Goal: Transaction & Acquisition: Purchase product/service

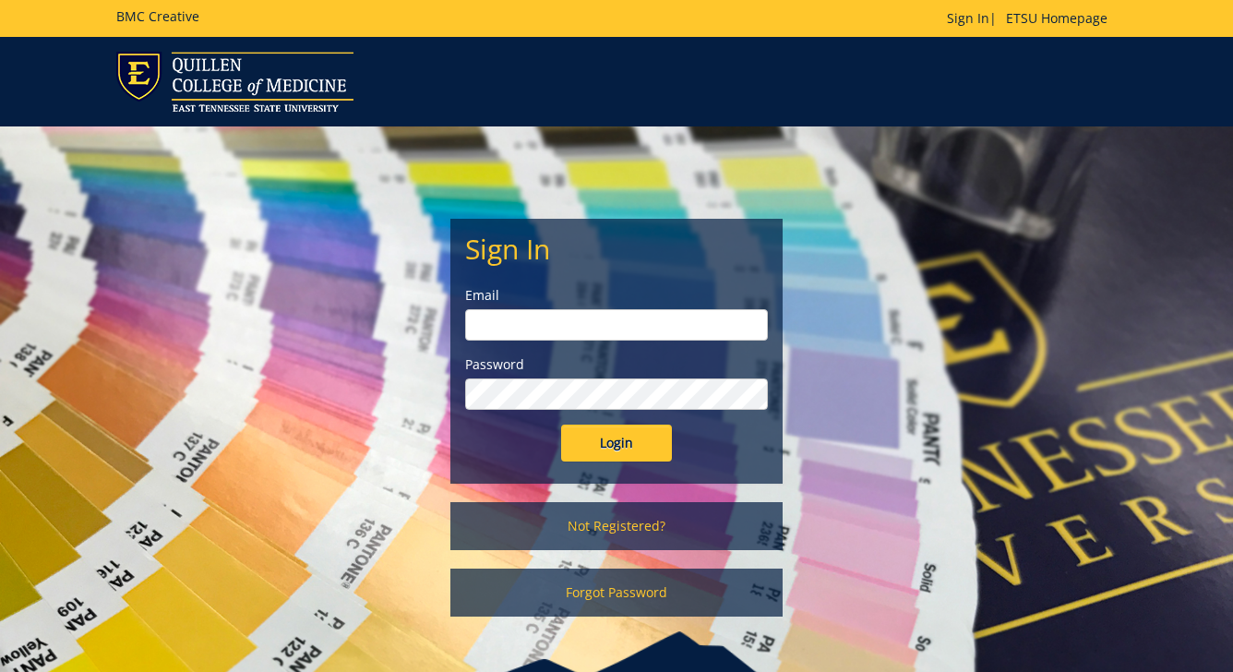
click at [586, 322] on input "email" at bounding box center [616, 324] width 303 height 31
type input "[EMAIL_ADDRESS][DOMAIN_NAME]"
click at [561, 424] on input "Login" at bounding box center [616, 442] width 111 height 37
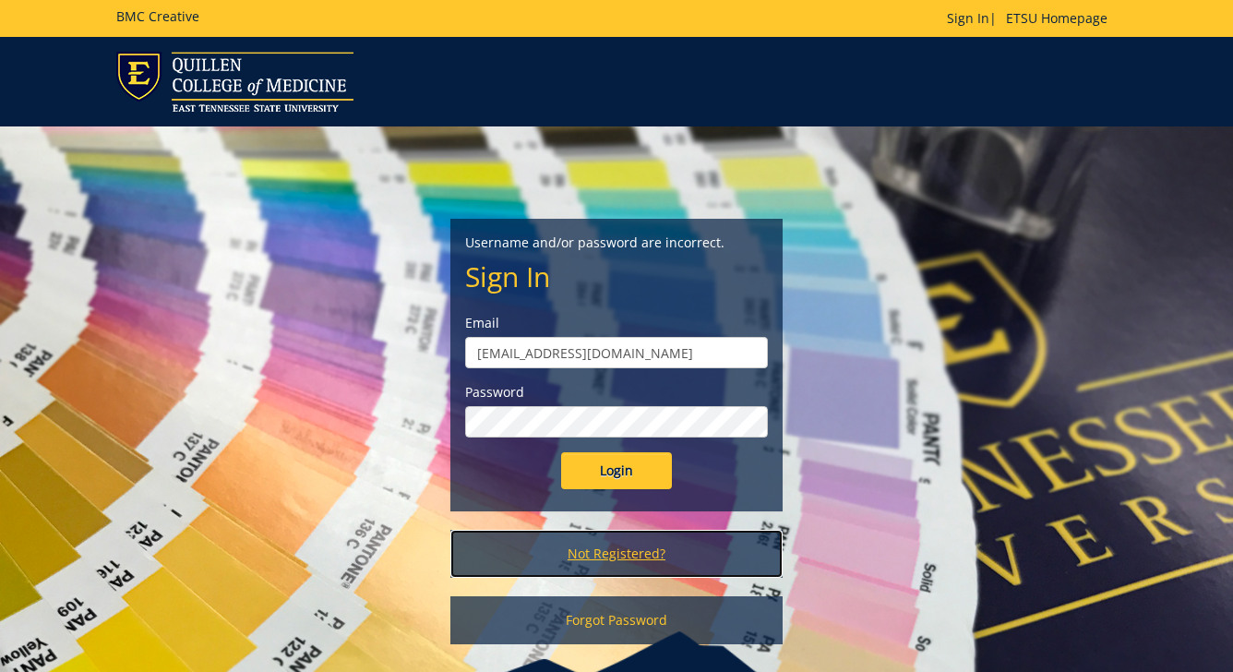
click at [637, 556] on link "Not Registered?" at bounding box center [616, 554] width 332 height 48
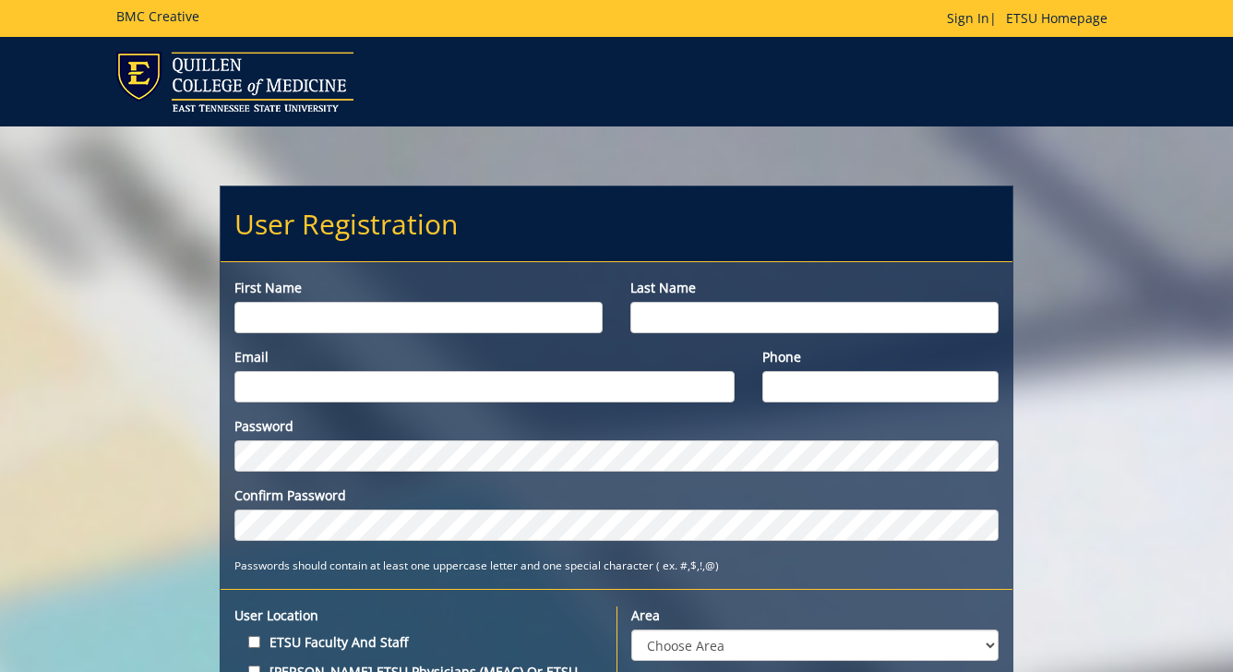
click at [521, 316] on input "First name" at bounding box center [418, 317] width 368 height 31
type input "Hannah"
click at [703, 316] on input "Last name" at bounding box center [814, 317] width 368 height 31
type input "Wilson"
click at [528, 385] on input "Email" at bounding box center [484, 386] width 500 height 31
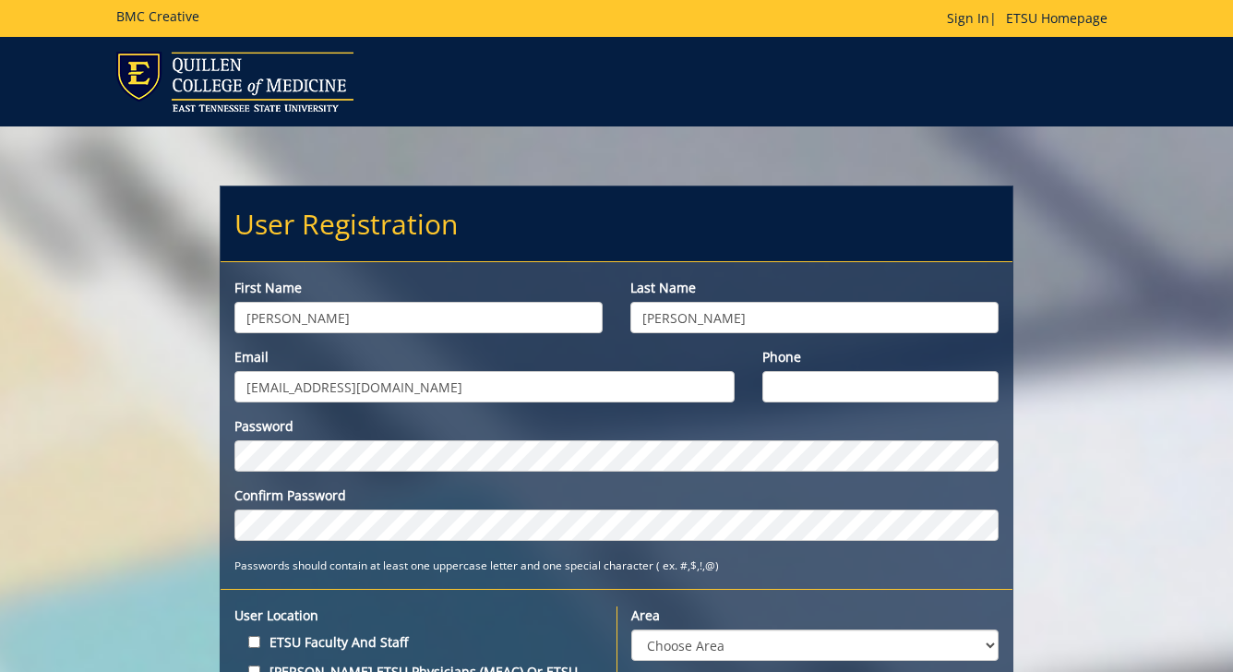
type input "[EMAIL_ADDRESS][DOMAIN_NAME]"
click at [803, 378] on input "Phone" at bounding box center [880, 386] width 236 height 31
type input "8652161870"
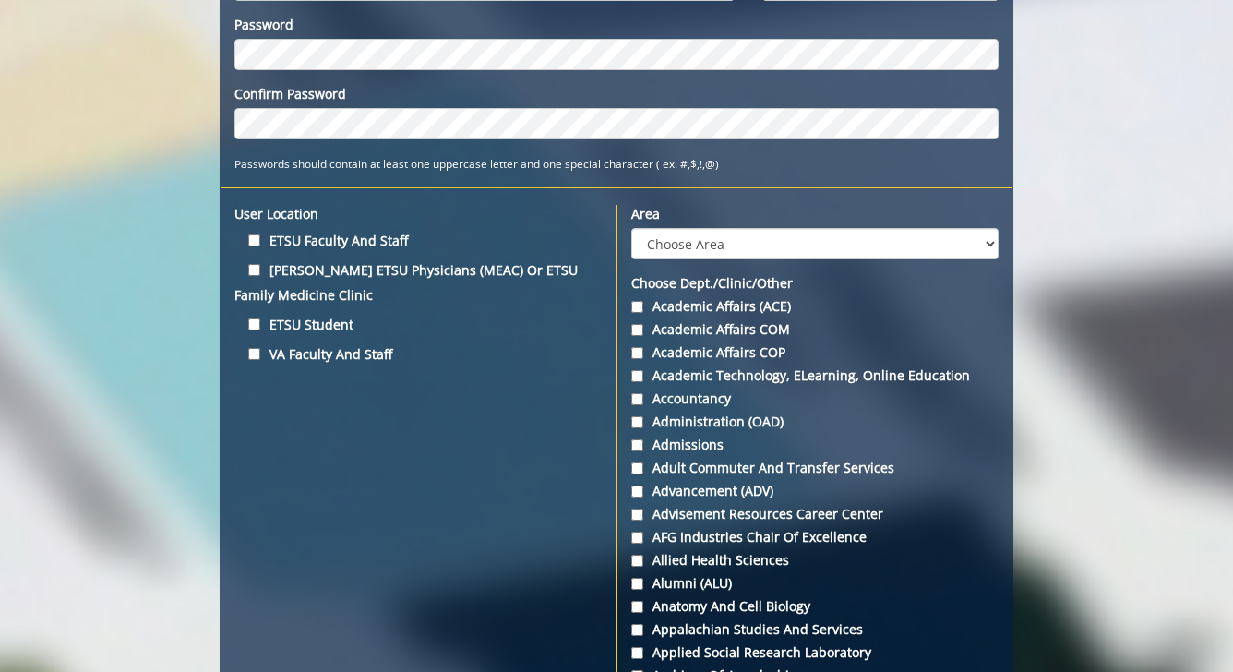
scroll to position [409, 0]
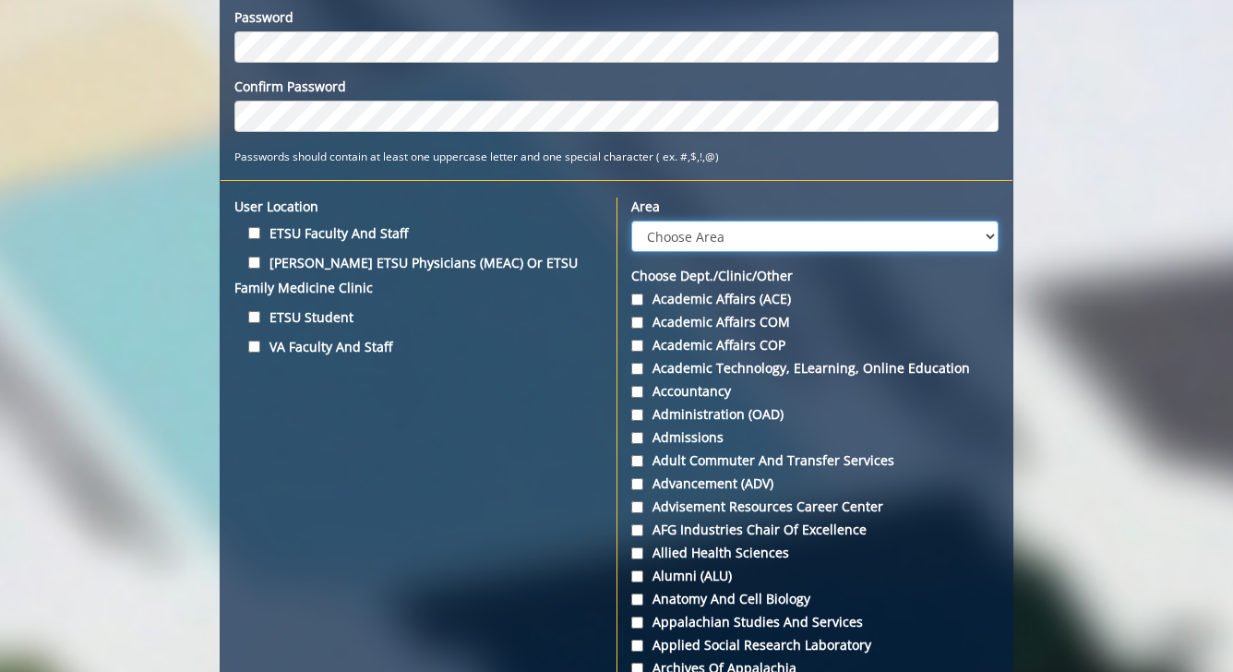
click at [692, 233] on select "Choose Area Administration Advancement (ADM) BucSports Business & Finance Clemm…" at bounding box center [814, 236] width 367 height 31
click at [255, 320] on input "ETSU Student" at bounding box center [254, 317] width 12 height 12
checkbox input "true"
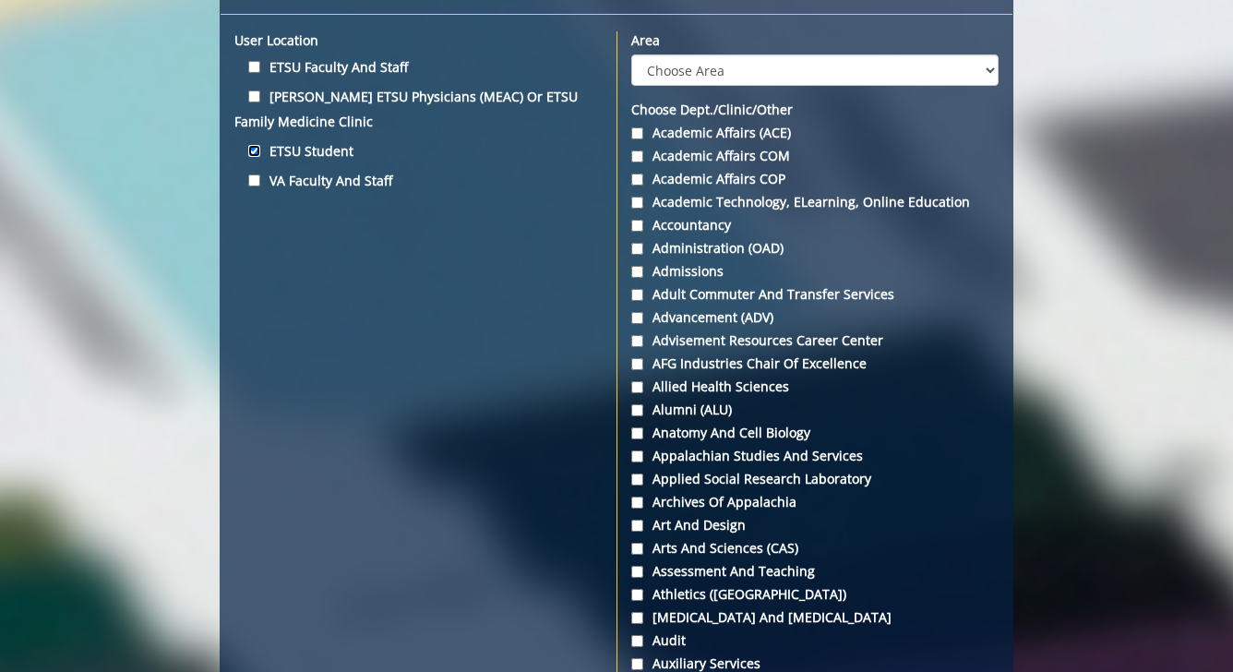
scroll to position [496, 0]
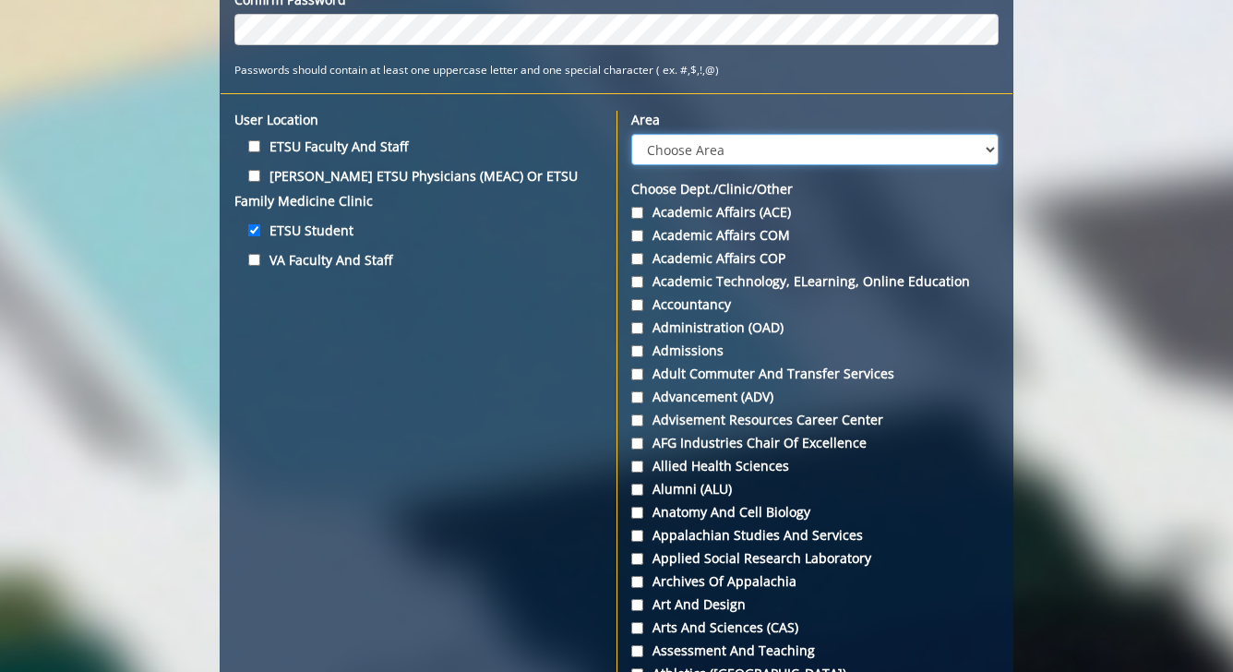
click at [689, 148] on select "Choose Area Administration Advancement (ADM) BucSports Business & Finance Clemm…" at bounding box center [814, 149] width 367 height 31
select select "3"
click at [631, 134] on select "Choose Area Administration Advancement (ADM) BucSports Business & Finance Clemm…" at bounding box center [814, 149] width 367 height 31
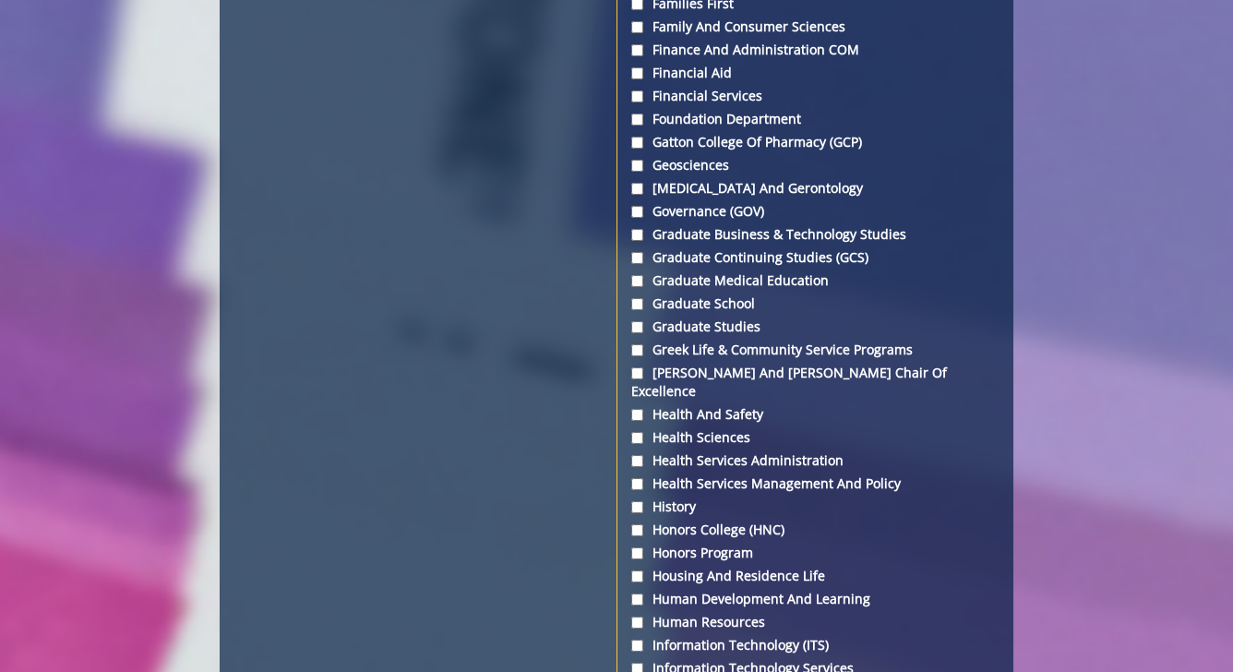
scroll to position [3595, 0]
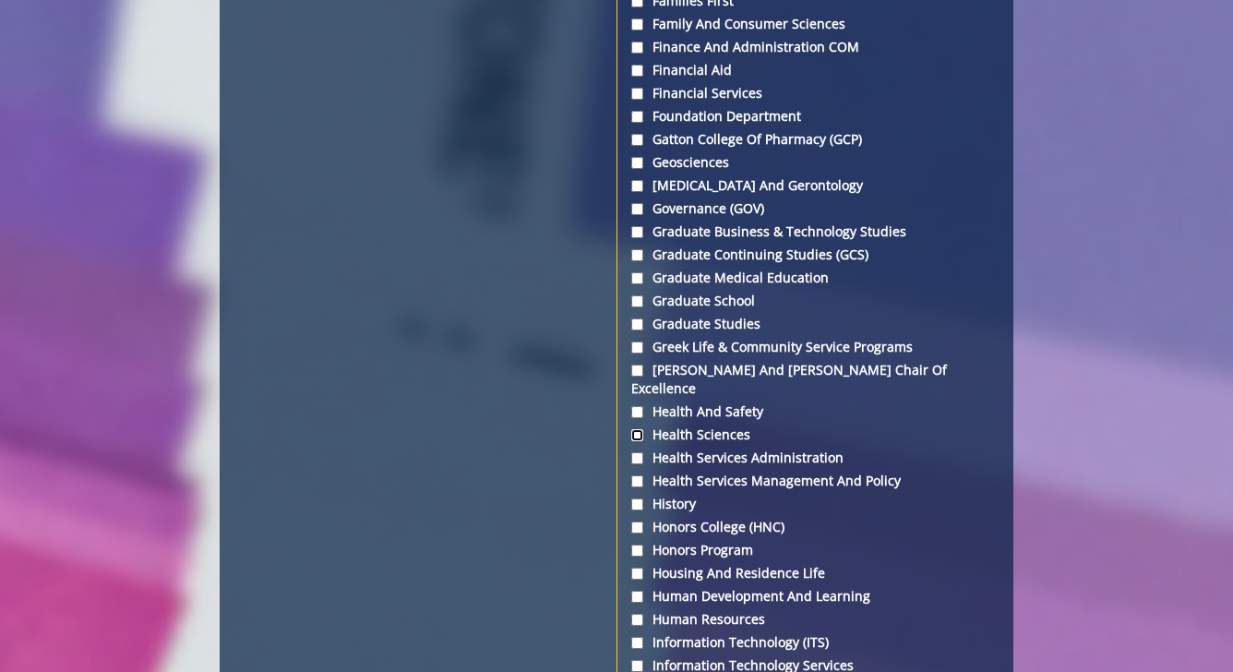
click at [636, 429] on input "Health Sciences" at bounding box center [637, 435] width 12 height 12
checkbox input "true"
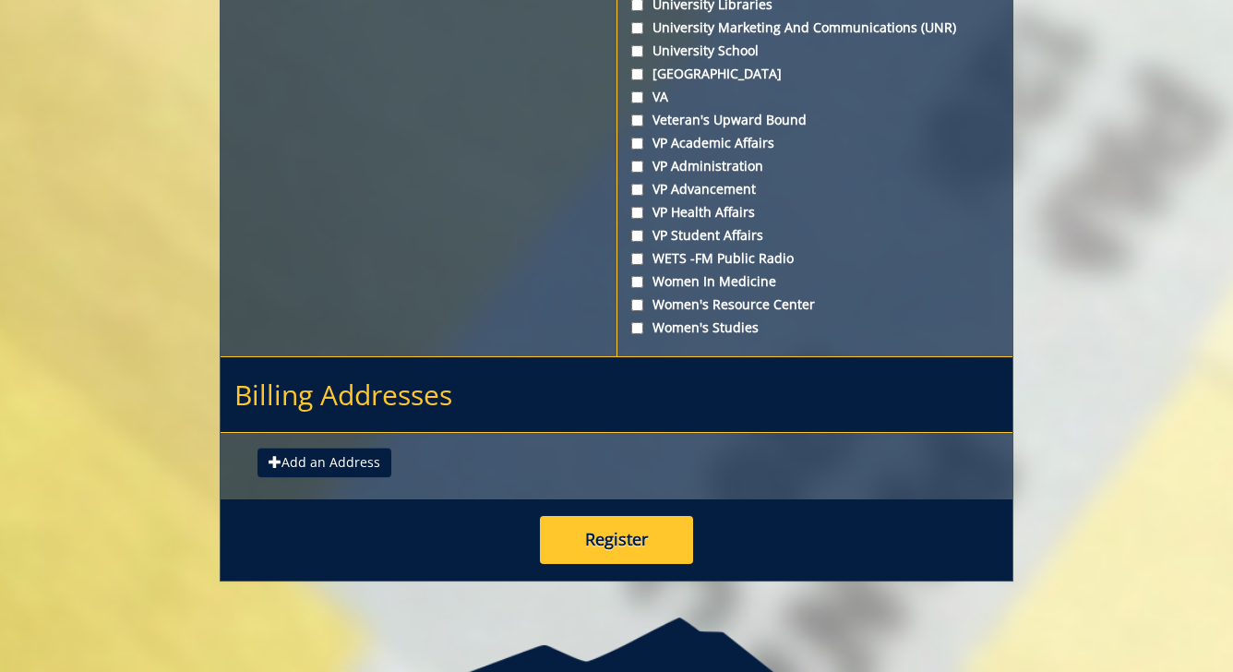
scroll to position [7036, 0]
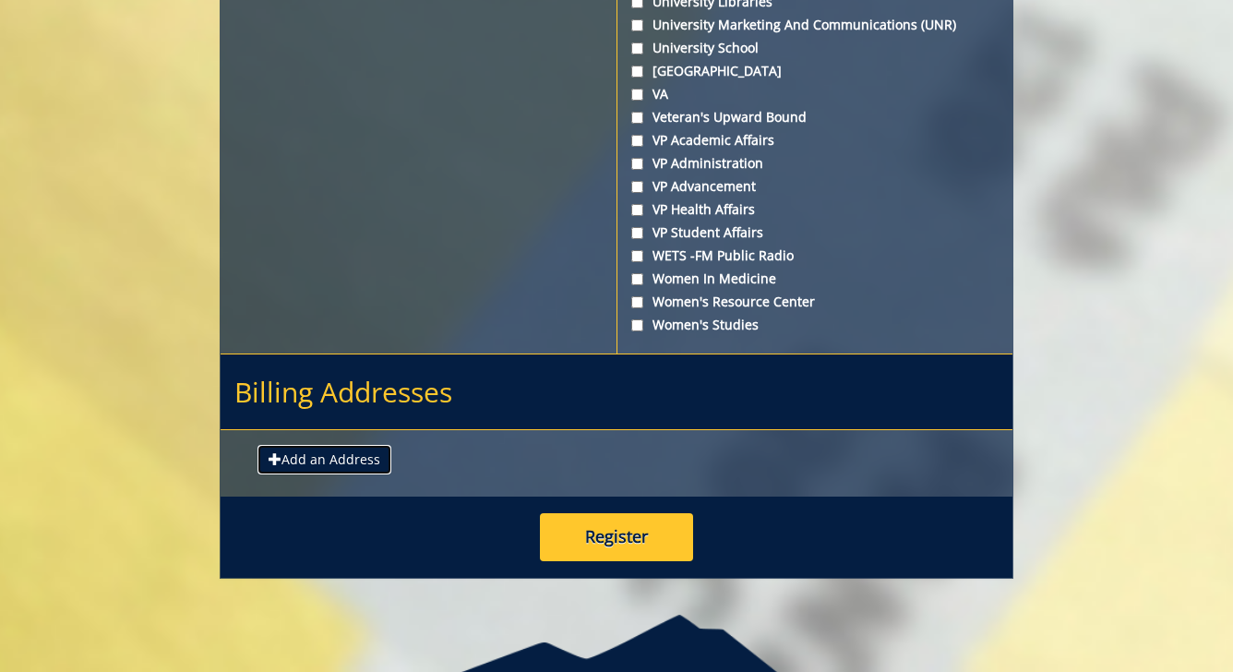
click at [333, 445] on button "Add an Address" at bounding box center [324, 460] width 134 height 30
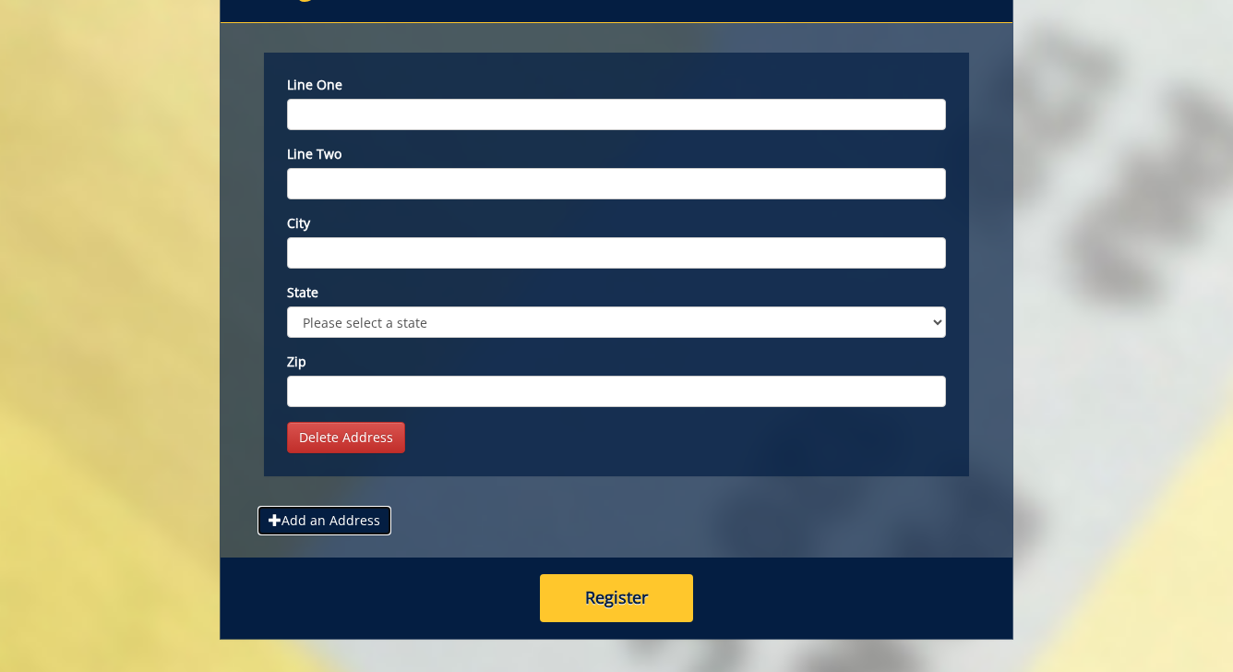
scroll to position [7444, 0]
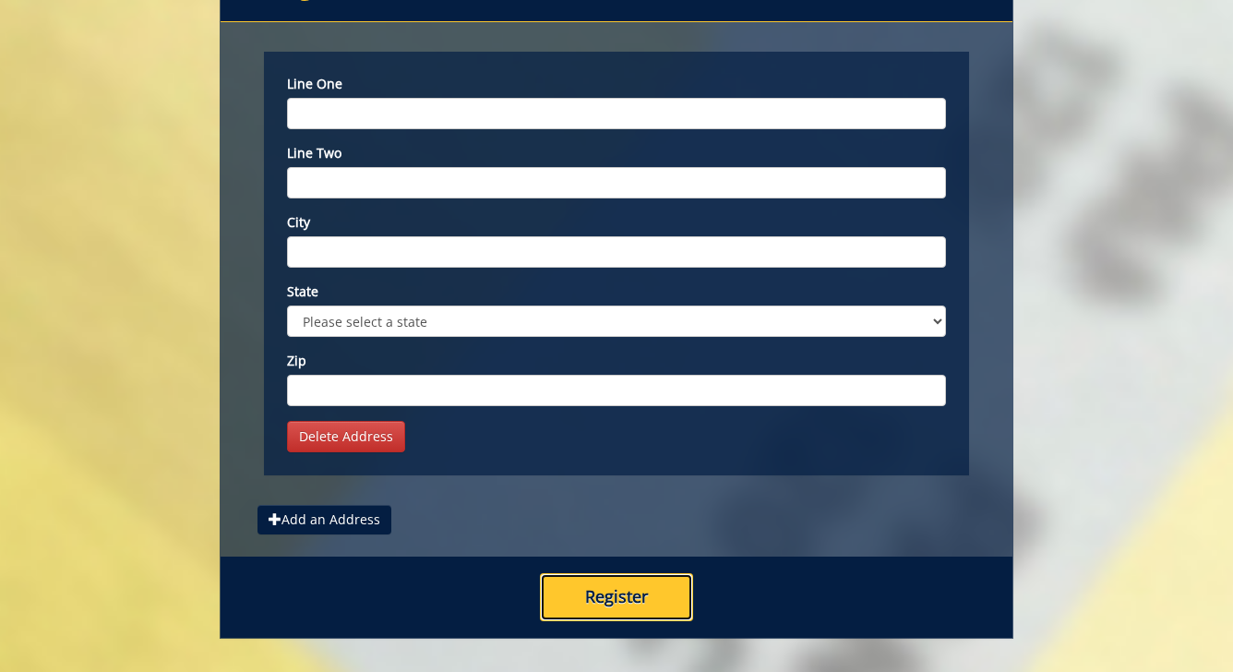
click at [613, 573] on button "Register" at bounding box center [616, 597] width 153 height 48
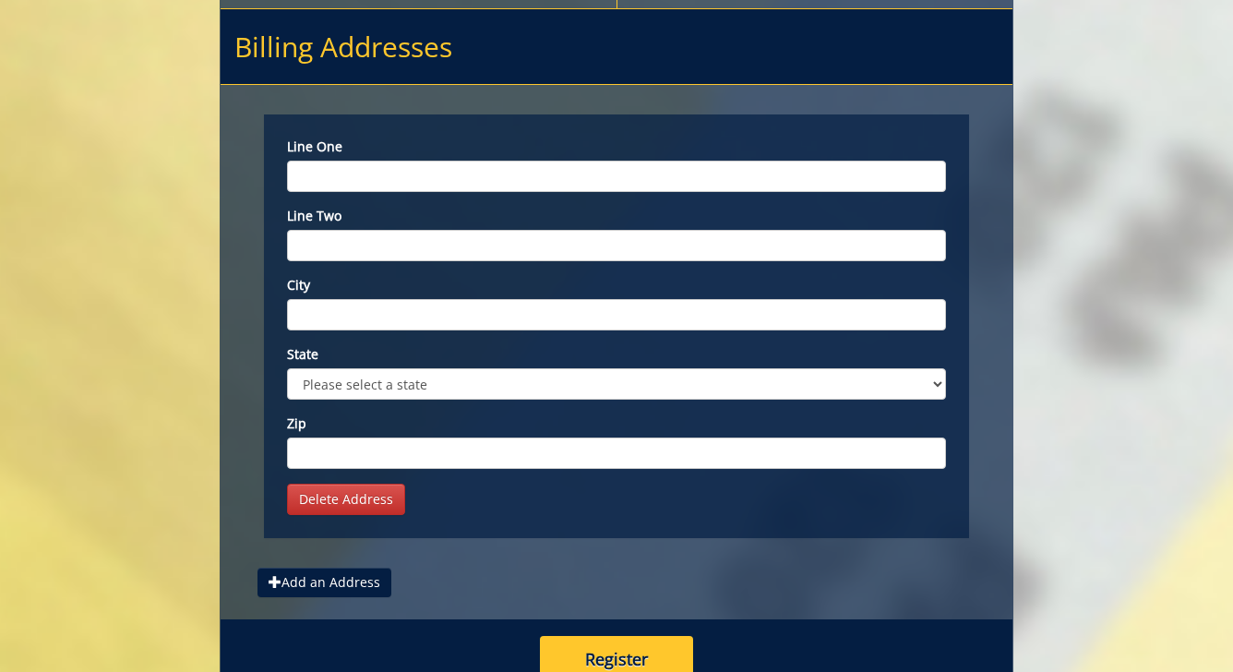
scroll to position [7408, 0]
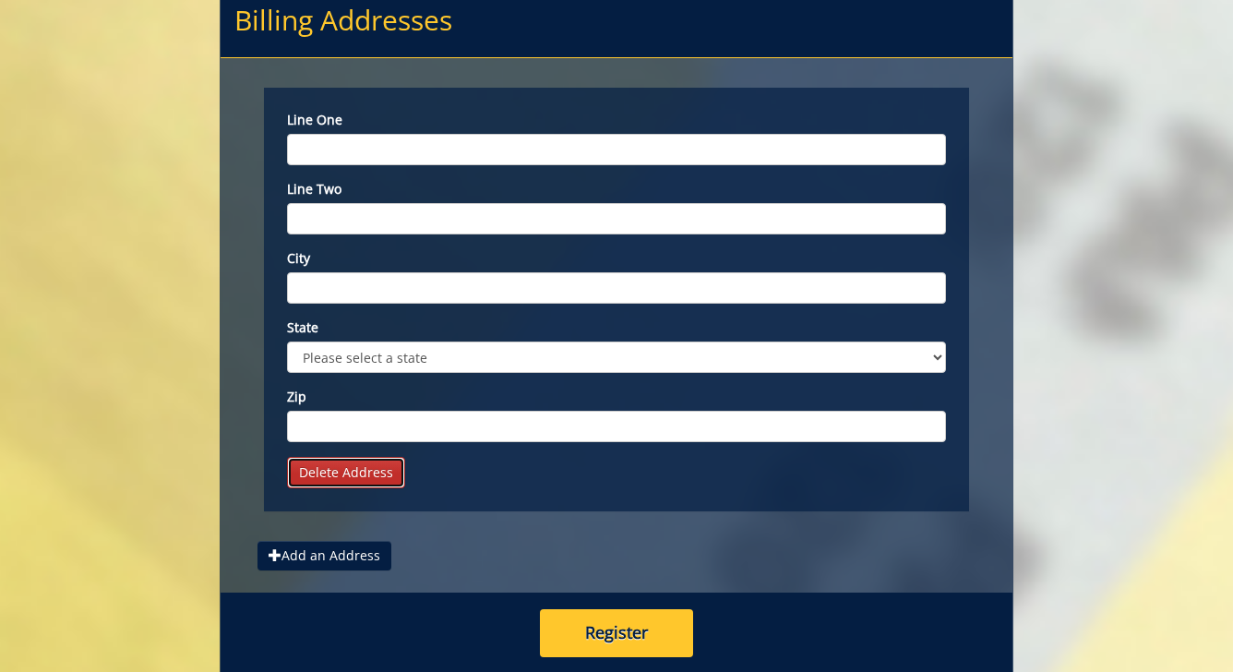
click at [365, 457] on link "Delete Address" at bounding box center [346, 472] width 118 height 31
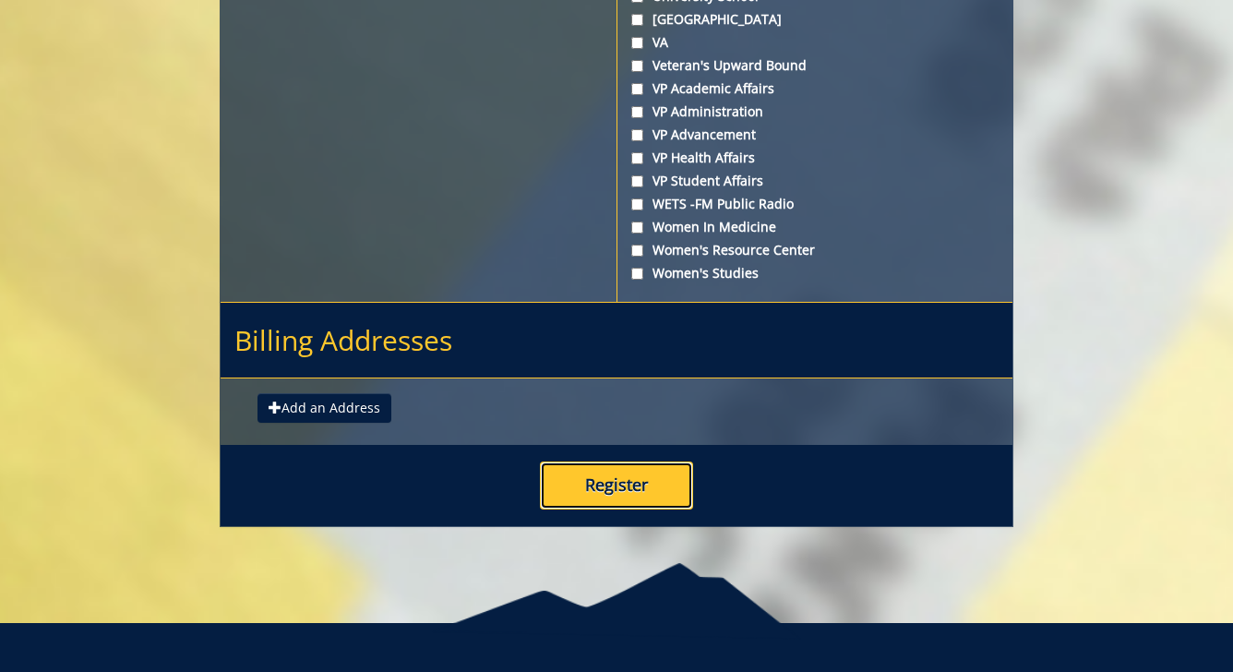
click at [621, 461] on button "Register" at bounding box center [616, 485] width 153 height 48
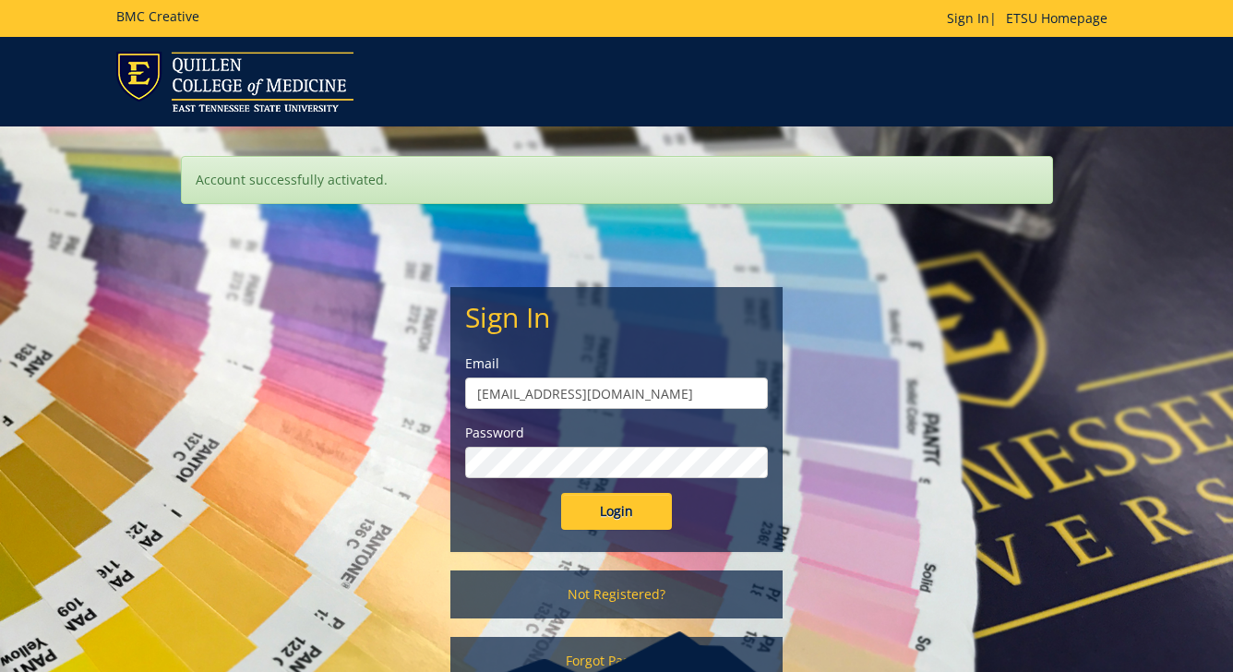
click at [561, 493] on input "Login" at bounding box center [616, 511] width 111 height 37
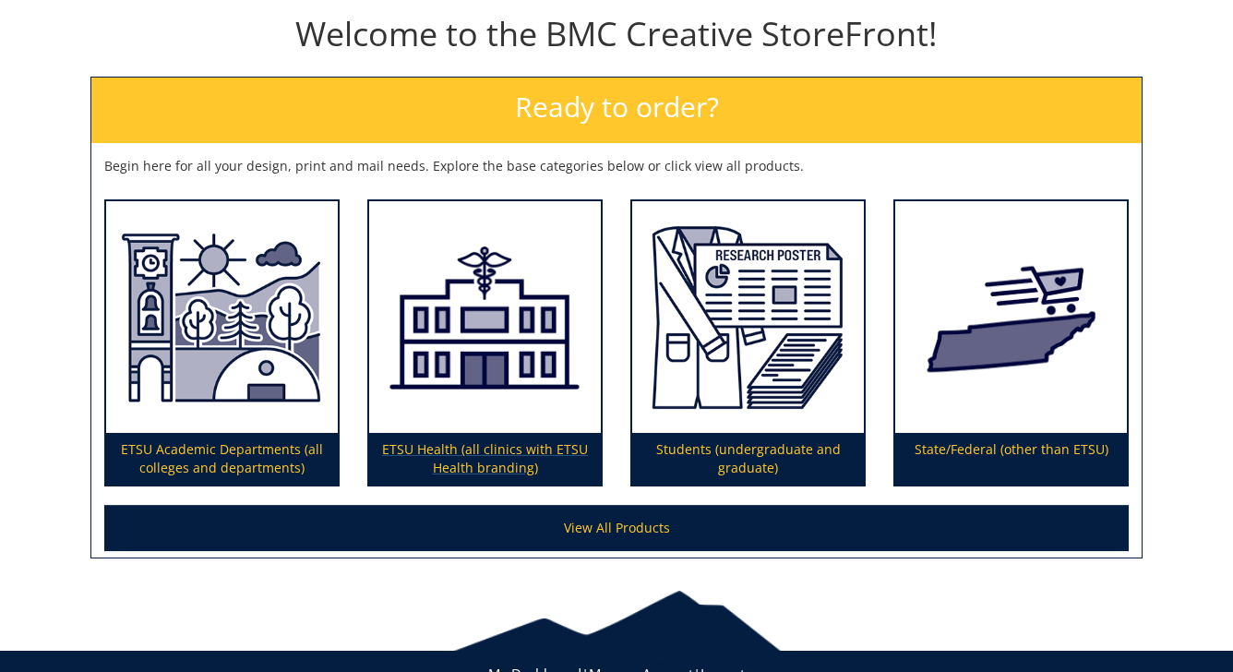
scroll to position [204, 0]
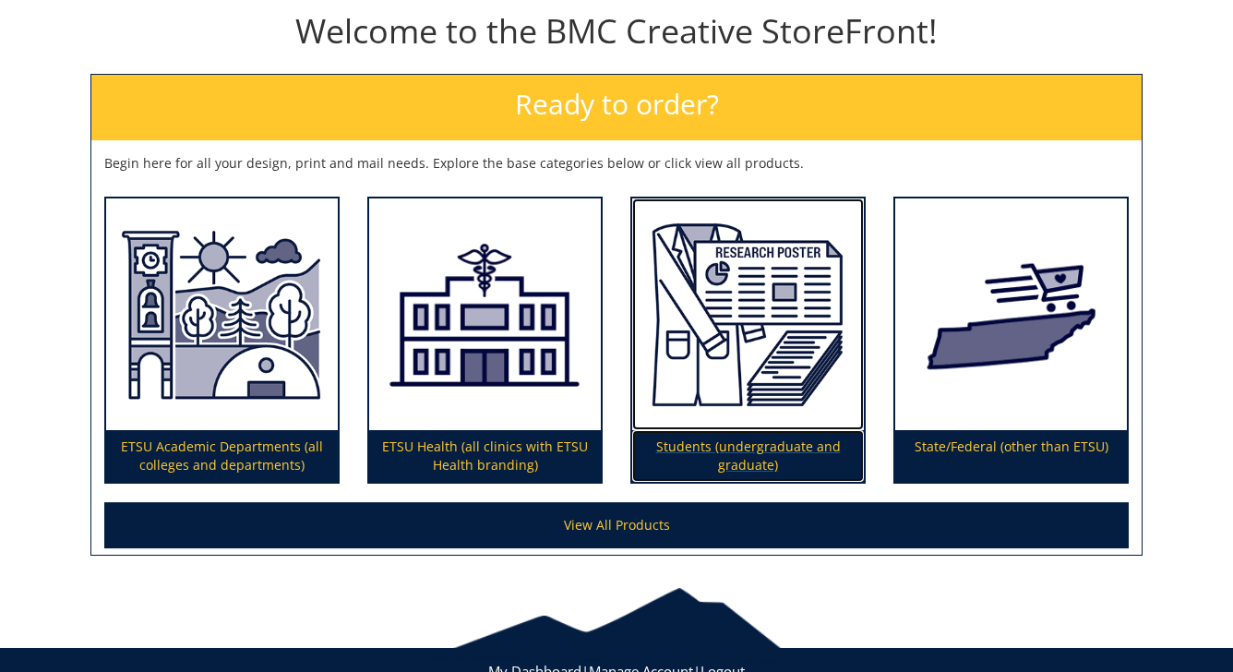
click at [725, 453] on p "Students (undergraduate and graduate)" at bounding box center [748, 456] width 232 height 52
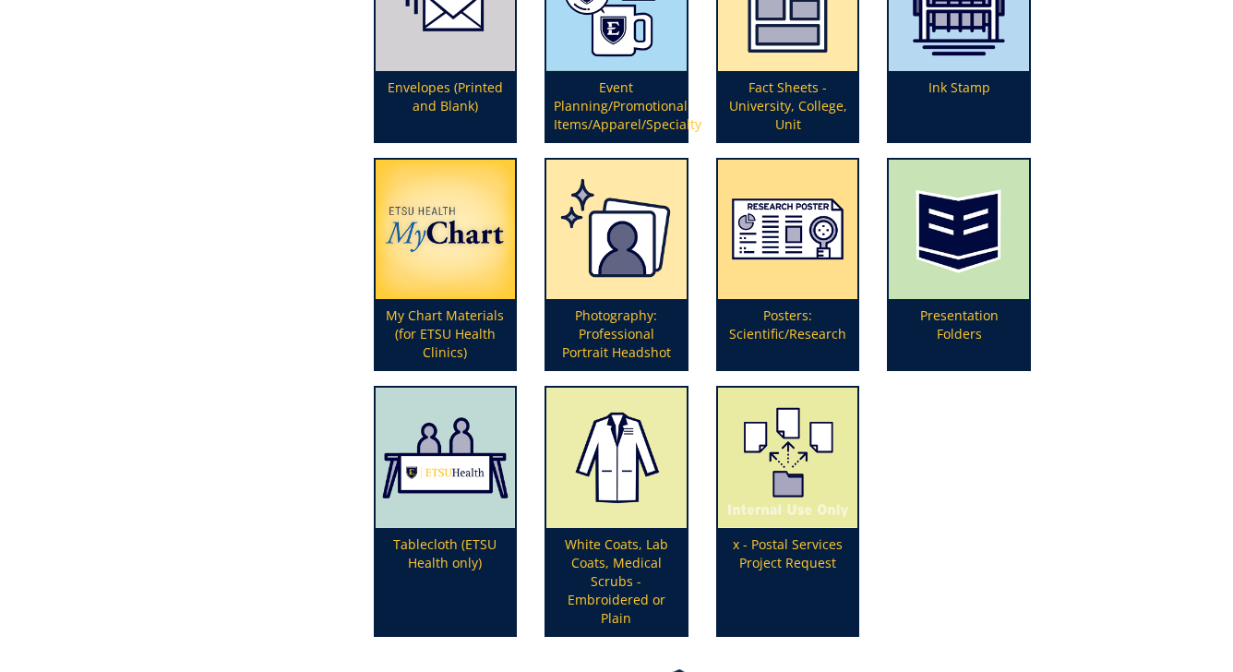
scroll to position [554, 0]
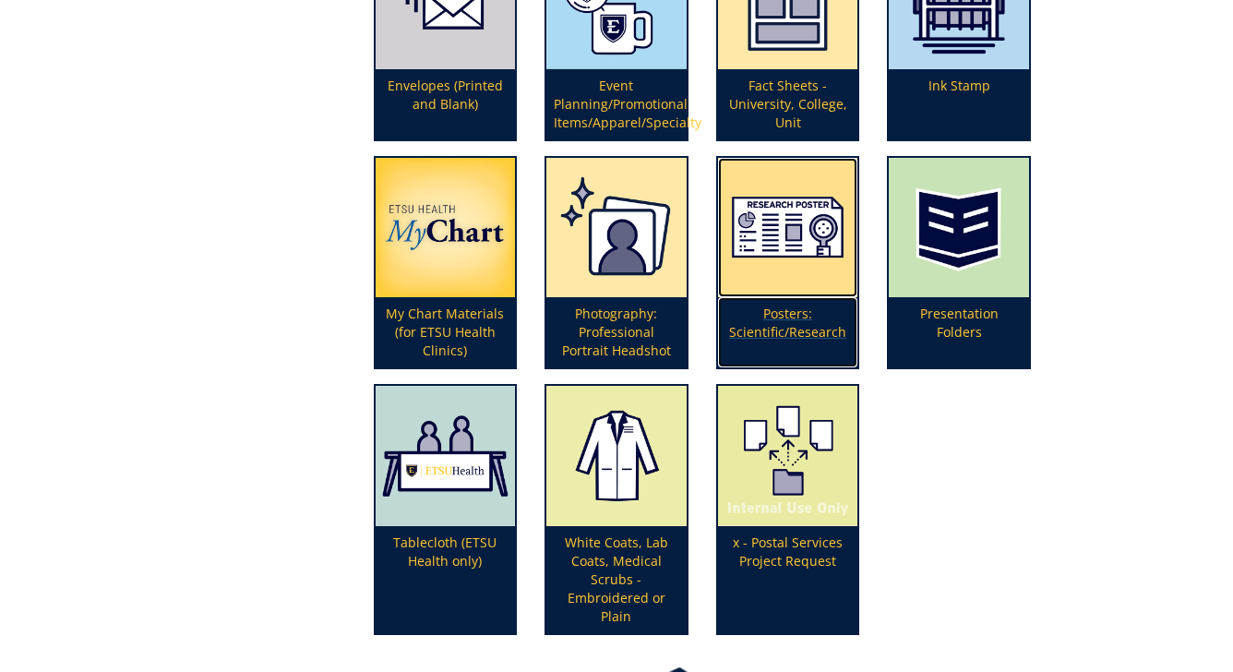
click at [786, 333] on p "Posters: Scientific/Research" at bounding box center [788, 332] width 140 height 70
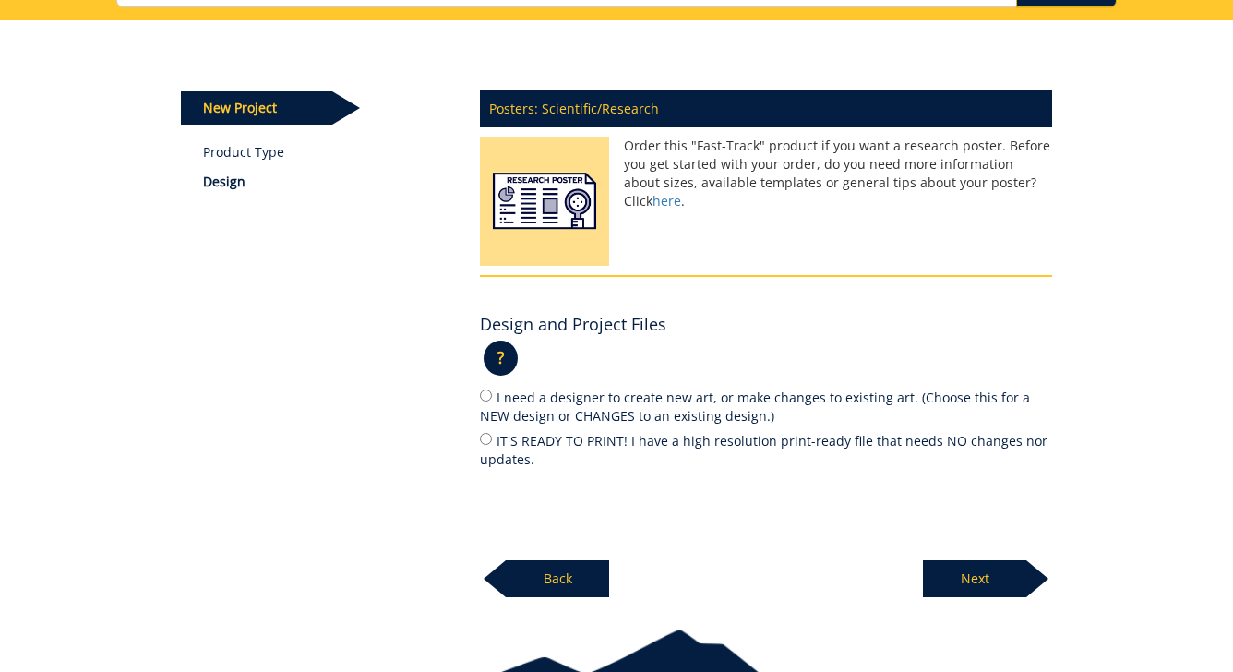
scroll to position [180, 0]
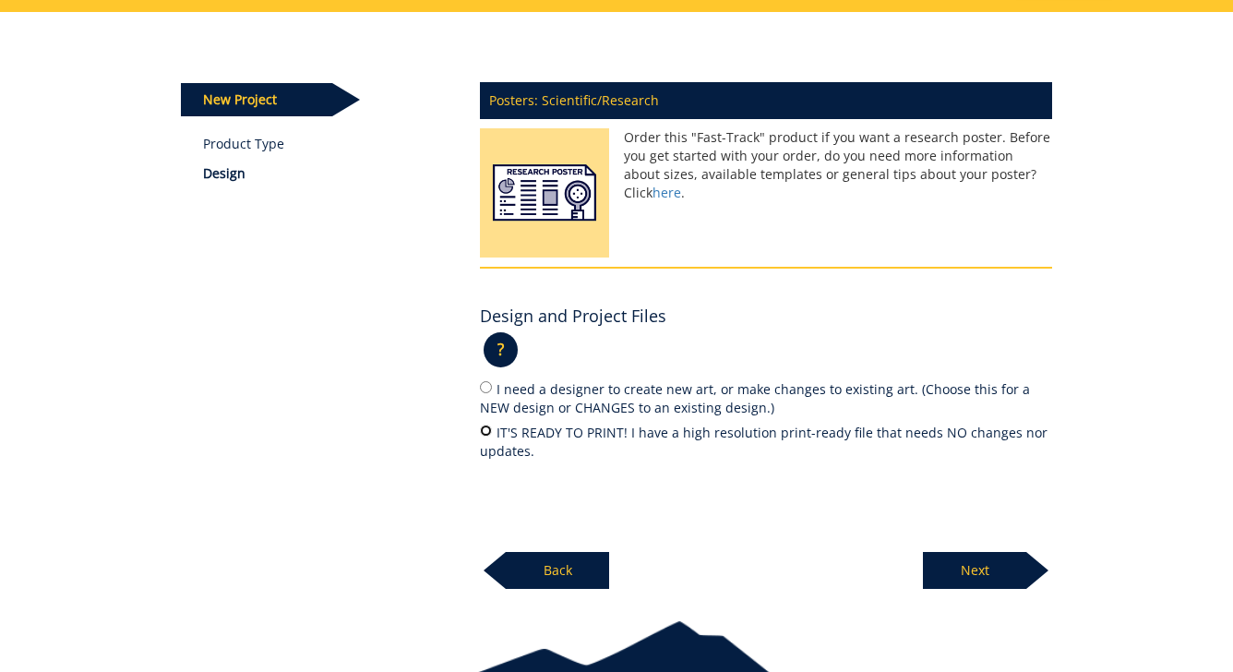
click at [485, 433] on input "IT'S READY TO PRINT! I have a high resolution print-ready file that needs NO ch…" at bounding box center [486, 430] width 12 height 12
radio input "true"
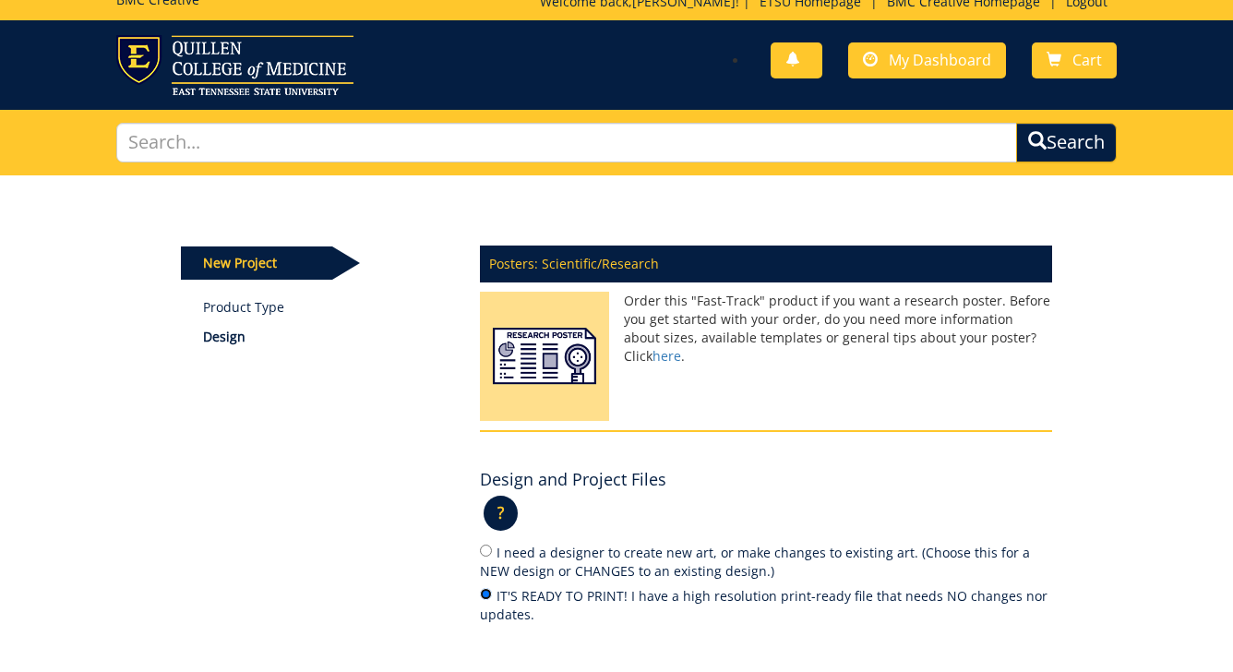
scroll to position [0, 0]
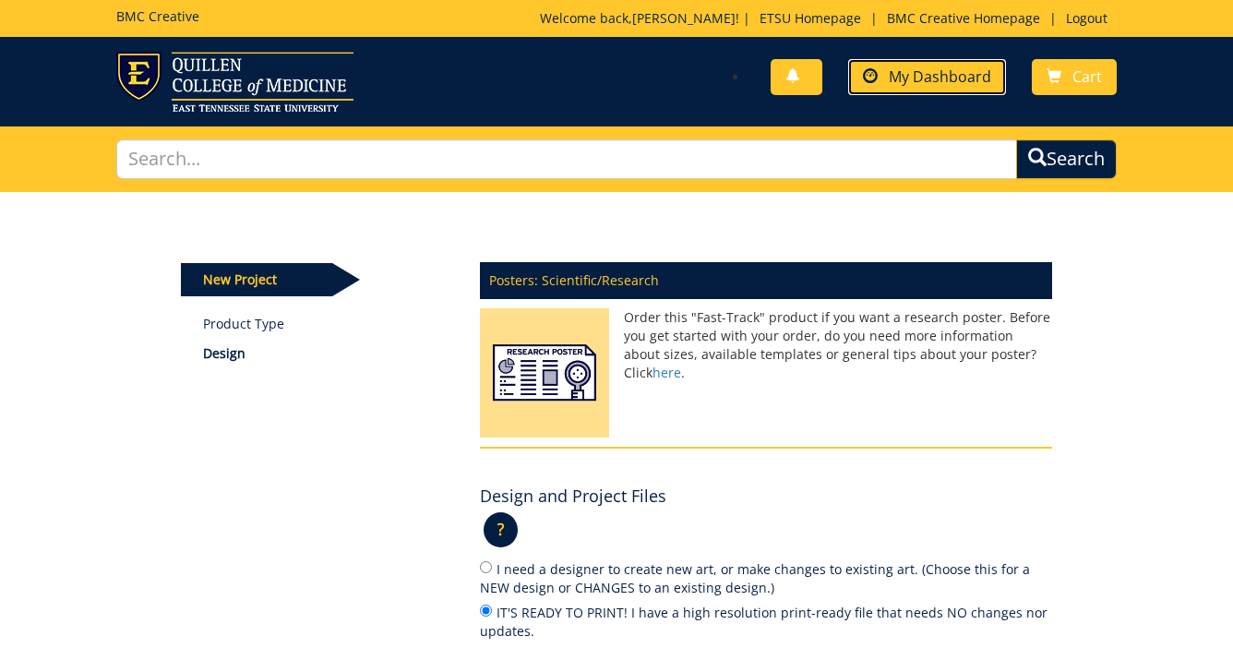
click at [945, 77] on span "My Dashboard" at bounding box center [940, 76] width 102 height 20
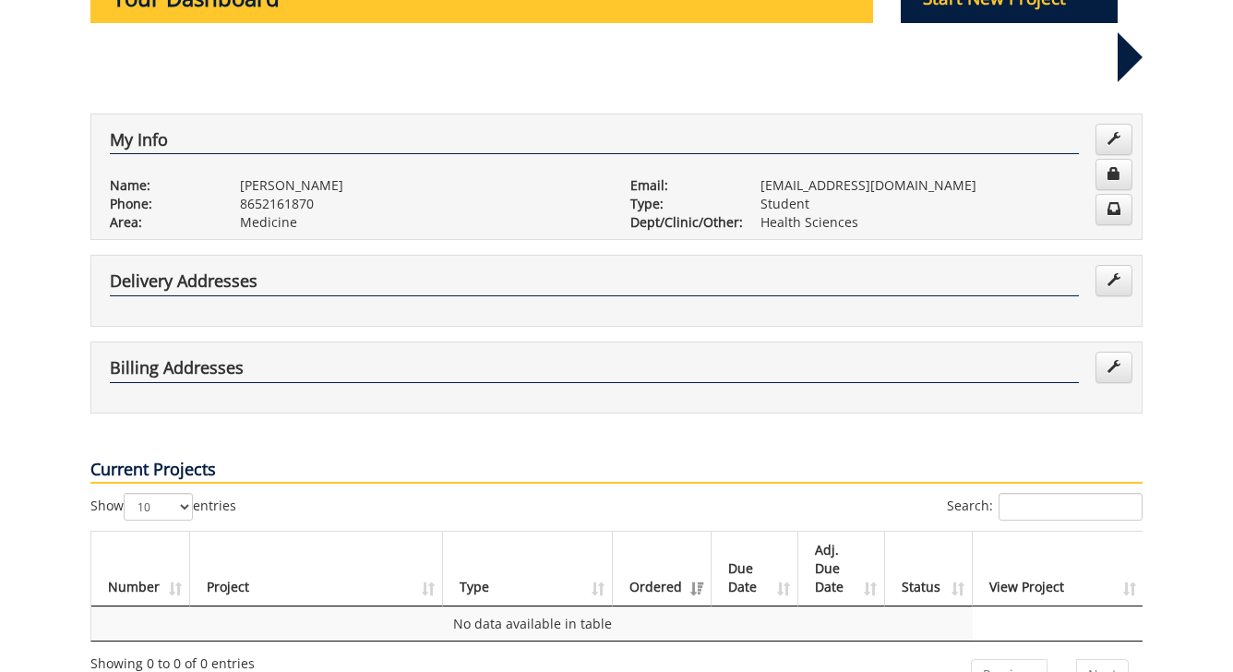
scroll to position [246, 0]
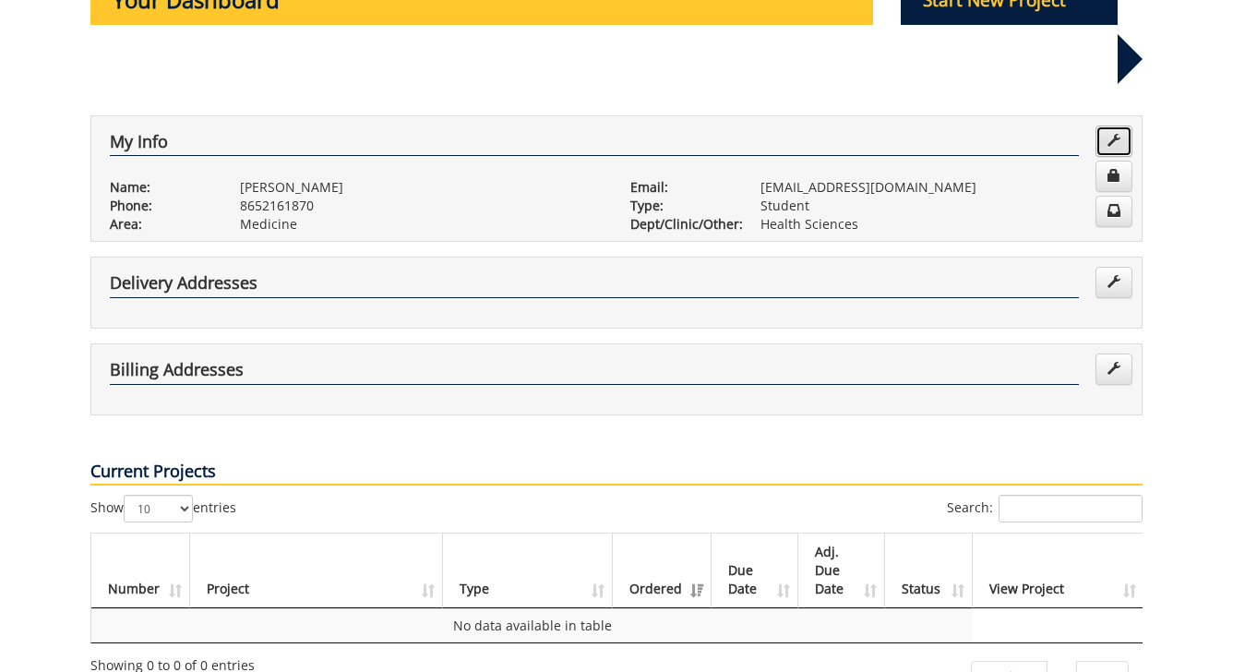
click at [1105, 125] on link at bounding box center [1113, 140] width 37 height 31
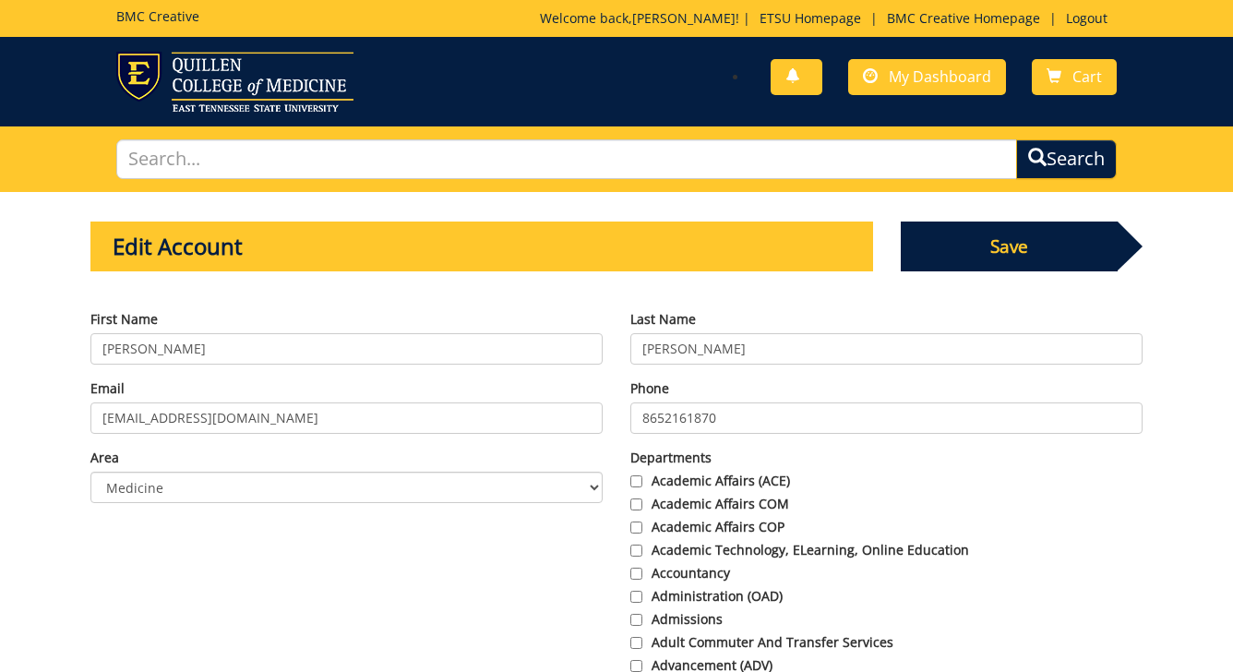
click at [991, 251] on span "Save" at bounding box center [1010, 246] width 218 height 50
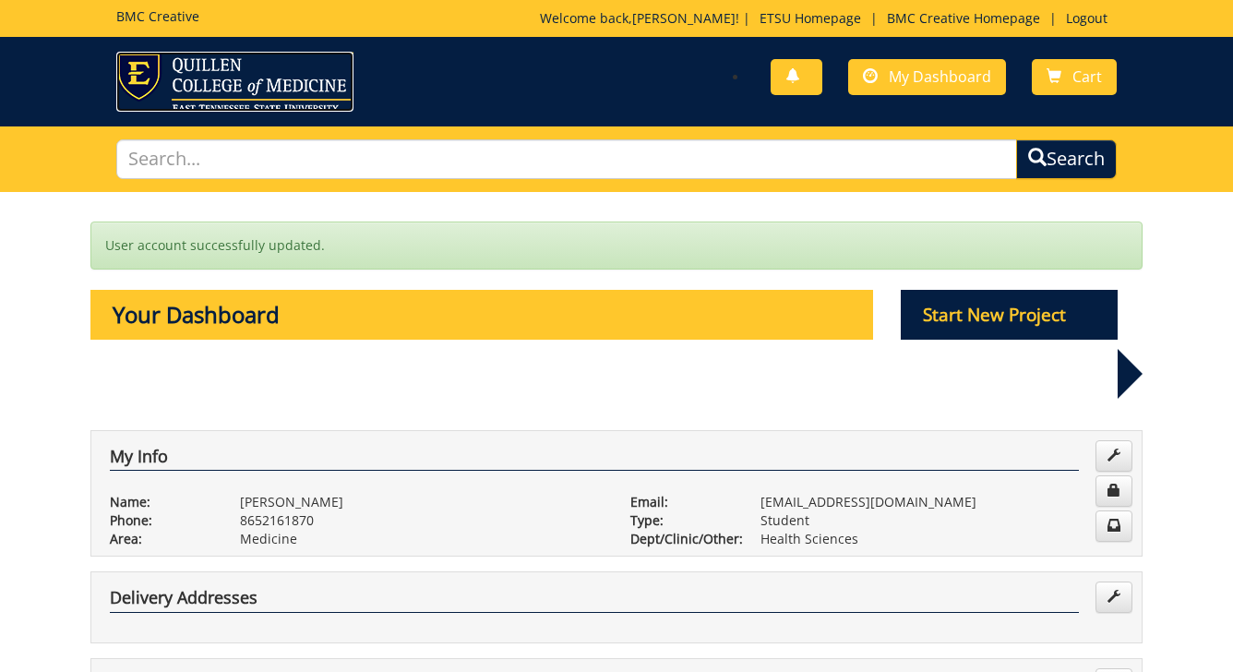
click at [166, 76] on img at bounding box center [234, 82] width 237 height 60
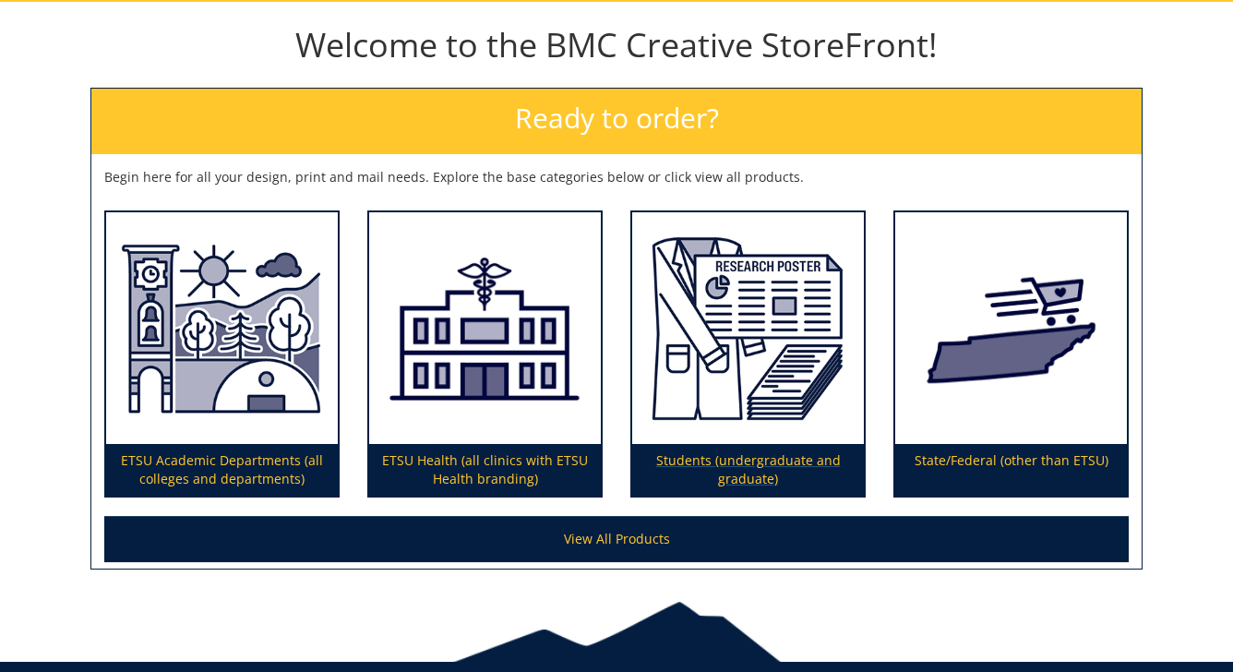
scroll to position [267, 0]
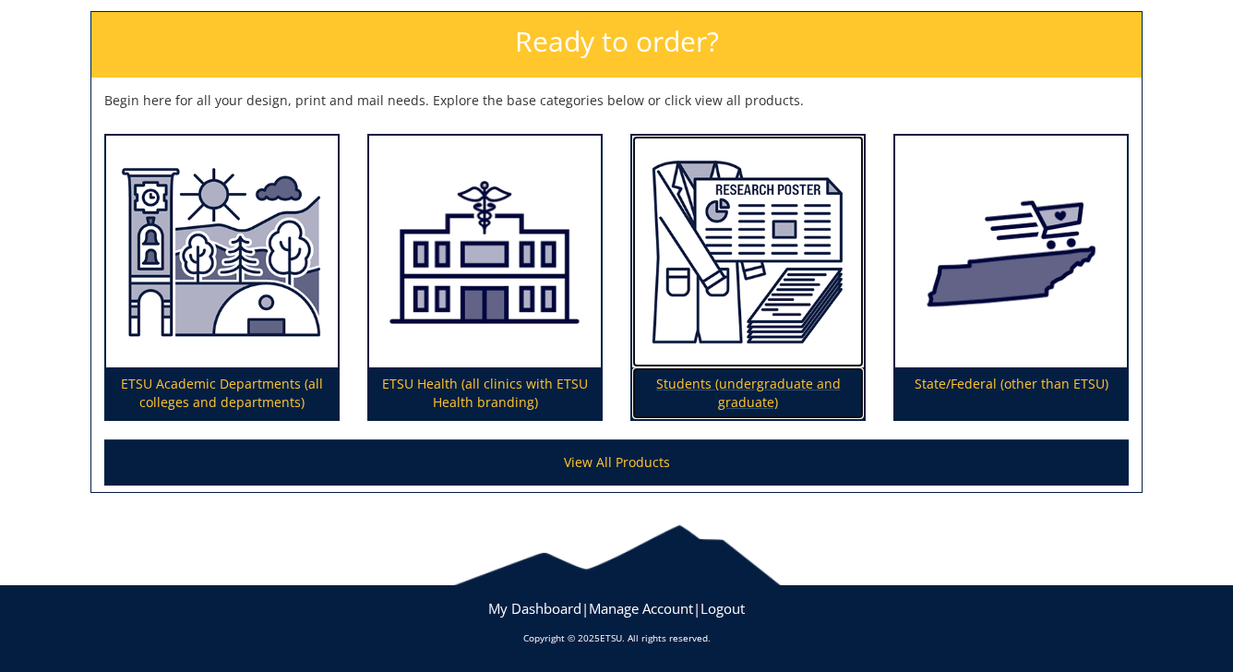
click at [753, 400] on p "Students (undergraduate and graduate)" at bounding box center [748, 393] width 232 height 52
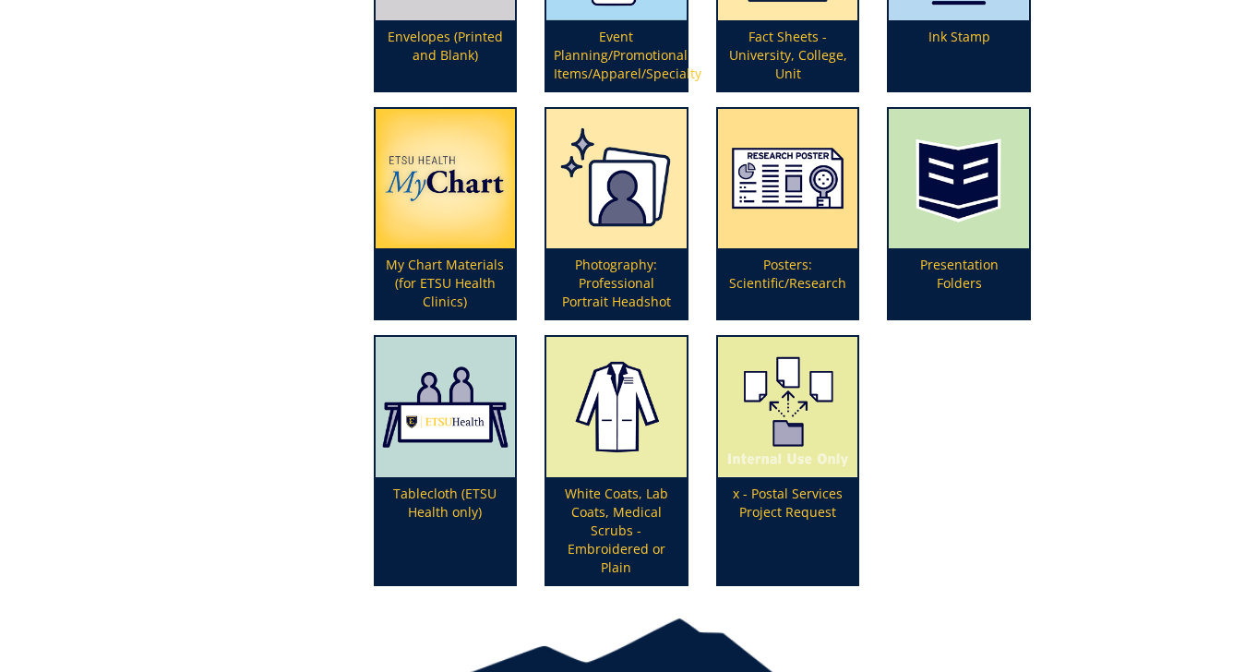
scroll to position [605, 0]
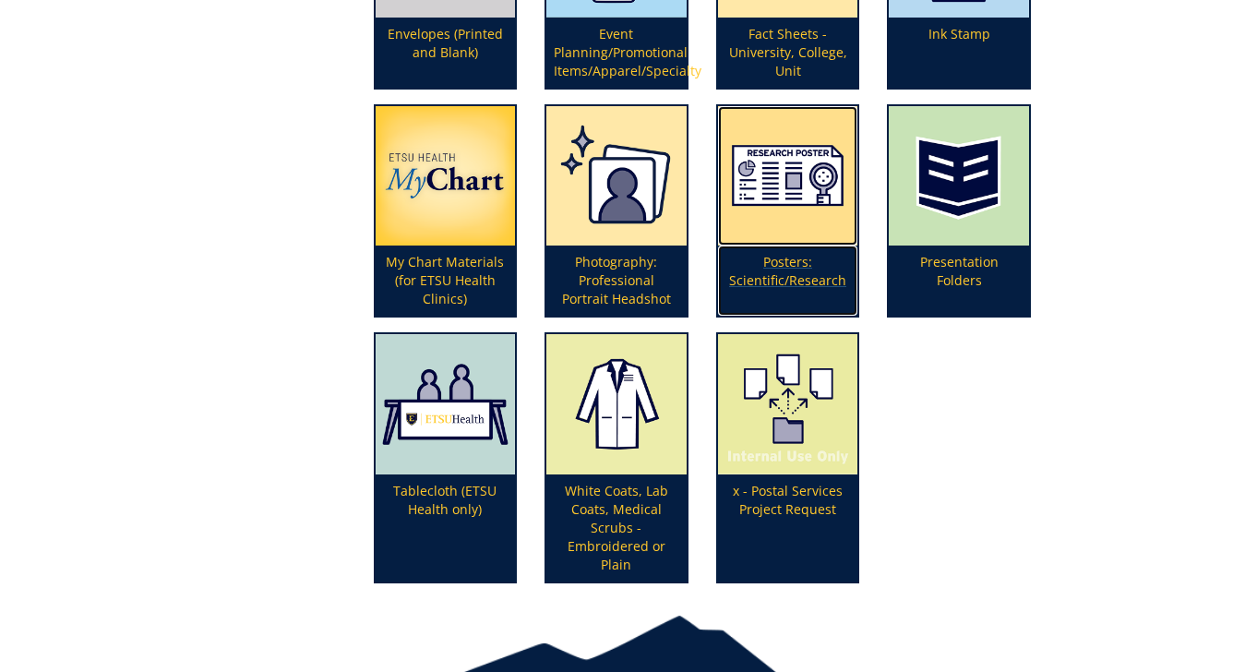
click at [792, 277] on p "Posters: Scientific/Research" at bounding box center [788, 280] width 140 height 70
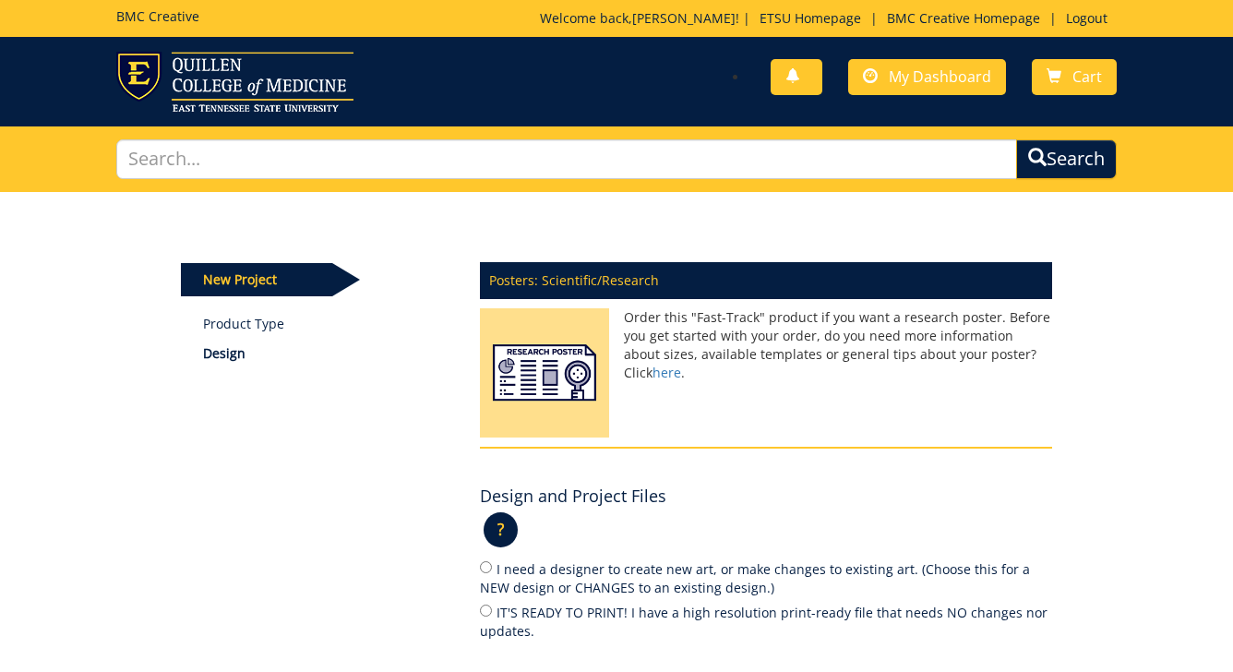
scroll to position [274, 0]
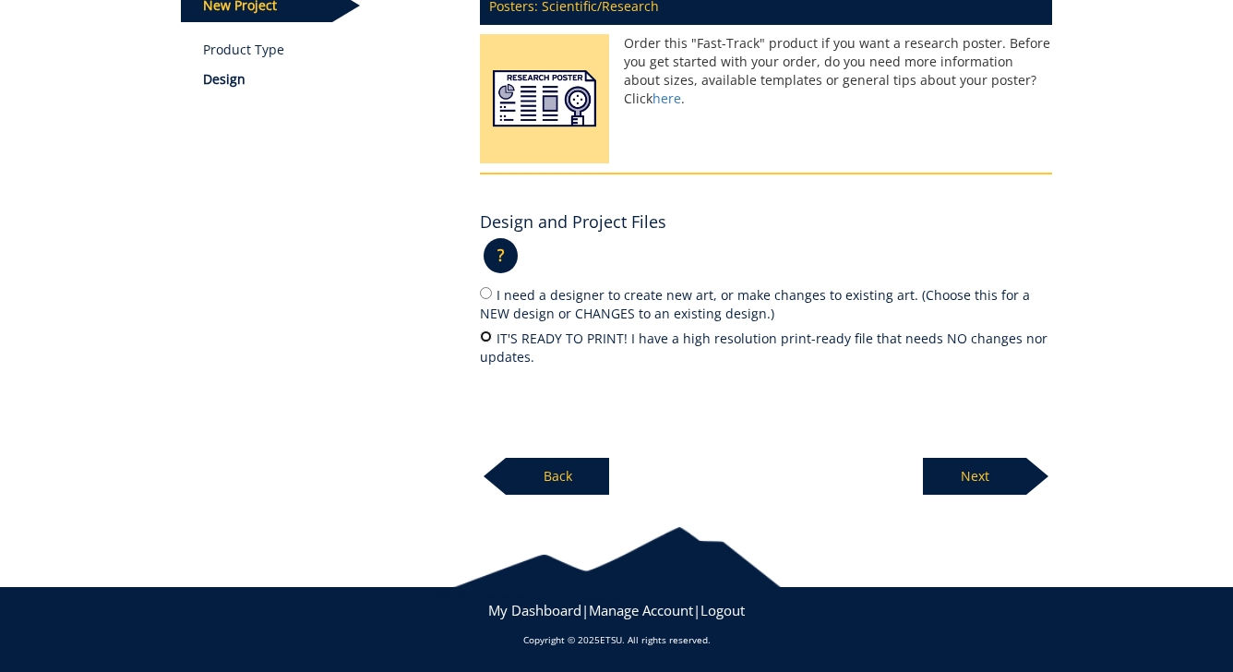
click at [483, 335] on input "IT'S READY TO PRINT! I have a high resolution print-ready file that needs NO ch…" at bounding box center [486, 336] width 12 height 12
radio input "true"
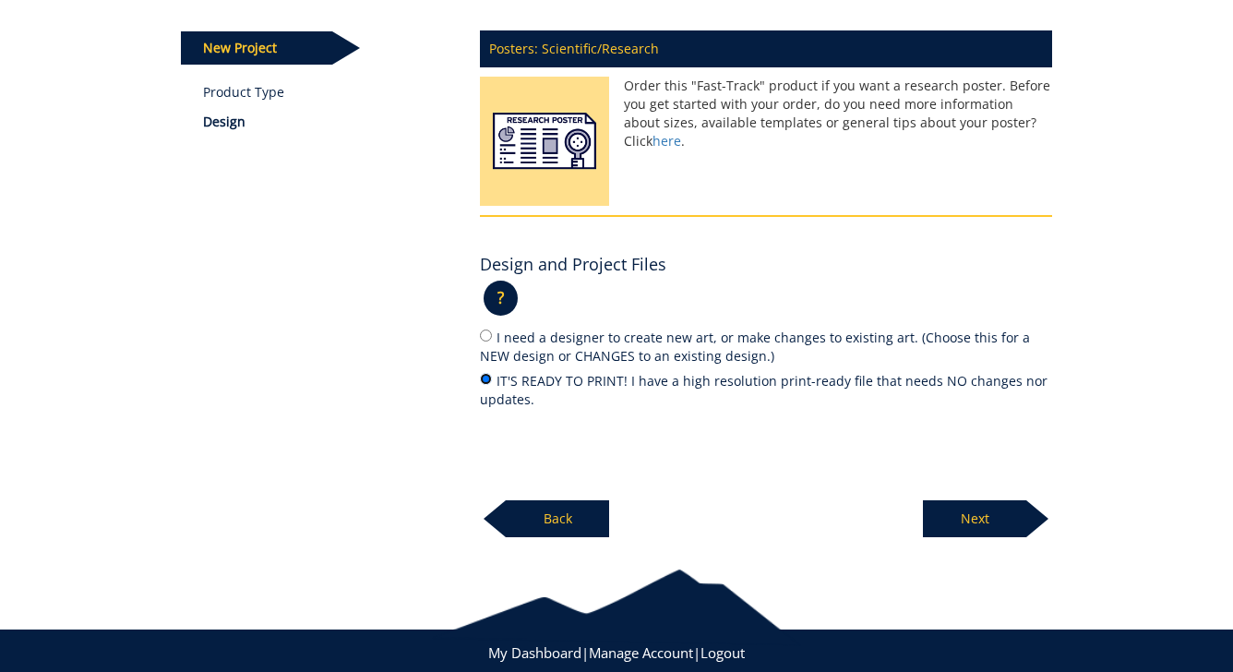
scroll to position [231, 0]
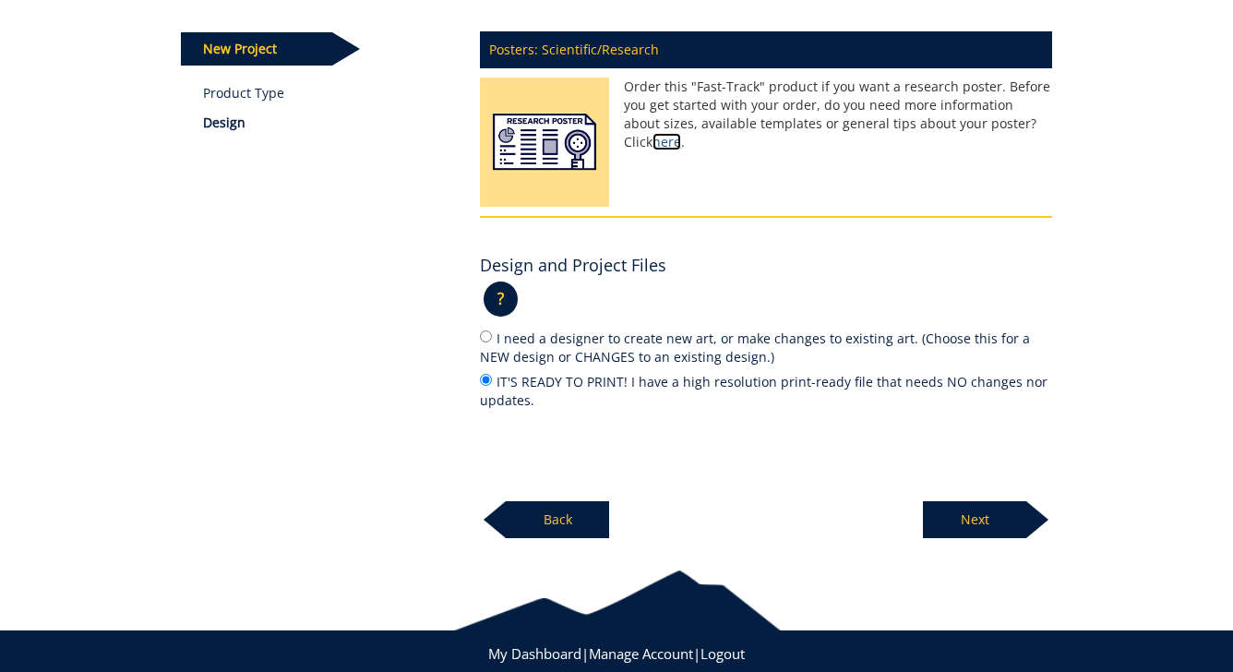
click at [681, 133] on link "here" at bounding box center [666, 142] width 29 height 18
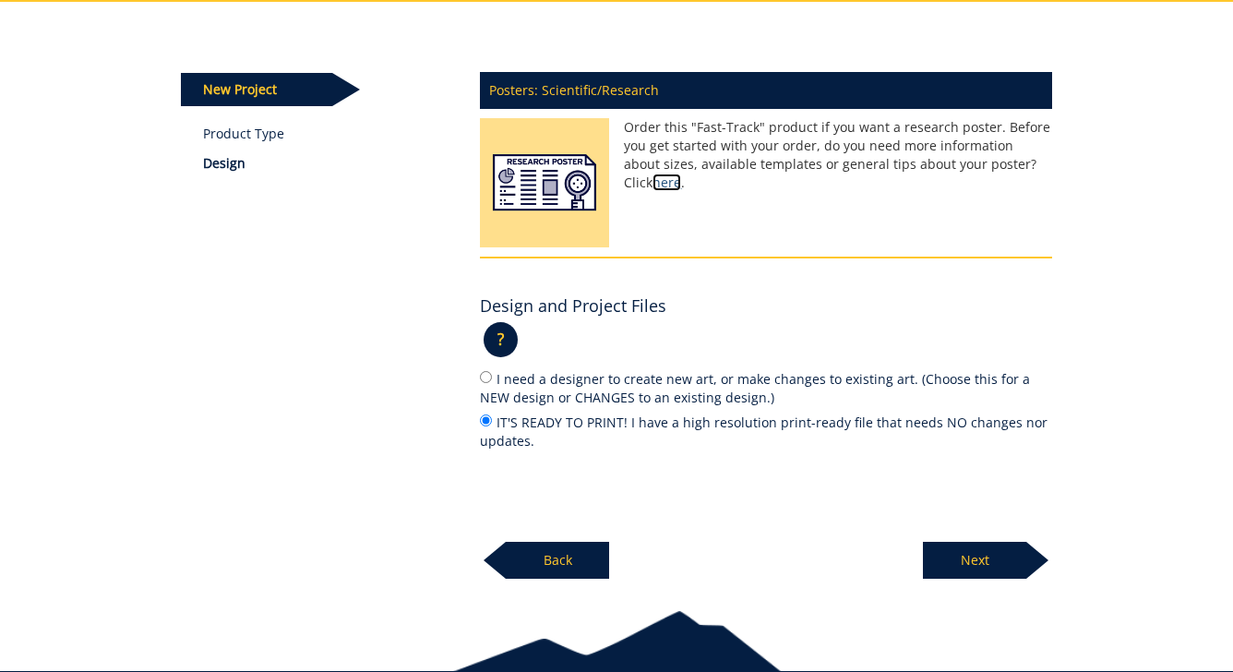
scroll to position [215, 0]
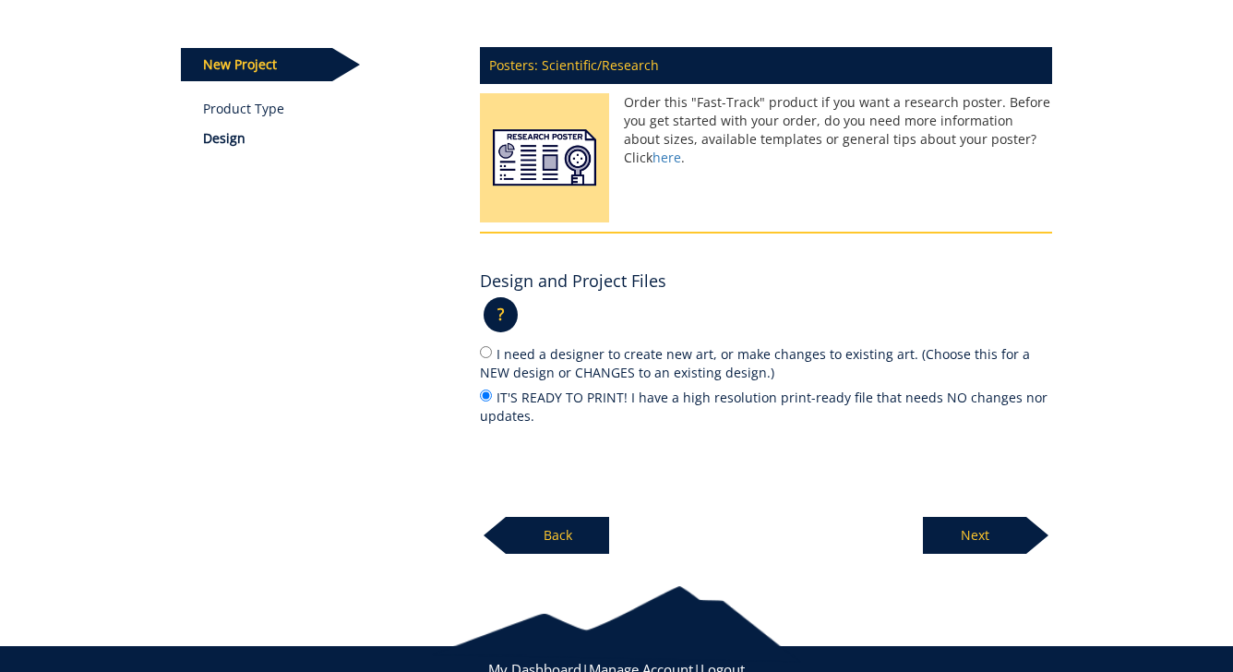
click at [992, 545] on p "Next" at bounding box center [974, 535] width 103 height 37
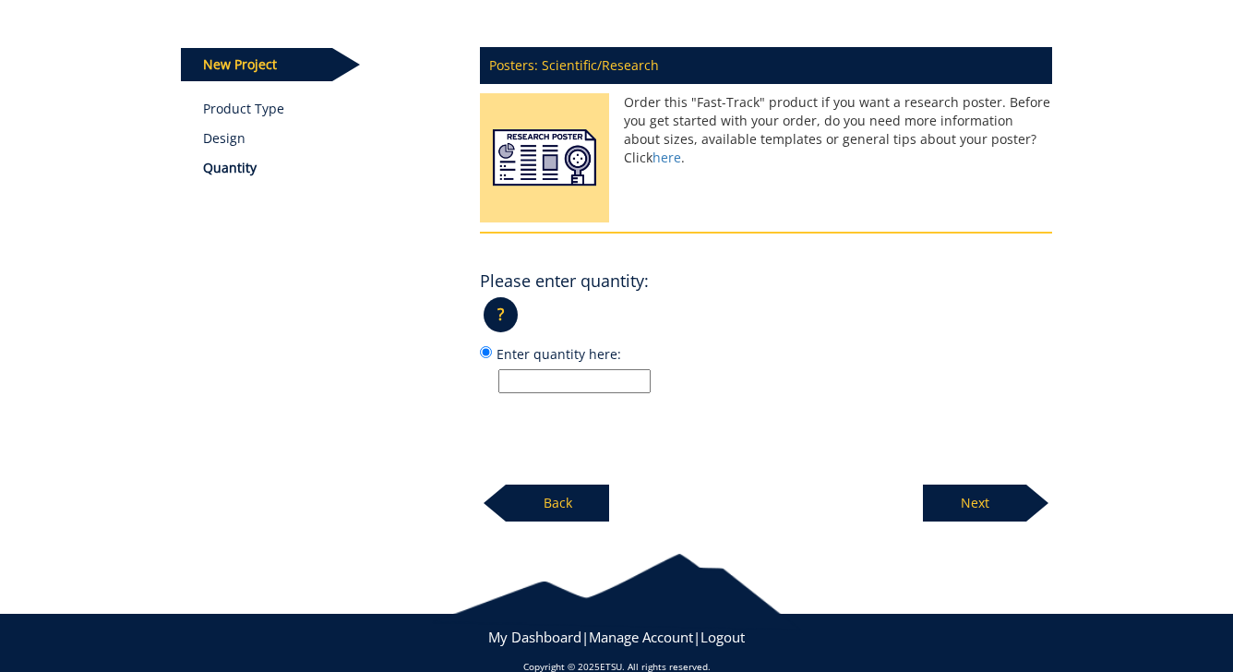
click at [598, 381] on input "Enter quantity here:" at bounding box center [574, 381] width 152 height 24
type input "1"
click at [966, 501] on p "Next" at bounding box center [974, 502] width 103 height 37
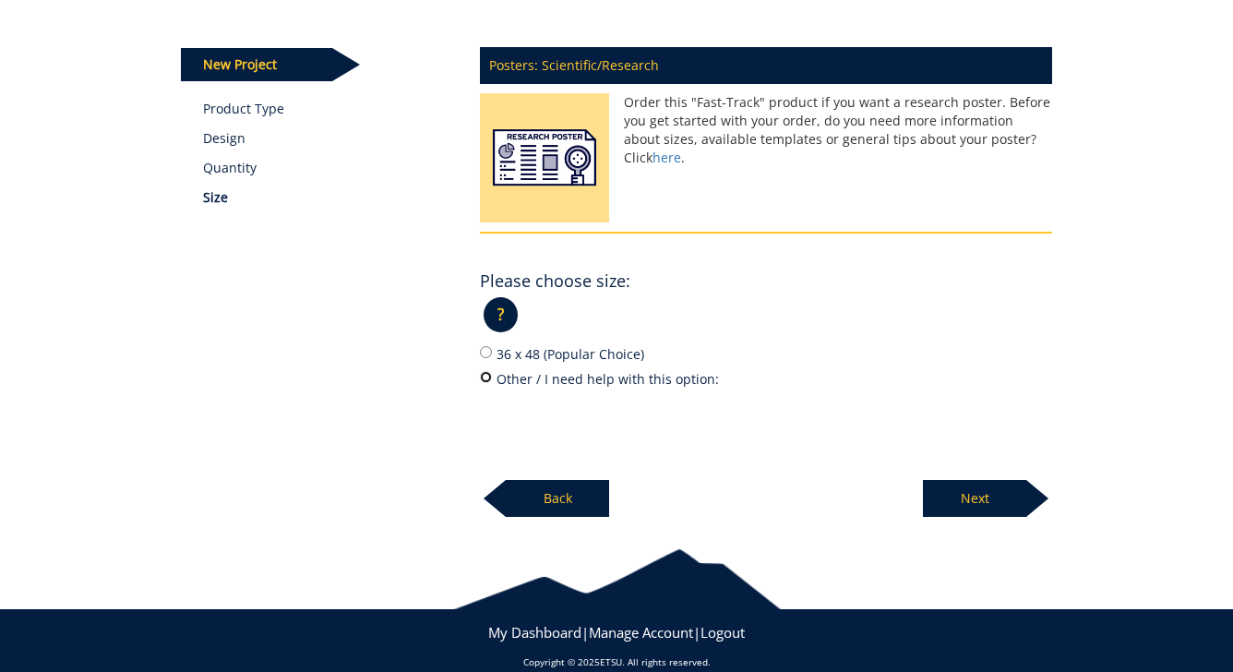
click at [484, 378] on input "Other / I need help with this option:" at bounding box center [486, 377] width 12 height 12
radio input "true"
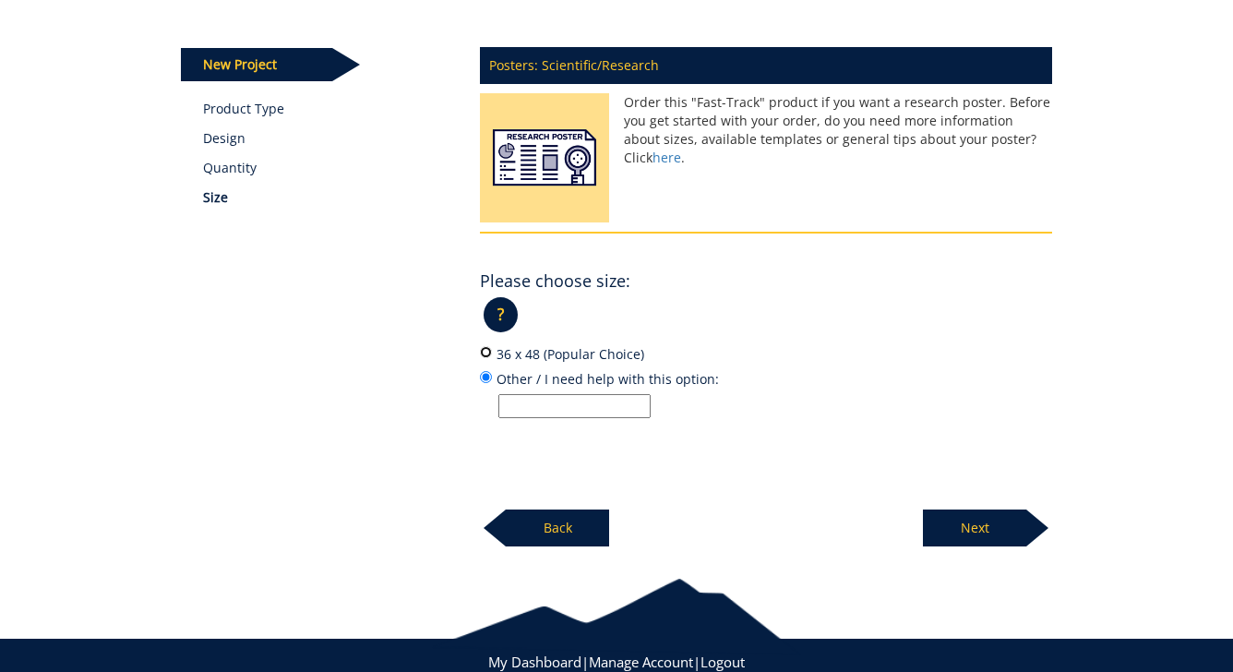
click at [486, 353] on input "36 x 48 (Popular Choice)" at bounding box center [486, 352] width 12 height 12
radio input "true"
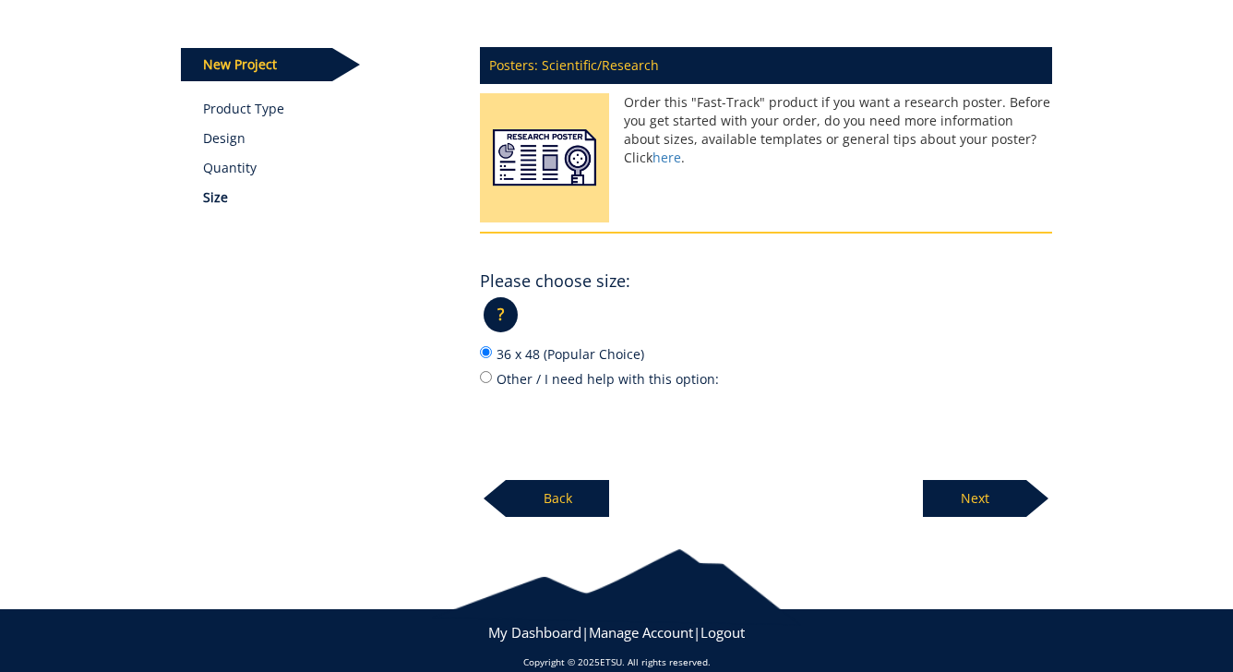
click at [971, 496] on p "Next" at bounding box center [974, 498] width 103 height 37
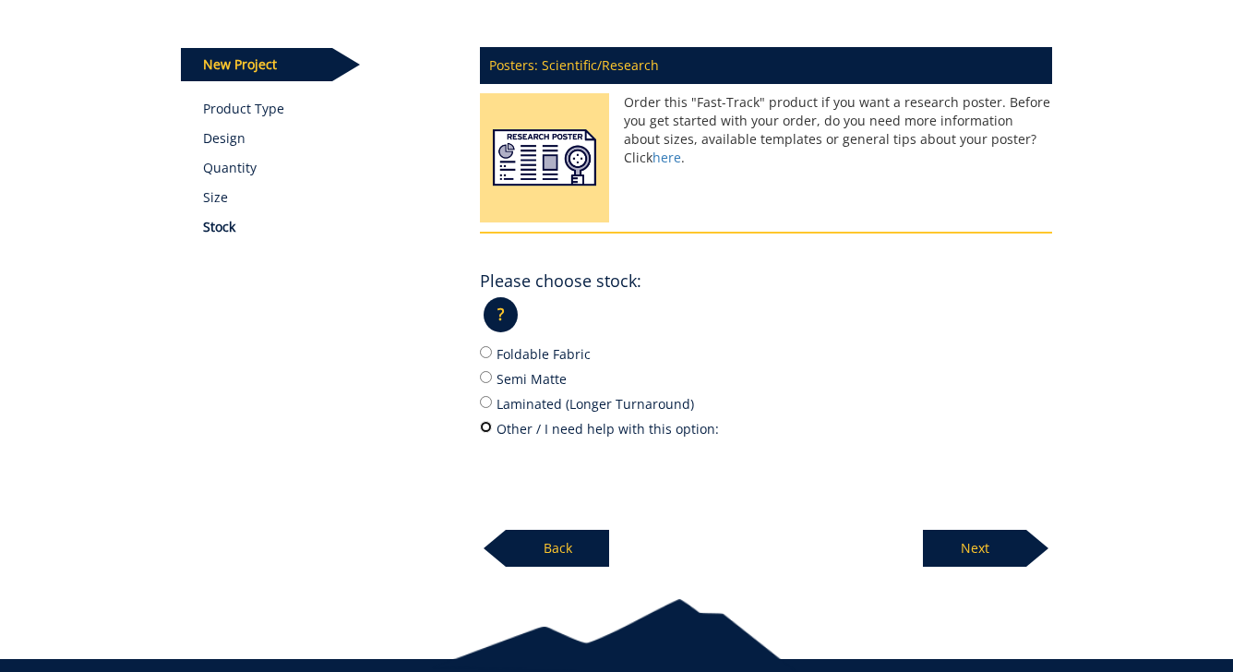
click at [484, 425] on input "Other / I need help with this option:" at bounding box center [486, 427] width 12 height 12
radio input "true"
click at [484, 348] on input "Foldable Fabric" at bounding box center [486, 352] width 12 height 12
radio input "true"
click at [992, 553] on p "Next" at bounding box center [974, 548] width 103 height 37
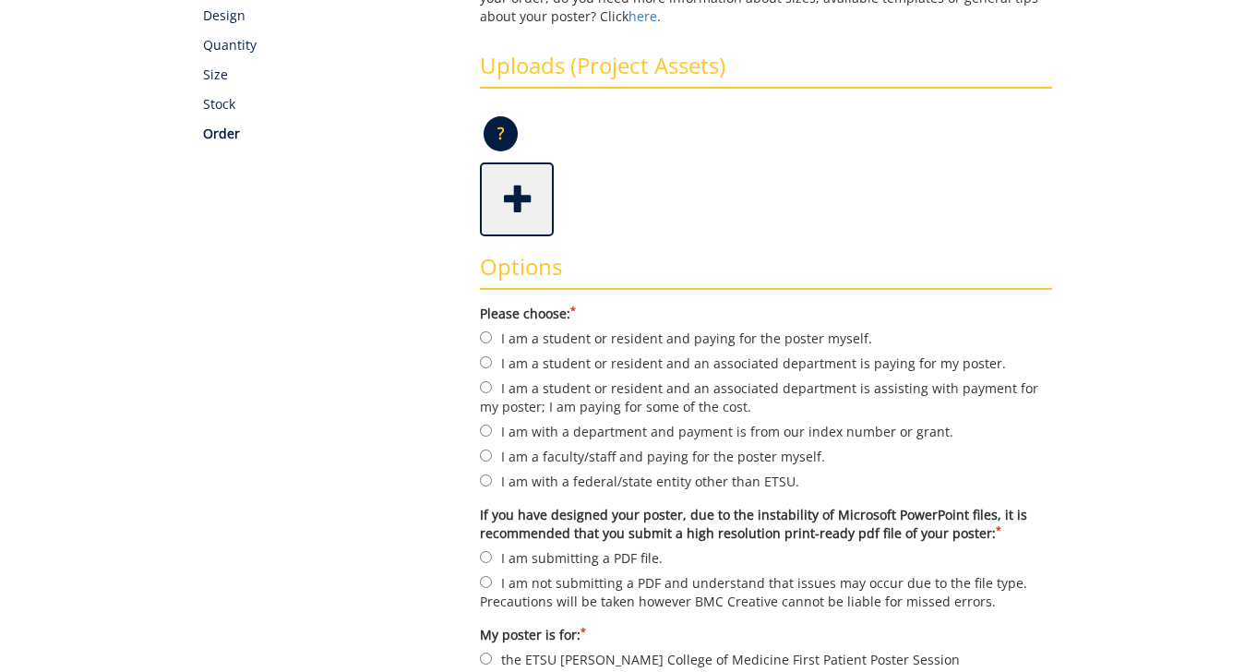
scroll to position [341, 0]
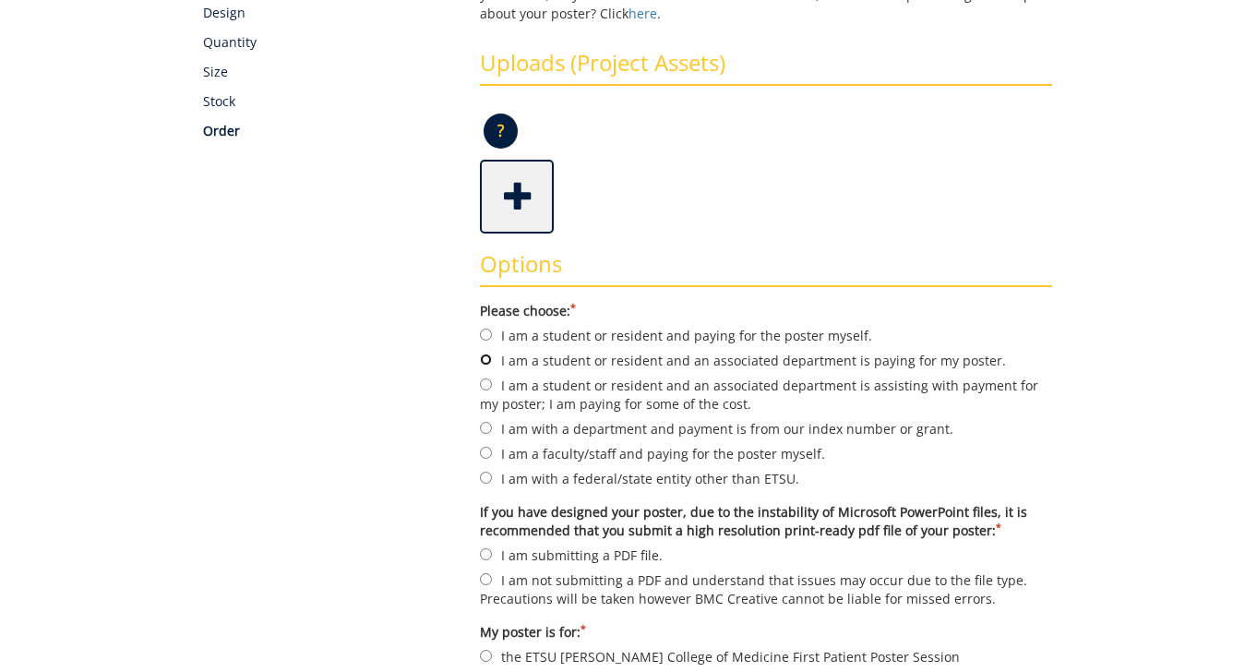
click at [486, 364] on input "I am a student or resident and an associated department is paying for my poster." at bounding box center [486, 359] width 12 height 12
radio input "true"
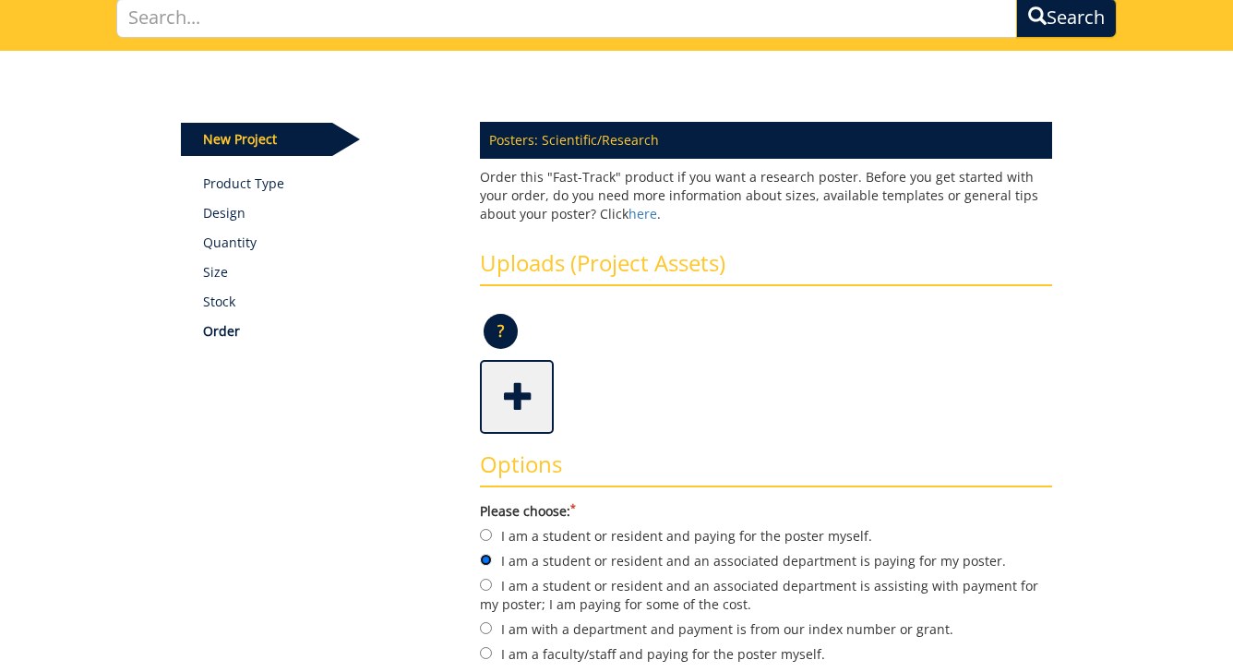
scroll to position [135, 0]
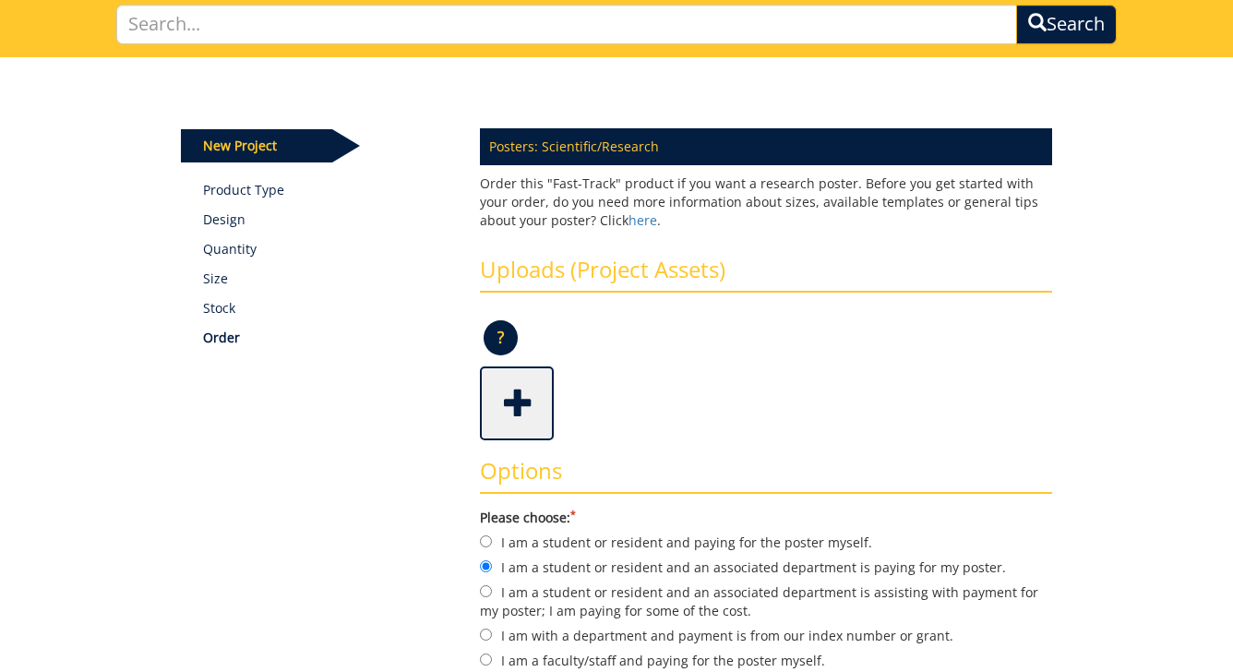
click at [506, 336] on p "?" at bounding box center [501, 337] width 34 height 35
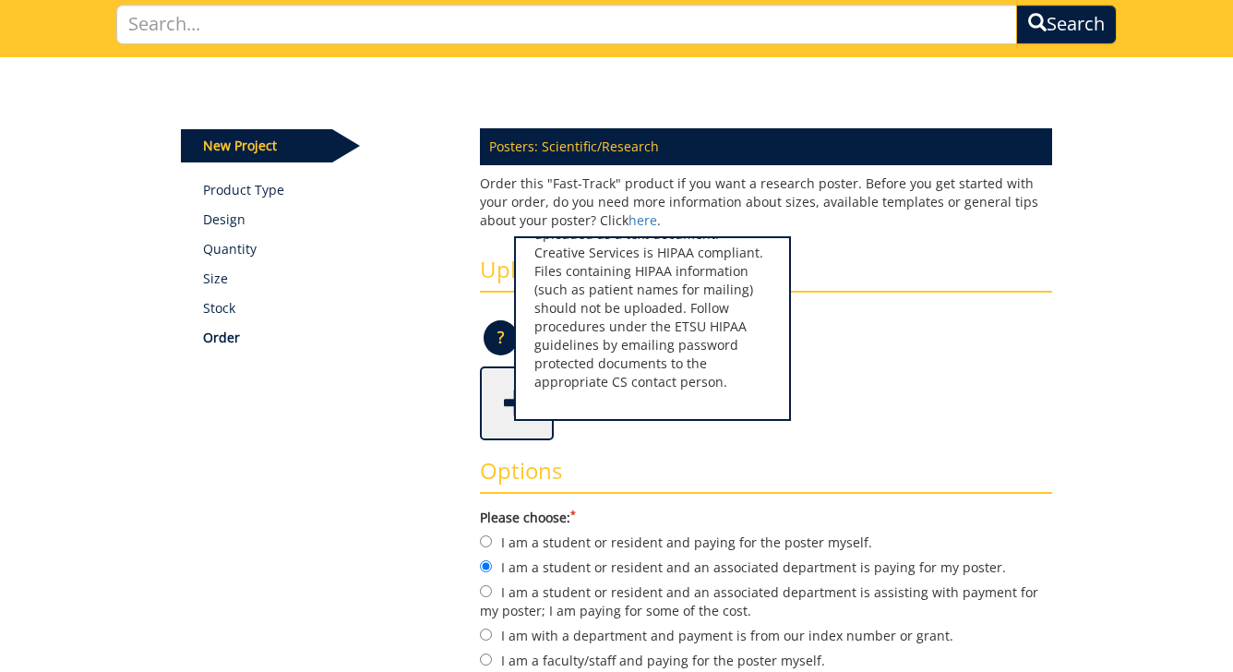
scroll to position [0, 0]
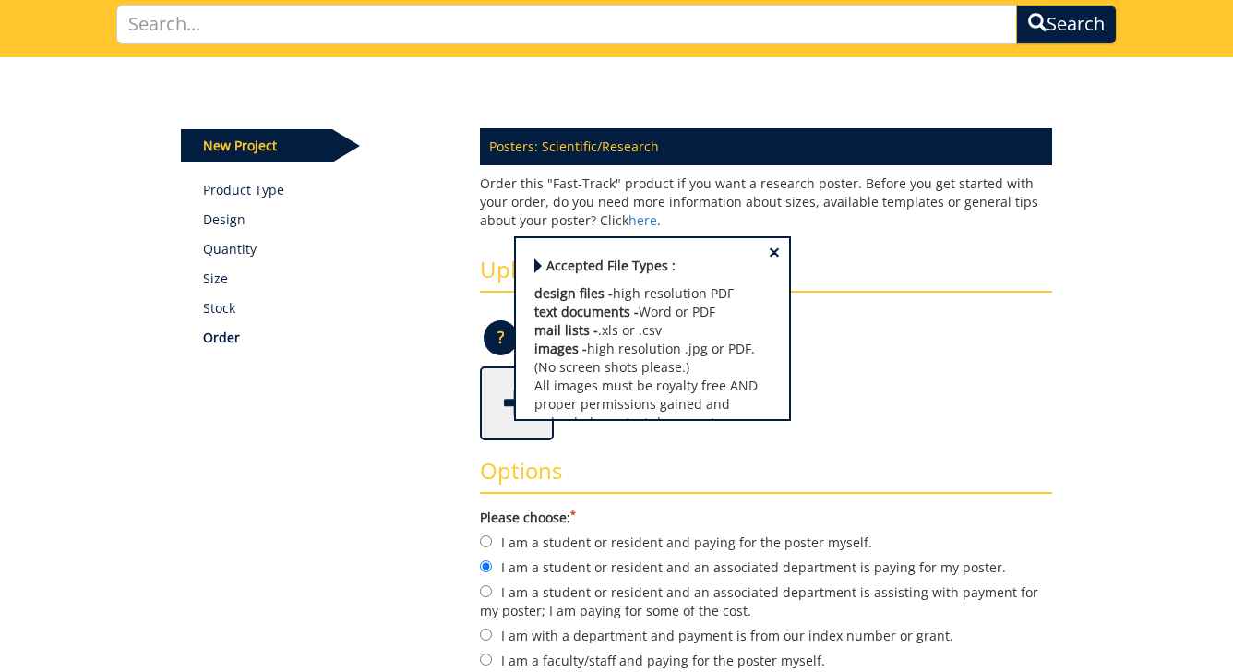
click at [872, 356] on div "? × Accepted File Types : design files - high resolution PDF text documents - W…" at bounding box center [766, 344] width 572 height 44
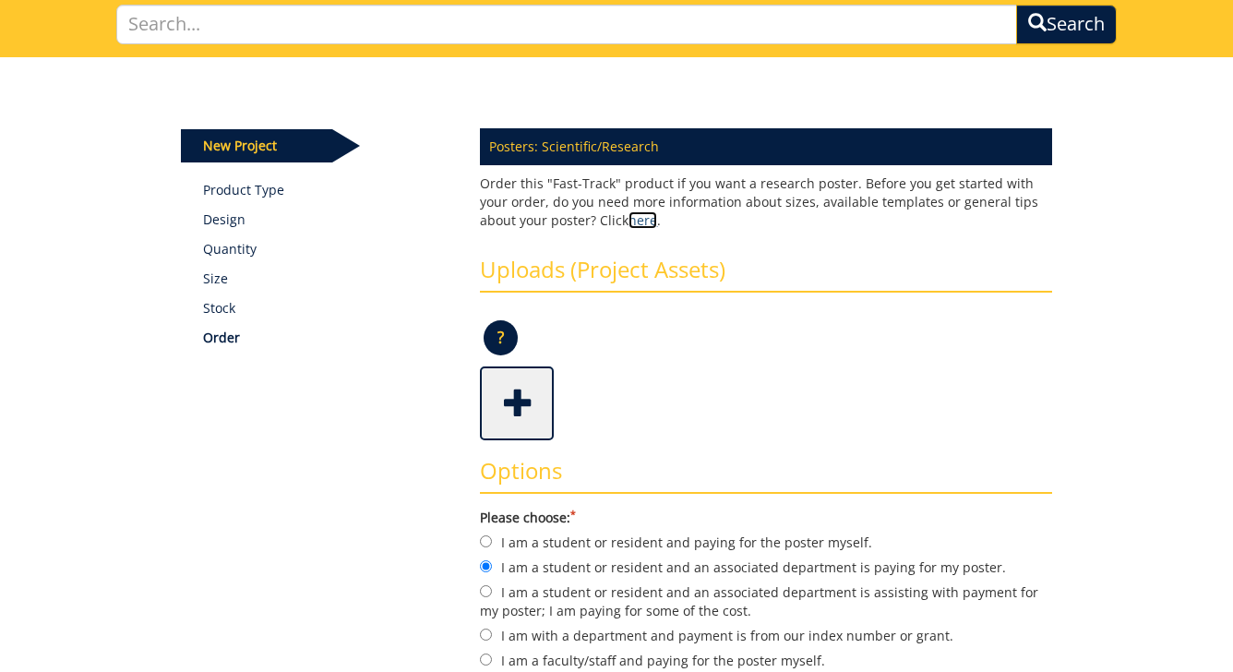
click at [628, 225] on link "here" at bounding box center [642, 220] width 29 height 18
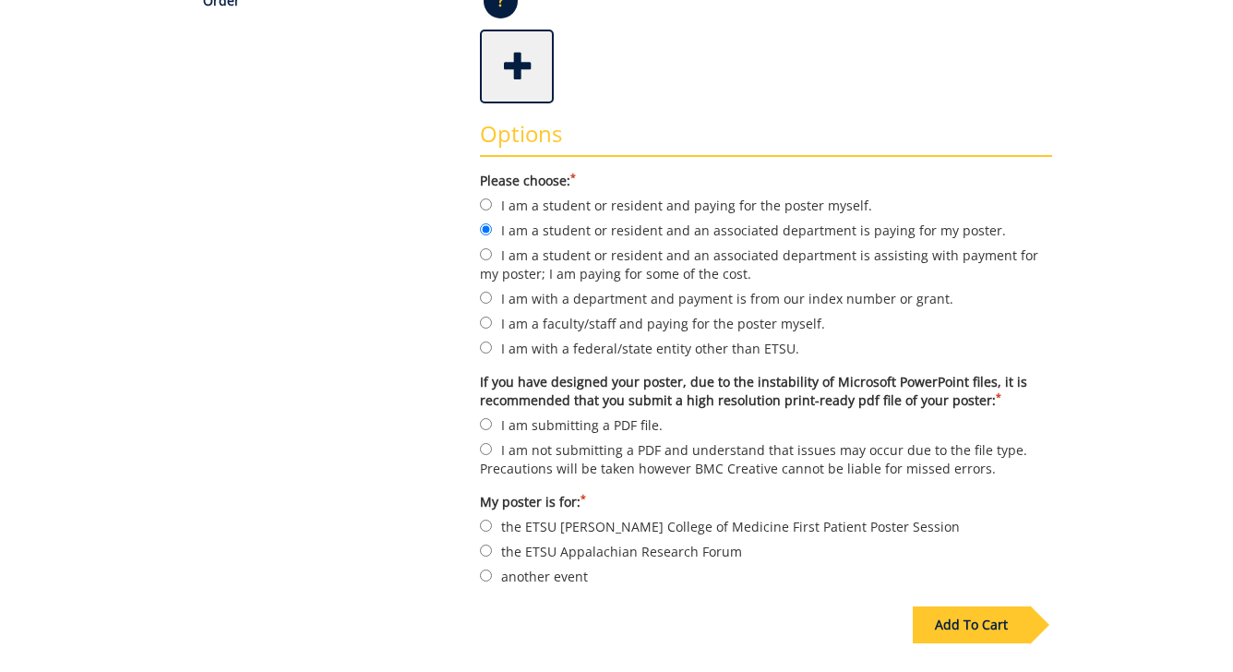
scroll to position [472, 0]
click at [484, 421] on input "I am submitting a PDF file." at bounding box center [486, 423] width 12 height 12
radio input "true"
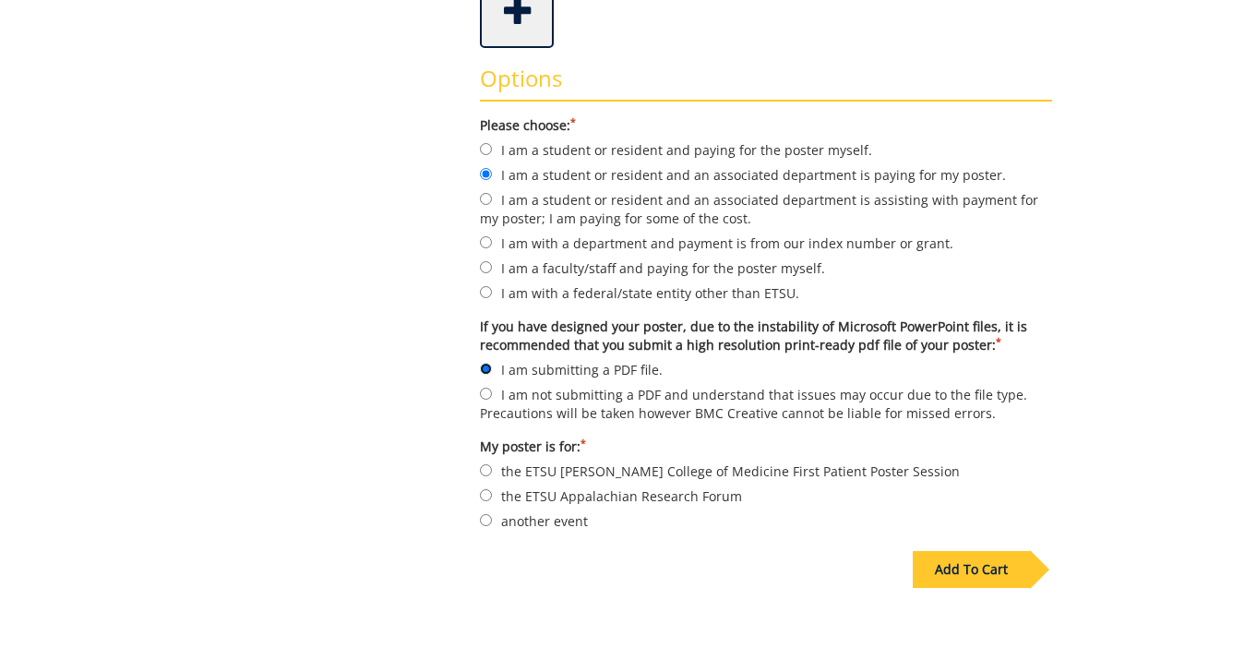
scroll to position [526, 0]
click at [487, 516] on input "another event" at bounding box center [486, 521] width 12 height 12
radio input "true"
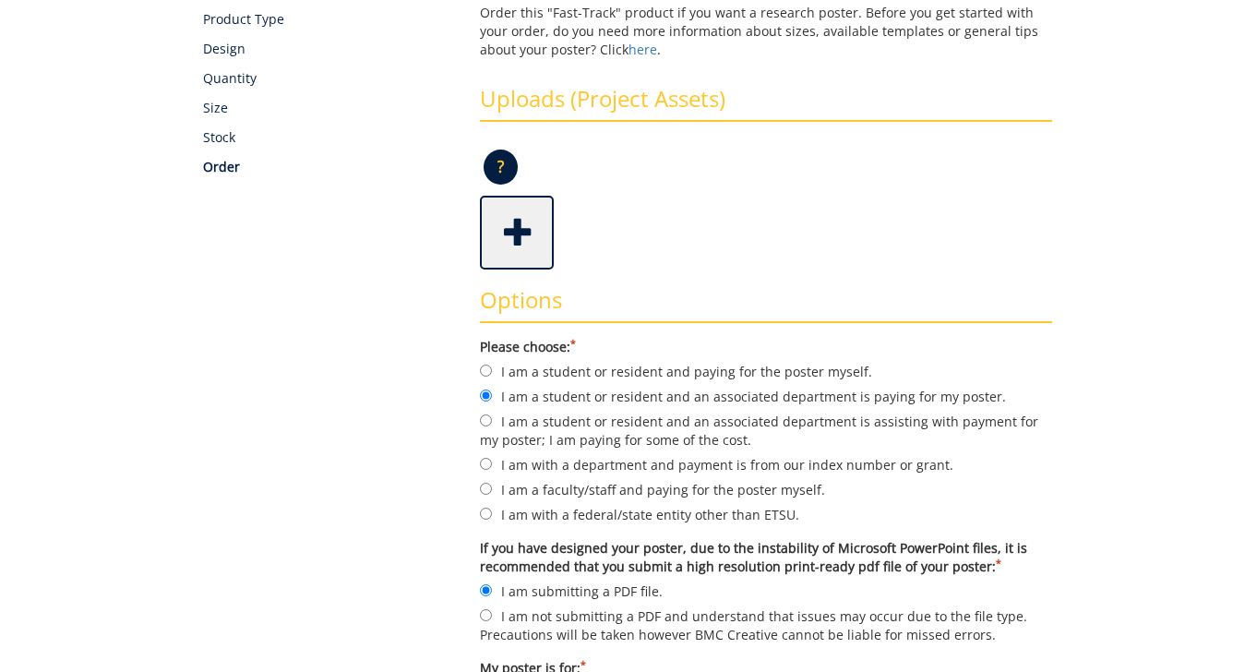
scroll to position [247, 0]
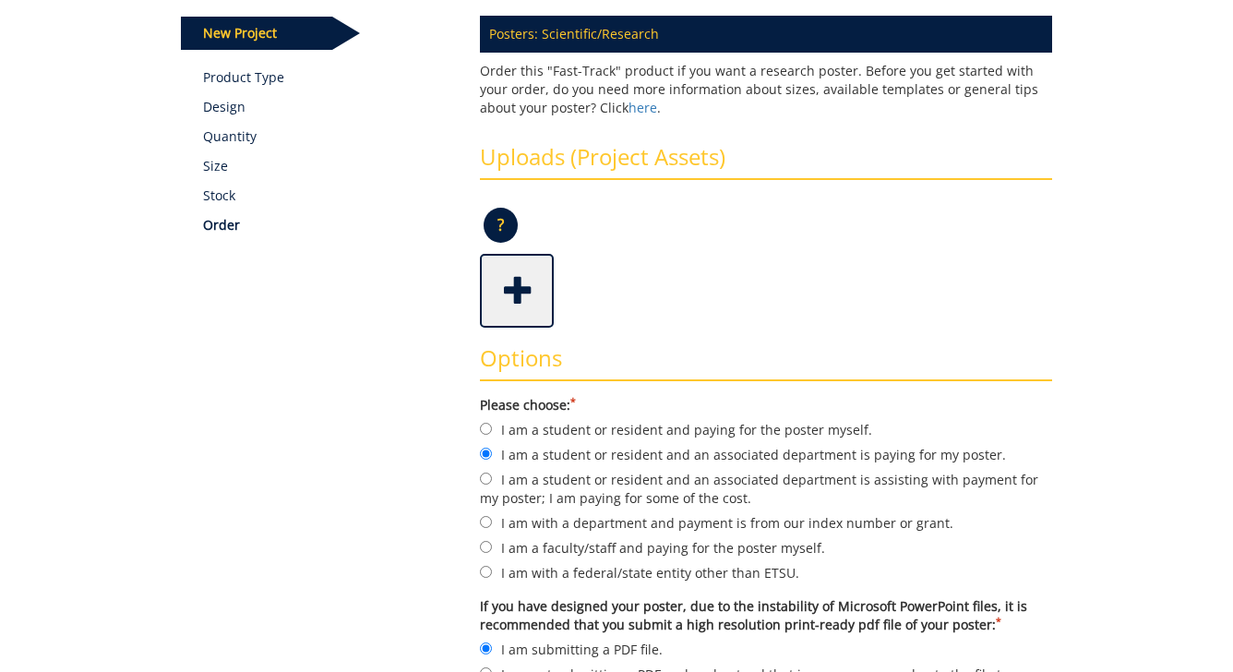
click at [510, 228] on p "?" at bounding box center [501, 225] width 34 height 35
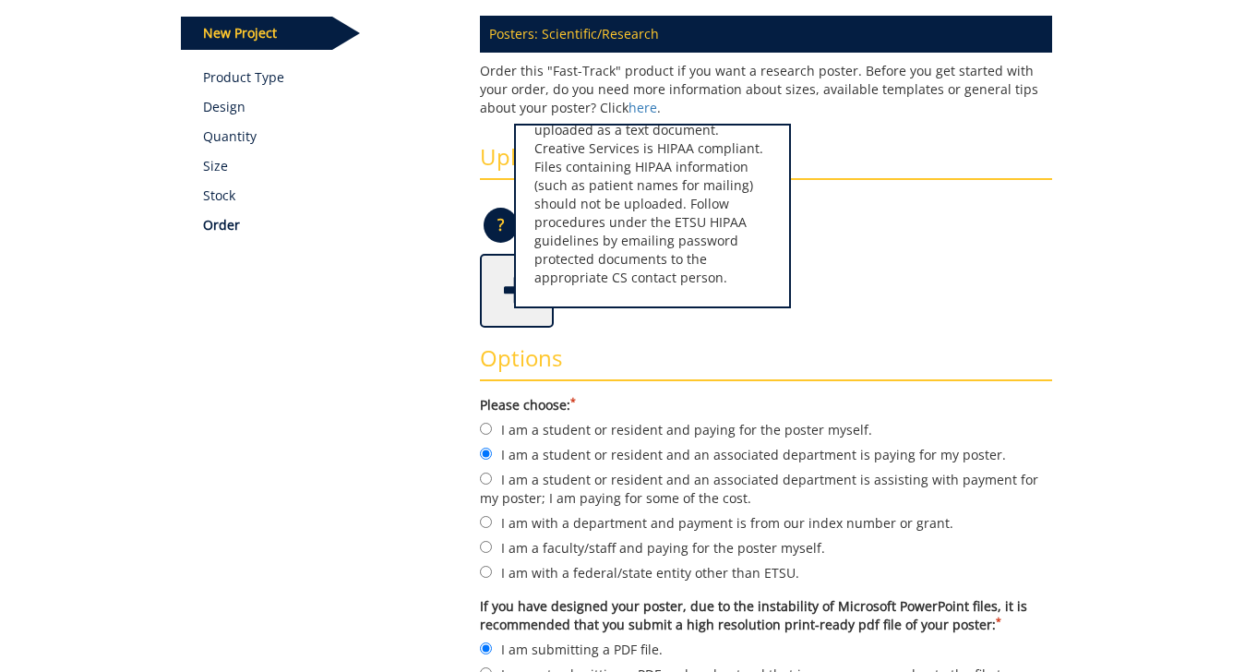
scroll to position [188, 0]
click at [834, 245] on div "? × Accepted File Types : design files - high resolution PDF text documents - W…" at bounding box center [766, 231] width 572 height 44
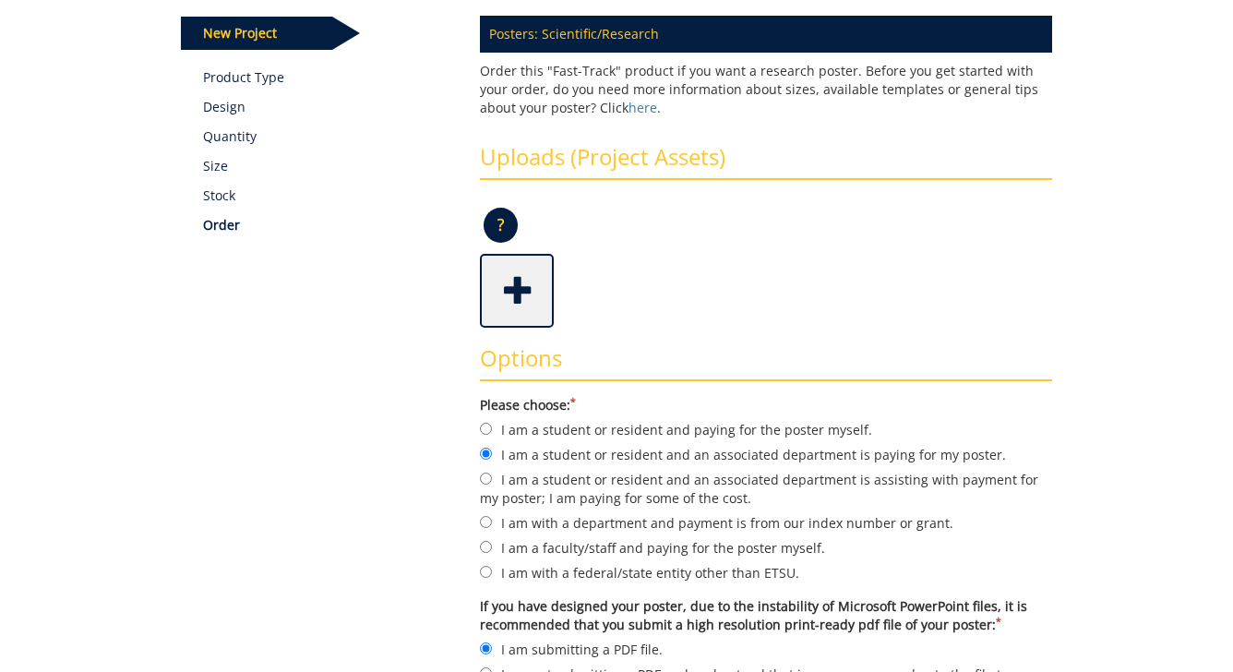
click at [524, 296] on span at bounding box center [519, 289] width 74 height 65
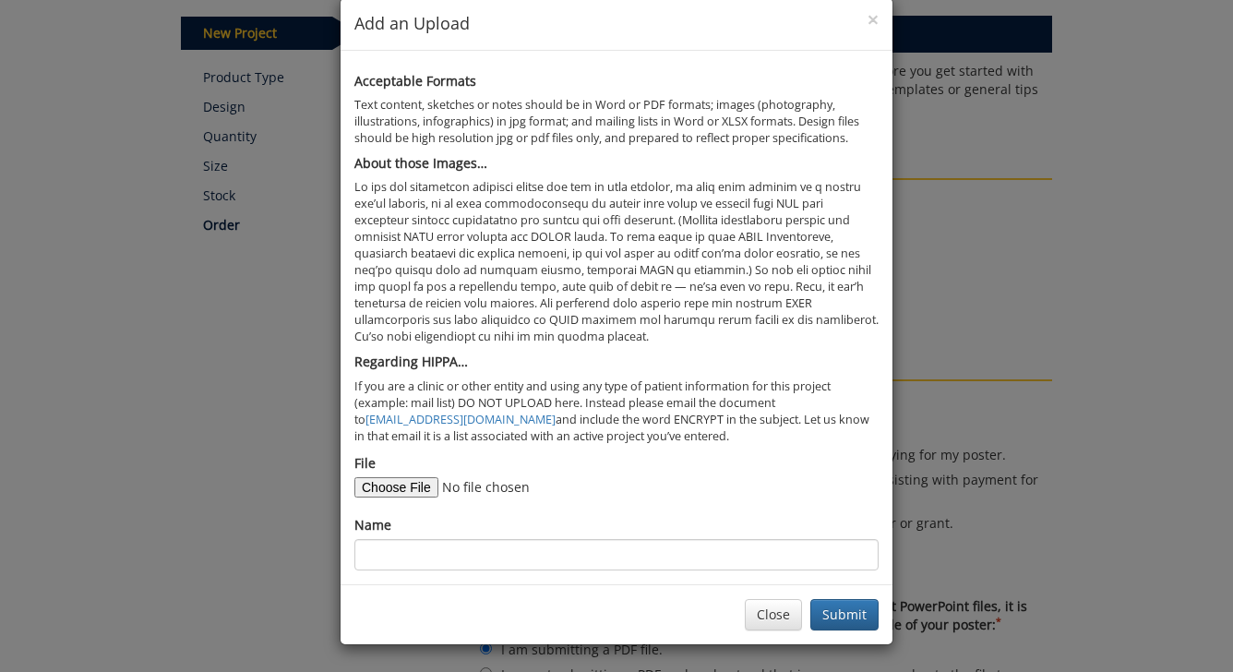
scroll to position [31, 0]
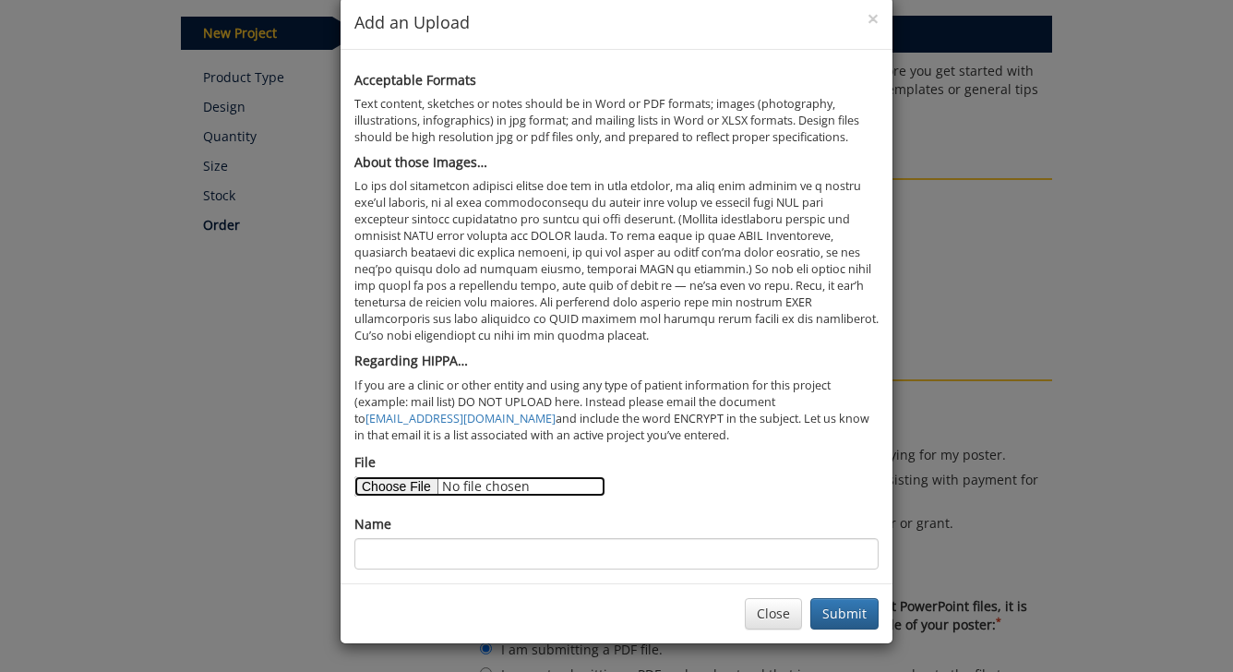
click at [388, 484] on input "File" at bounding box center [479, 486] width 251 height 20
type input "C:\fakepath\Wilson Poster Draft 1 (1).pdf"
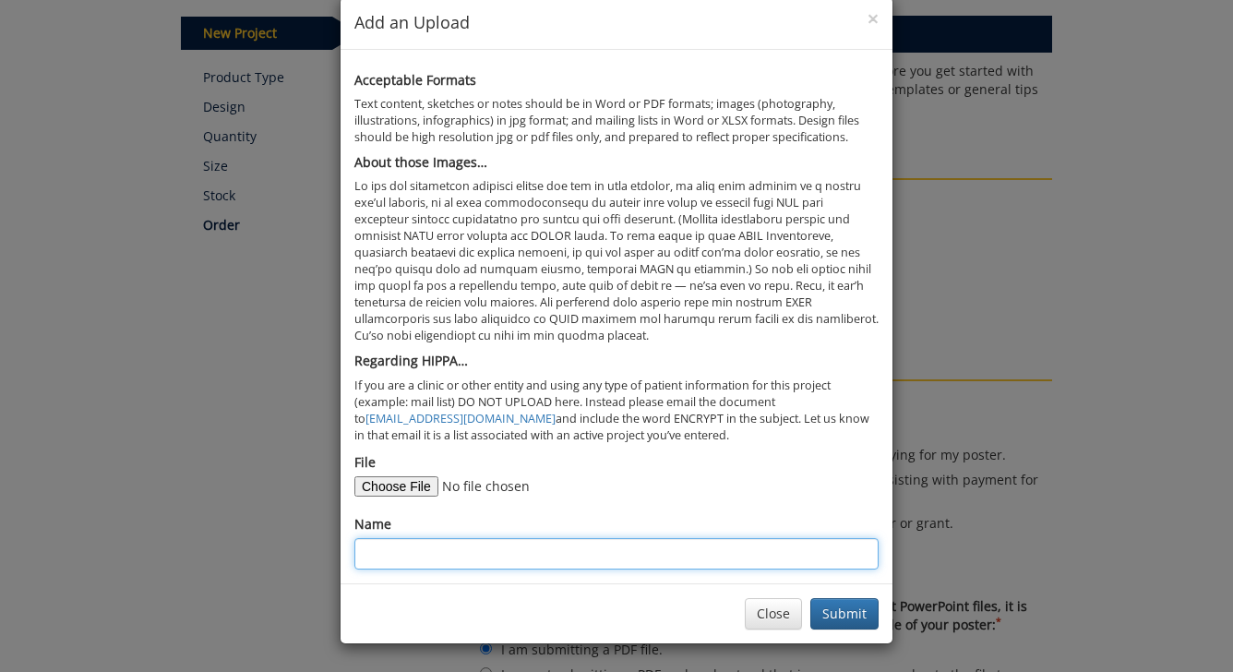
click at [767, 553] on input "Name" at bounding box center [616, 553] width 524 height 31
drag, startPoint x: 563, startPoint y: 555, endPoint x: 337, endPoint y: 549, distance: 226.1
click at [337, 550] on div "× Add an Upload Acceptable Formats Text content, sketches or notes should be in…" at bounding box center [616, 336] width 1233 height 672
drag, startPoint x: 537, startPoint y: 565, endPoint x: 284, endPoint y: 550, distance: 253.3
click at [284, 550] on div "× Add an Upload Acceptable Formats Text content, sketches or notes should be in…" at bounding box center [616, 336] width 1233 height 672
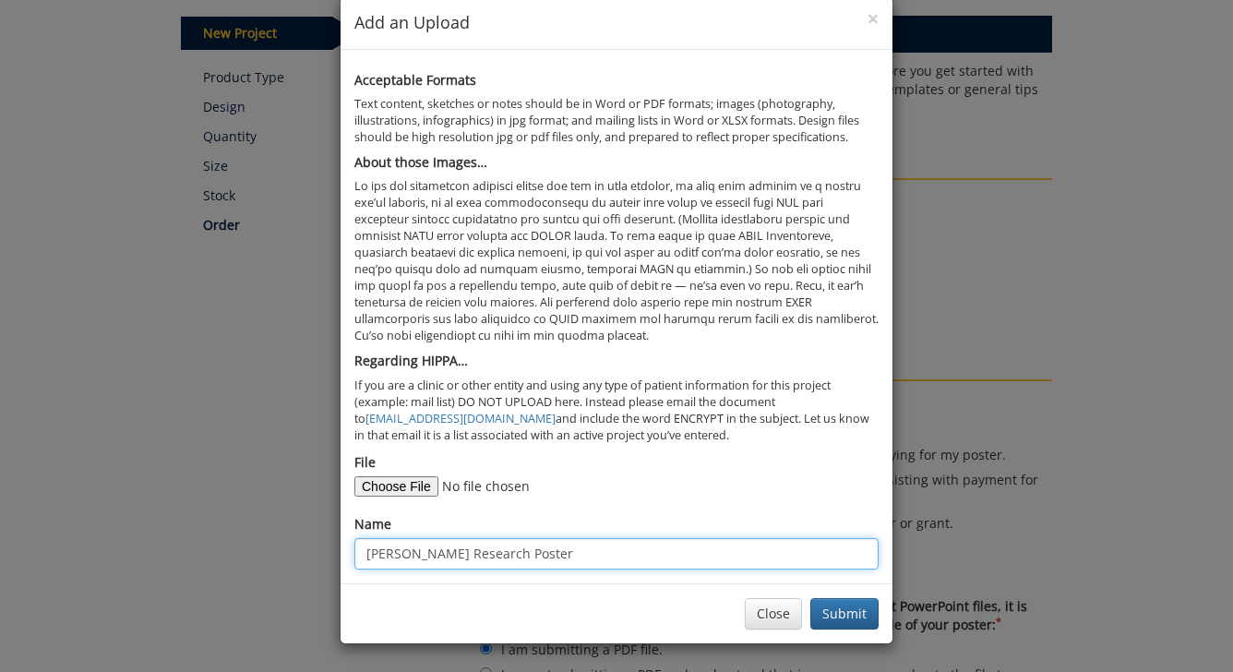
paste input "An Exploratory Qualitative Analysis of the Resources and Needs of East Tennesse…"
drag, startPoint x: 873, startPoint y: 556, endPoint x: 177, endPoint y: 561, distance: 695.8
click at [177, 561] on div "× Add an Upload Acceptable Formats Text content, sketches or notes should be in…" at bounding box center [616, 336] width 1233 height 672
drag, startPoint x: 518, startPoint y: 545, endPoint x: 243, endPoint y: 544, distance: 275.0
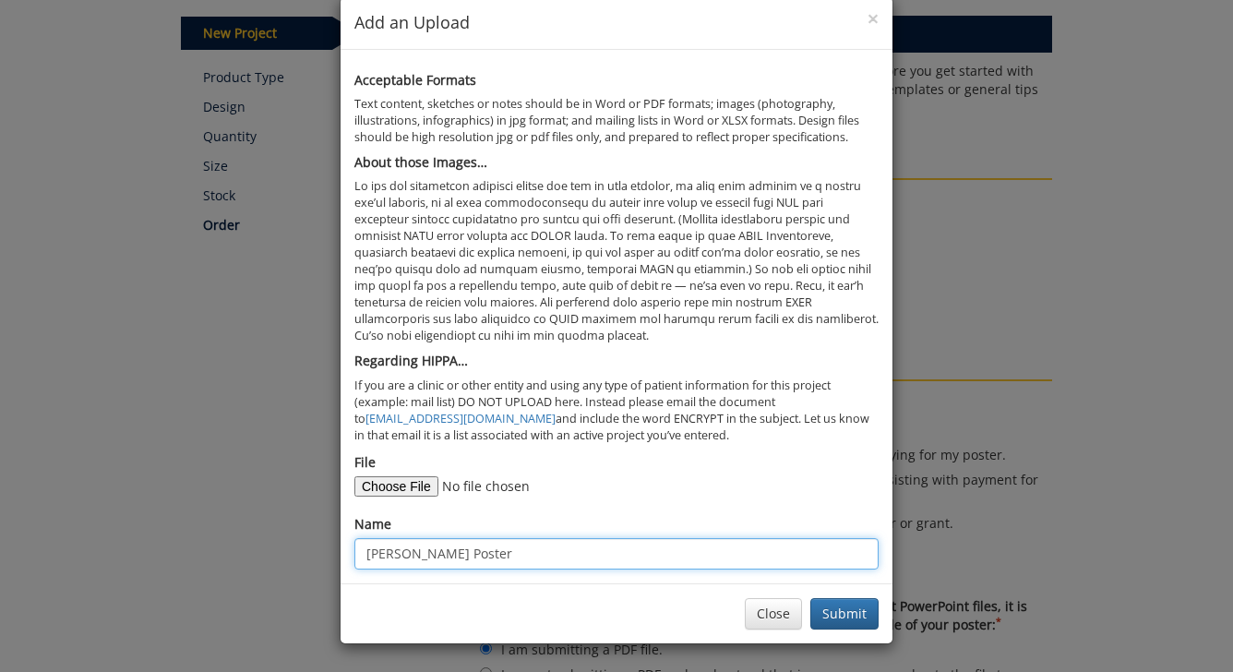
click at [243, 545] on div "× Add an Upload Acceptable Formats Text content, sketches or notes should be in…" at bounding box center [616, 336] width 1233 height 672
paste input "An Exploratory Qualitative Analysis of the Resources and Needs of East Tennesse…"
type input "An Exploratory Qualitative Analysis of the Resources and Needs of East Tennesse…"
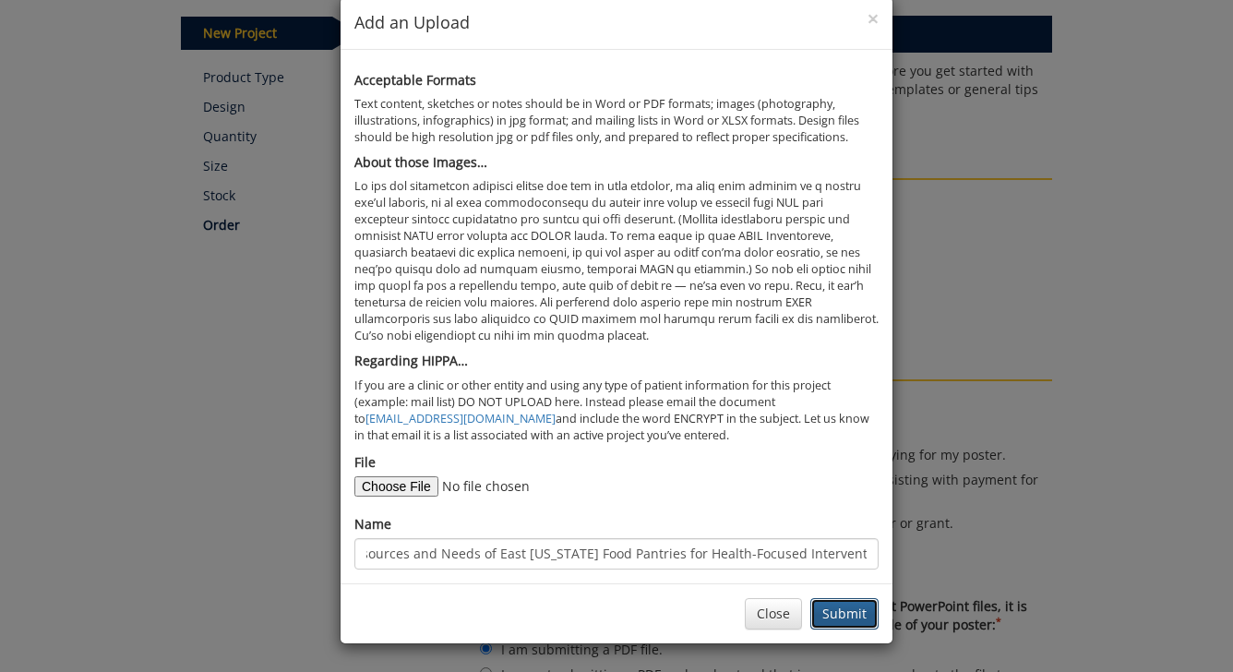
click at [856, 612] on button "Submit" at bounding box center [844, 613] width 68 height 31
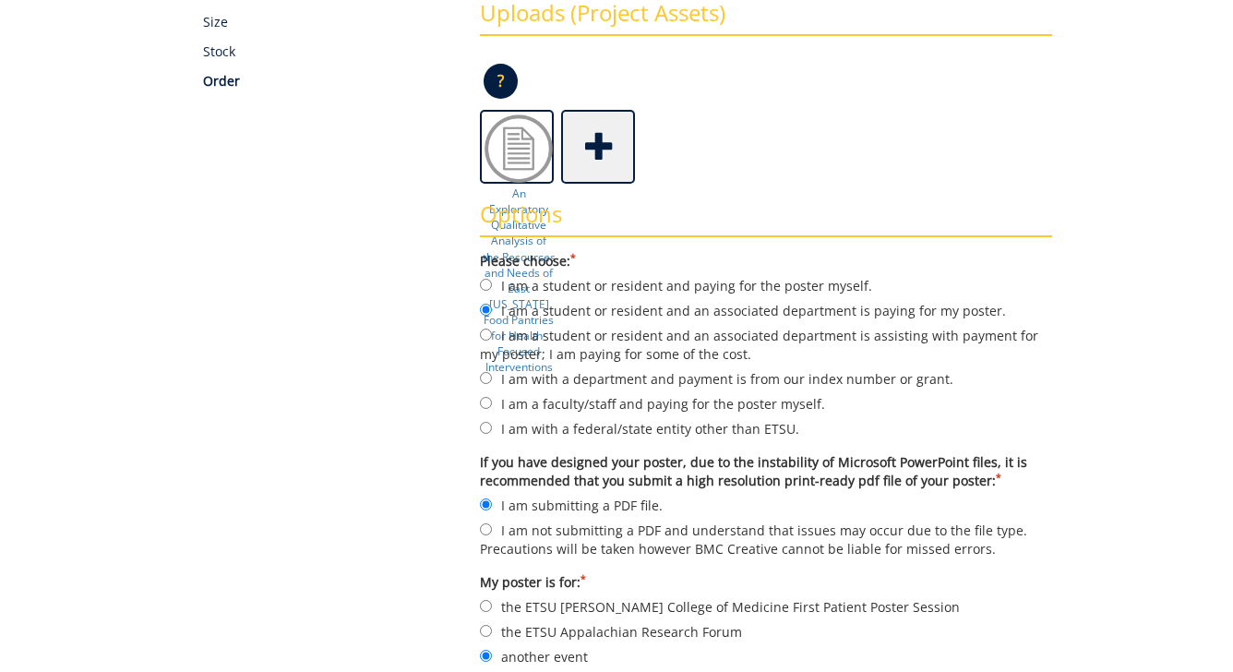
scroll to position [392, 0]
click at [517, 155] on img at bounding box center [519, 148] width 74 height 74
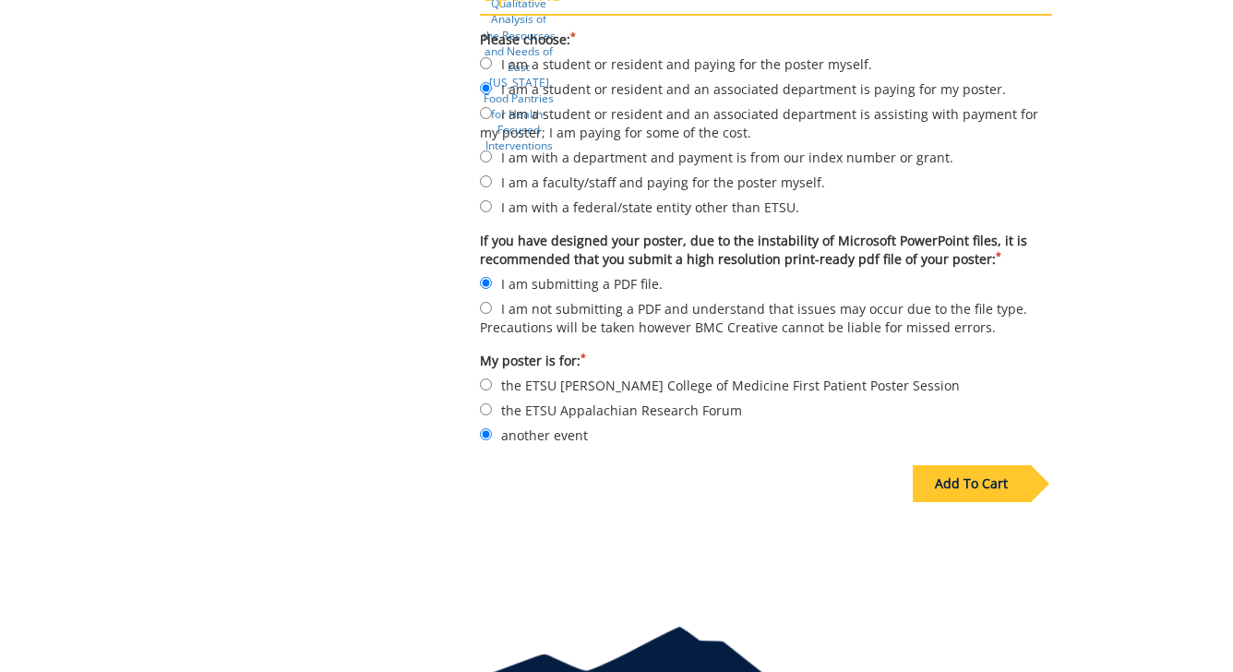
scroll to position [630, 0]
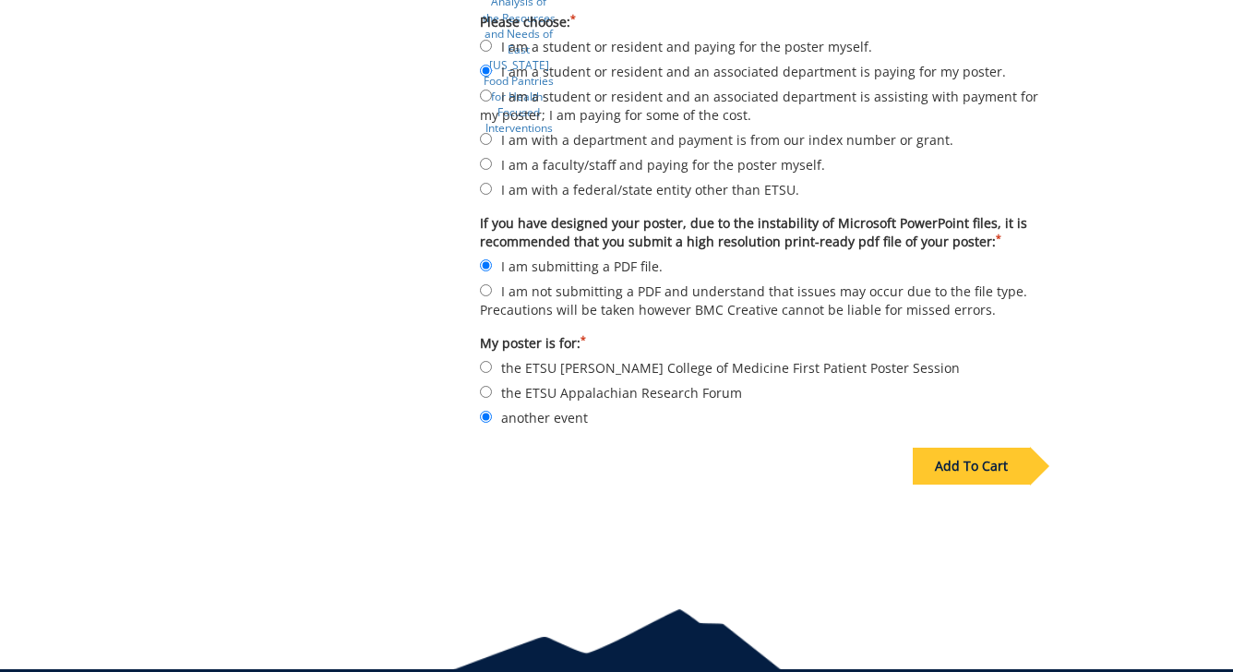
click at [978, 458] on div "Add To Cart" at bounding box center [971, 466] width 117 height 37
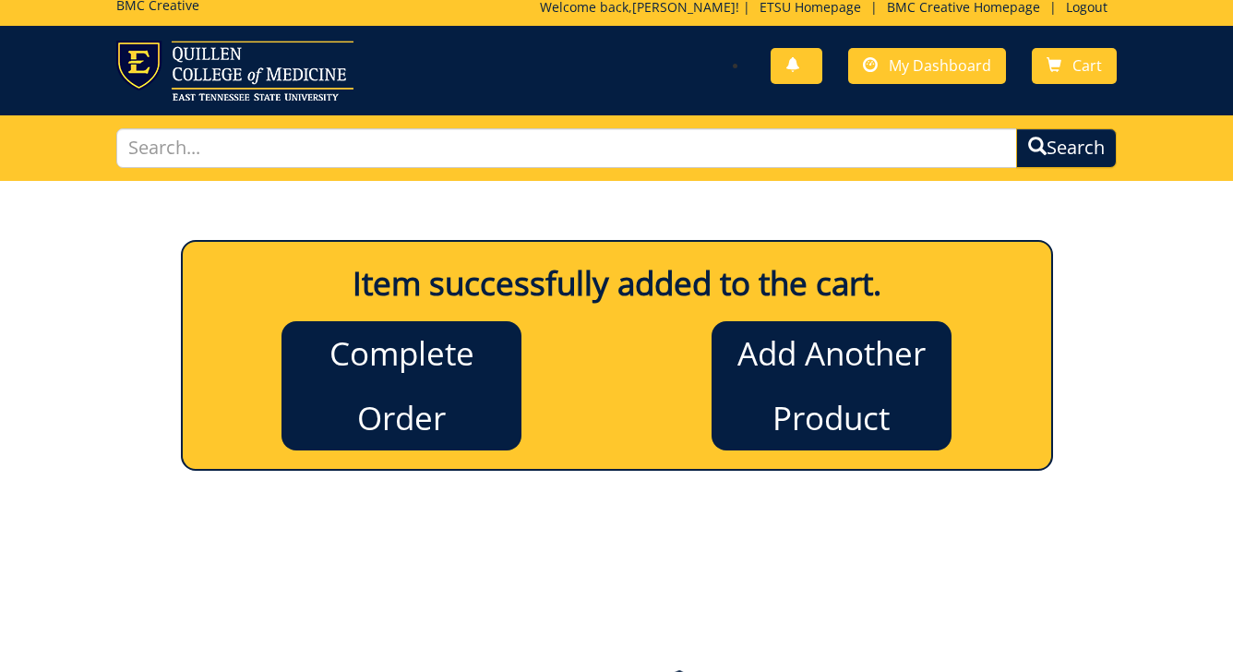
scroll to position [6, 0]
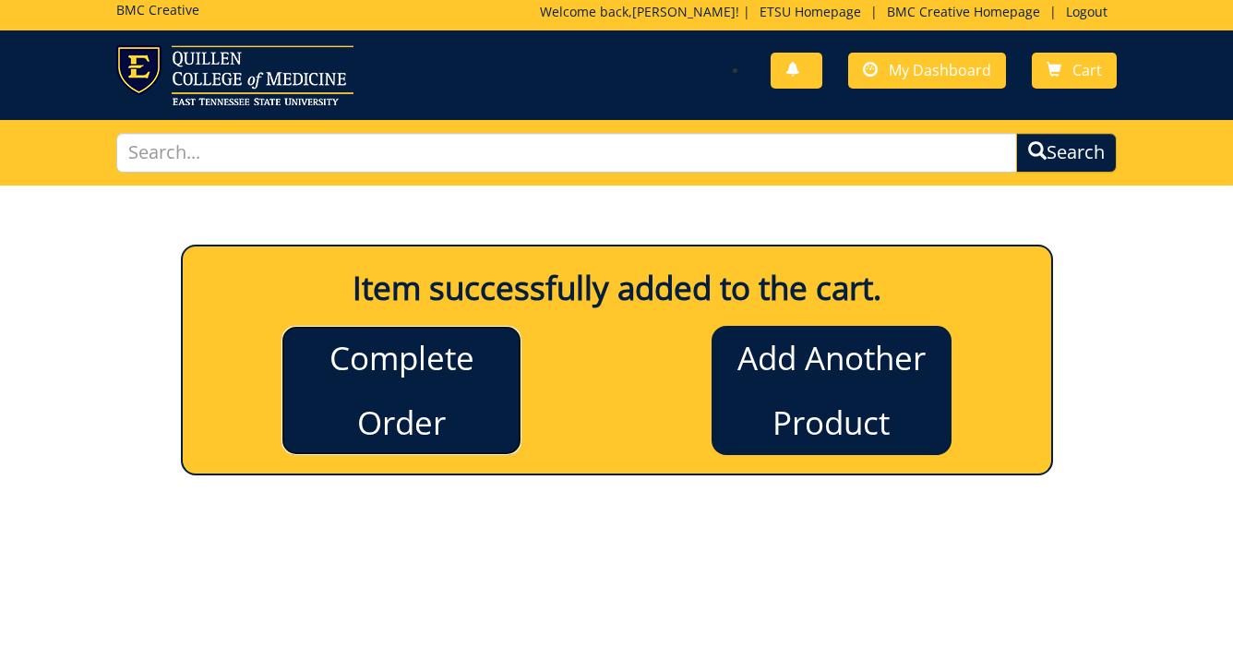
click at [466, 419] on link "Complete Order" at bounding box center [401, 390] width 240 height 129
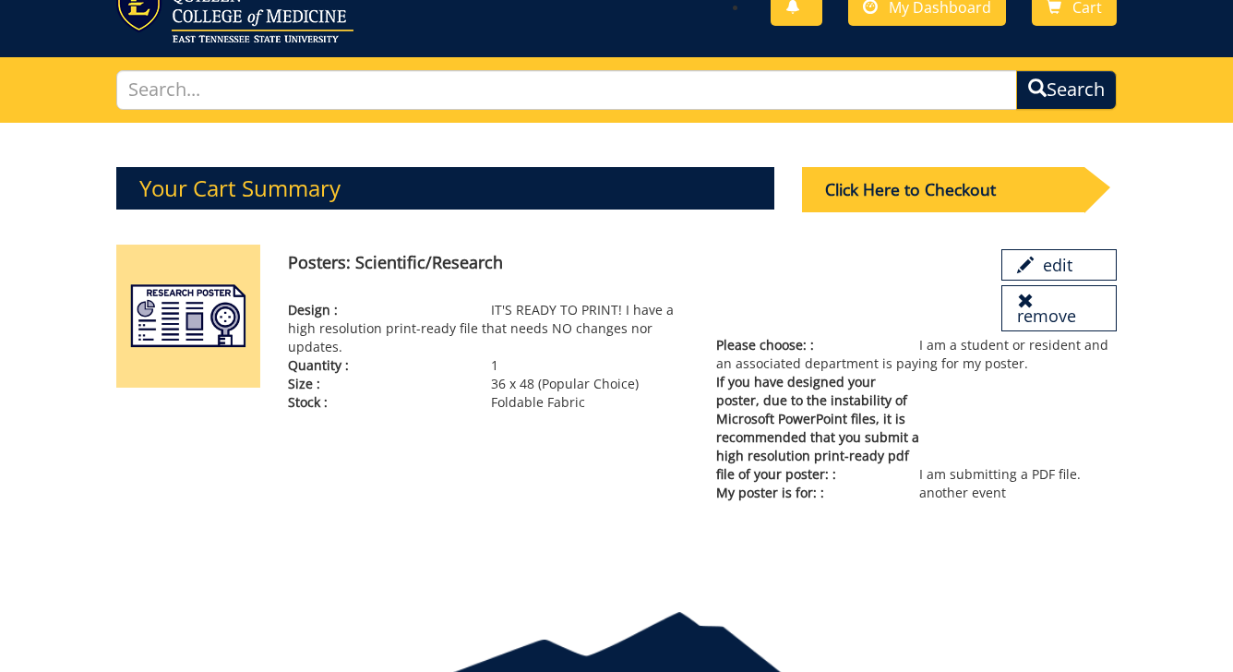
scroll to position [155, 0]
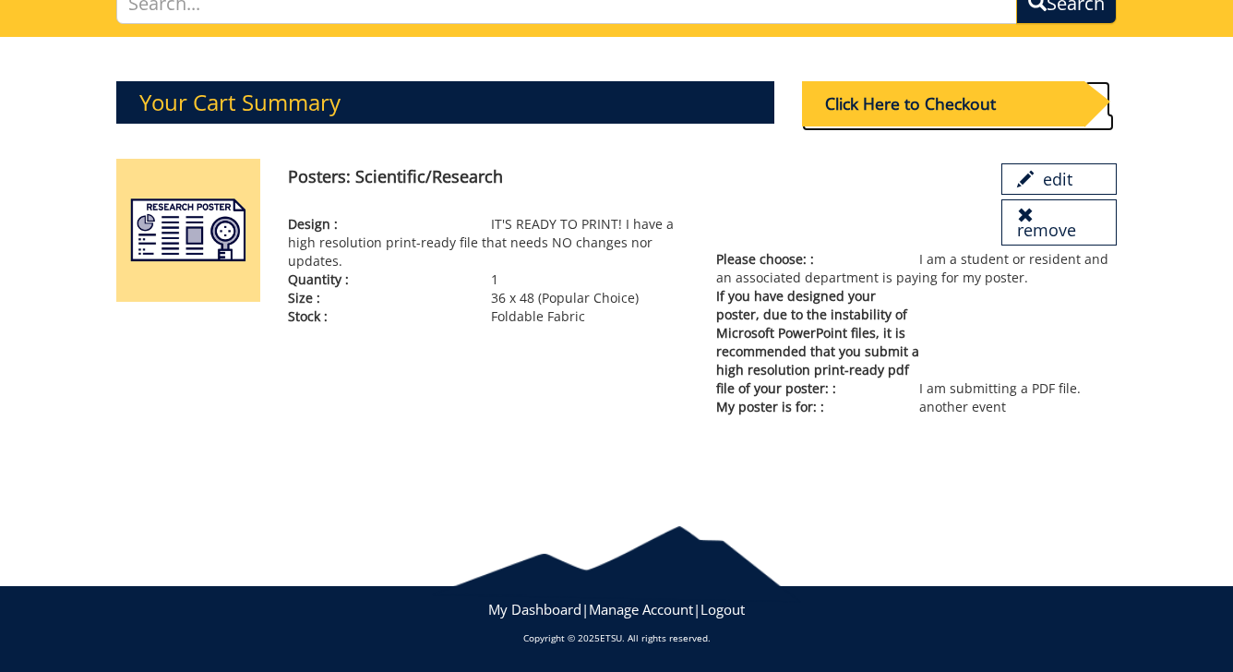
click at [907, 115] on div "Click Here to Checkout" at bounding box center [943, 103] width 282 height 45
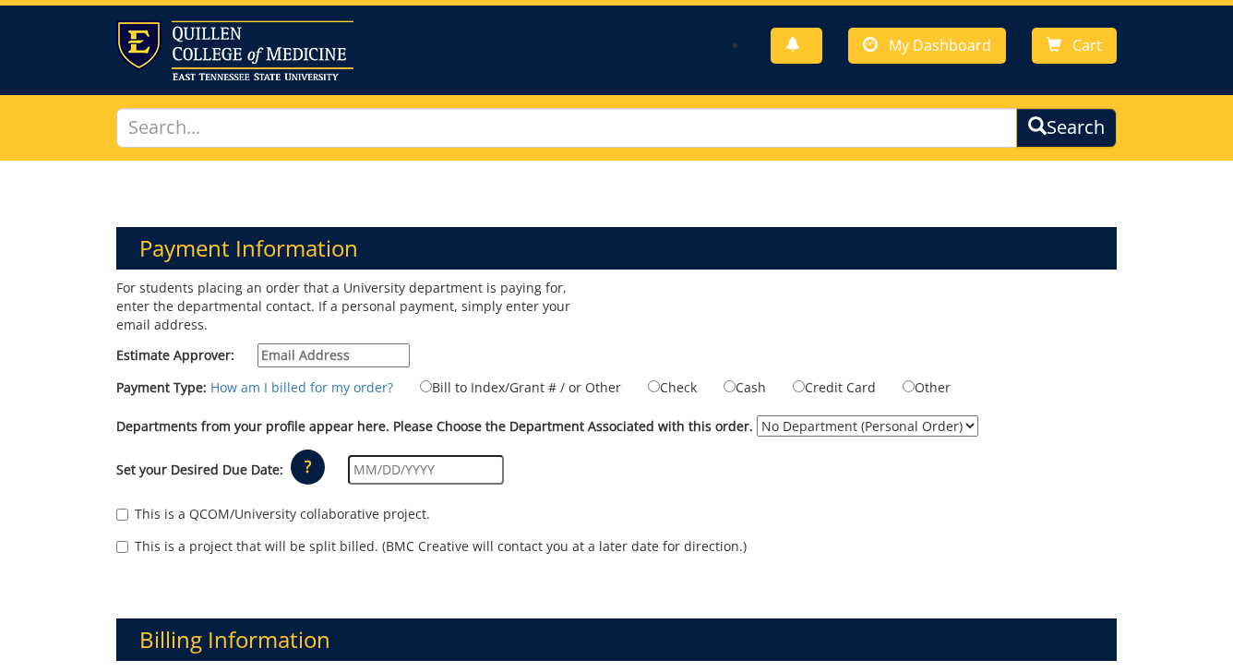
scroll to position [33, 0]
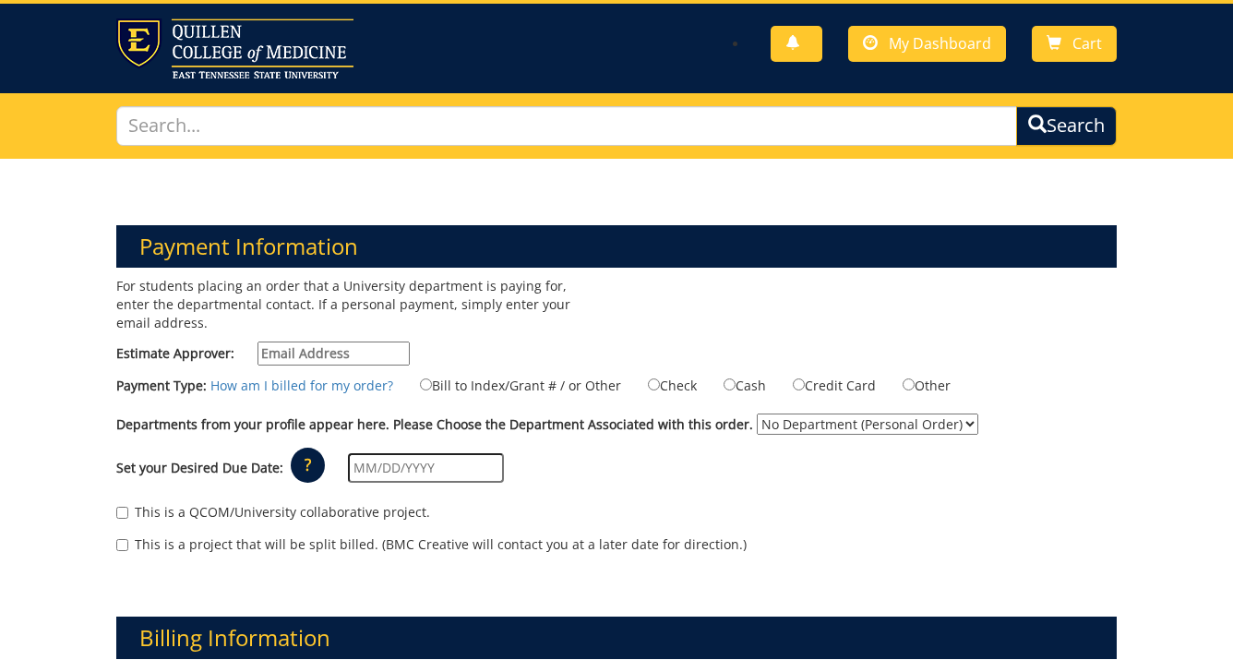
click at [351, 353] on input "Estimate Approver:" at bounding box center [333, 353] width 152 height 24
paste input "[EMAIL_ADDRESS][DOMAIN_NAME]"
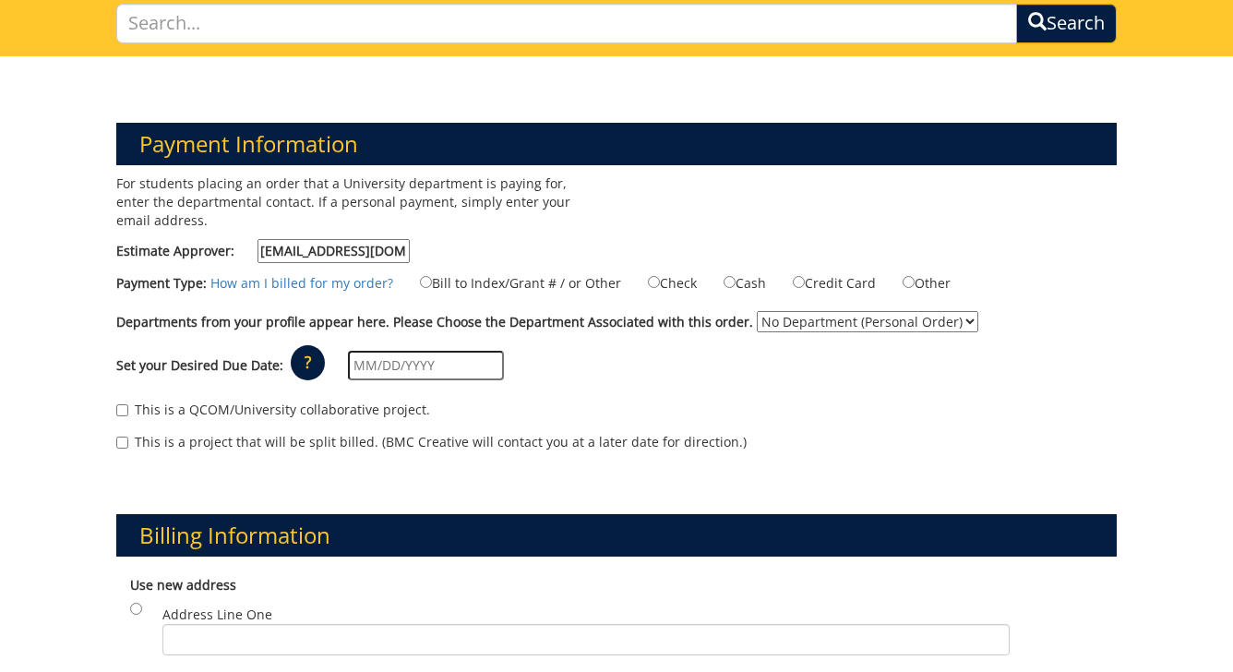
scroll to position [137, 0]
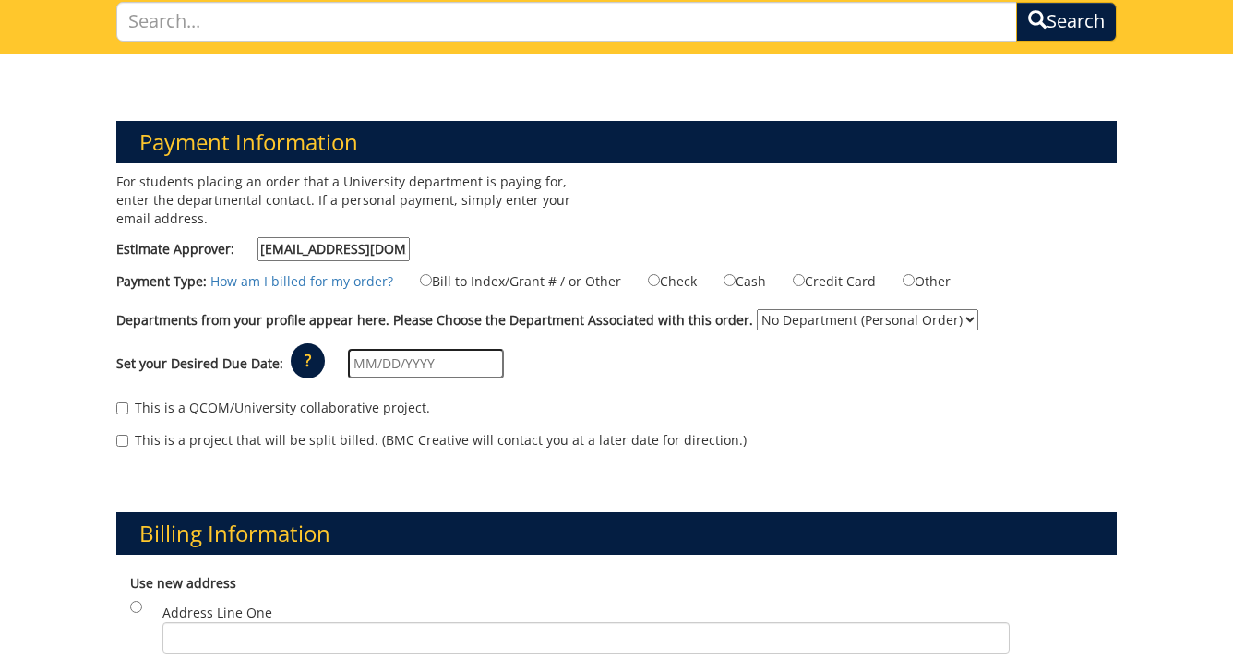
type input "[EMAIL_ADDRESS][DOMAIN_NAME]"
click at [430, 284] on input "Bill to Index/Grant # / or Other" at bounding box center [426, 280] width 12 height 12
radio input "true"
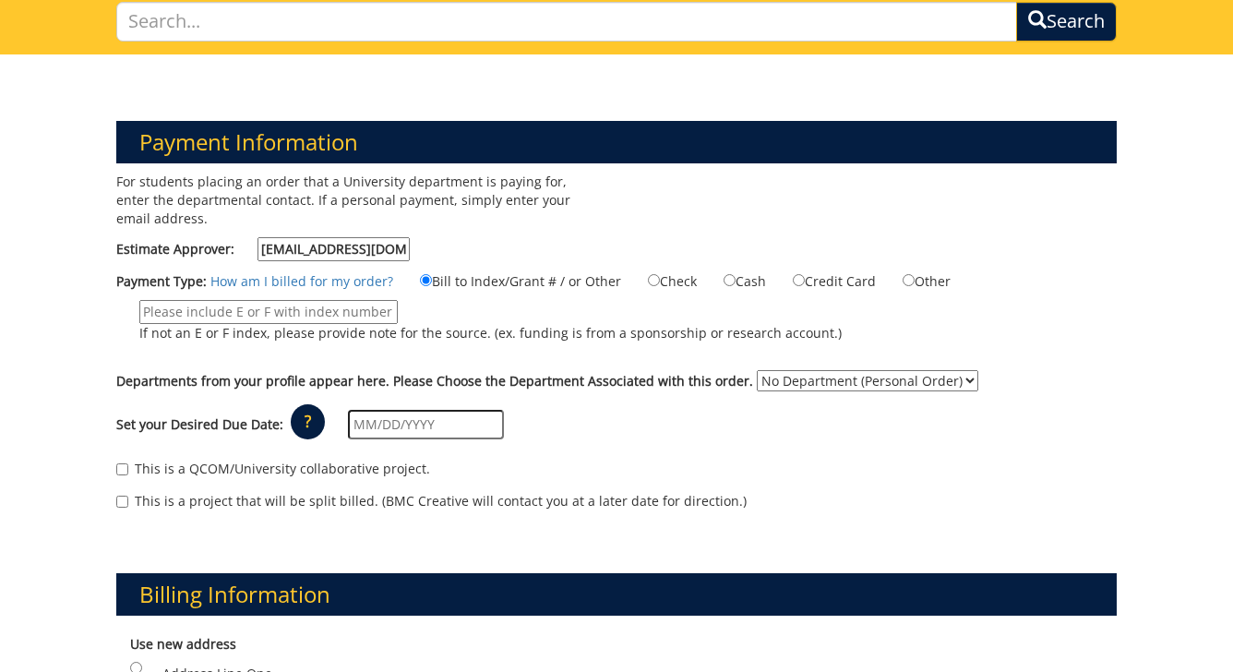
click at [812, 376] on select "No Department (Personal Order) Health Sciences" at bounding box center [867, 380] width 221 height 21
select select "92"
click at [783, 370] on select "No Department (Personal Order) Health Sciences" at bounding box center [867, 380] width 221 height 21
click at [324, 428] on p "?" at bounding box center [308, 421] width 34 height 35
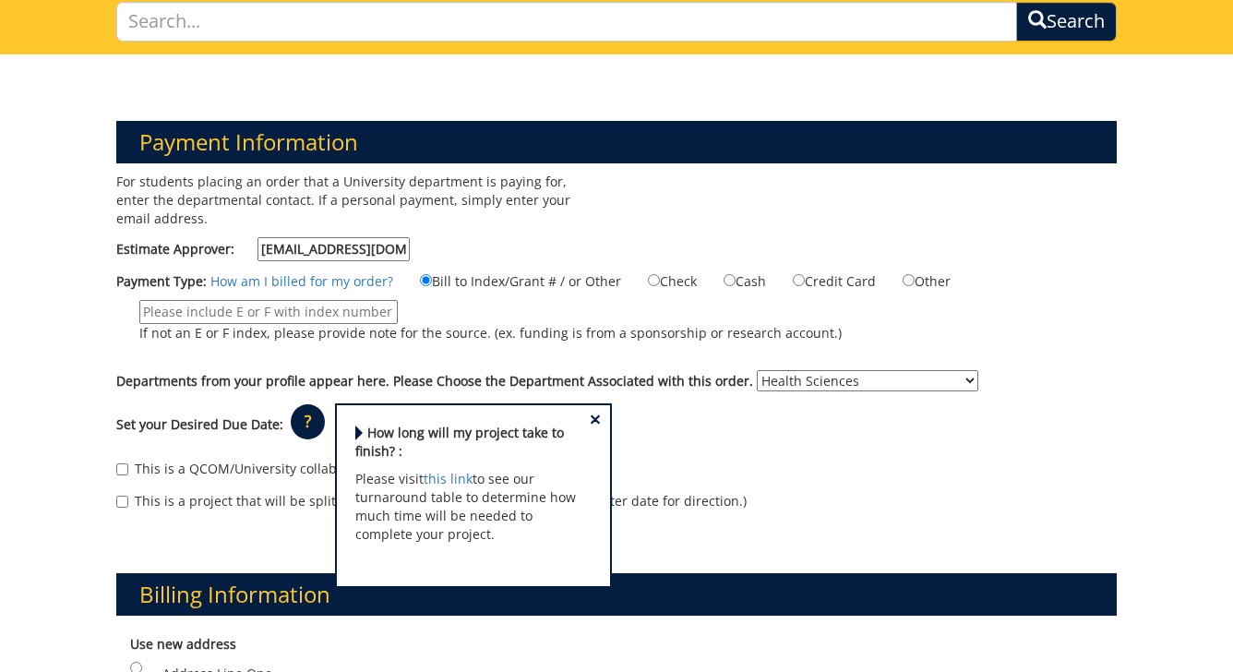
click at [704, 466] on div "This is a QCOM/University collaborative project." at bounding box center [615, 474] width 999 height 28
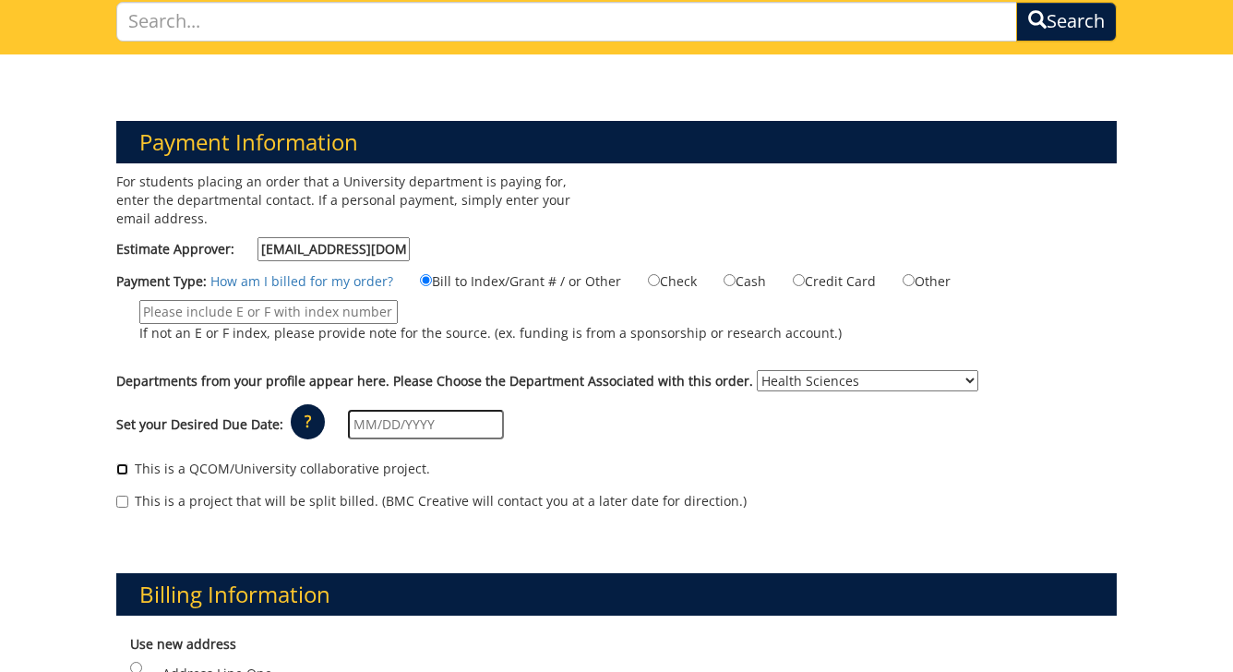
click at [122, 472] on input "This is a QCOM/University collaborative project." at bounding box center [122, 469] width 12 height 12
checkbox input "true"
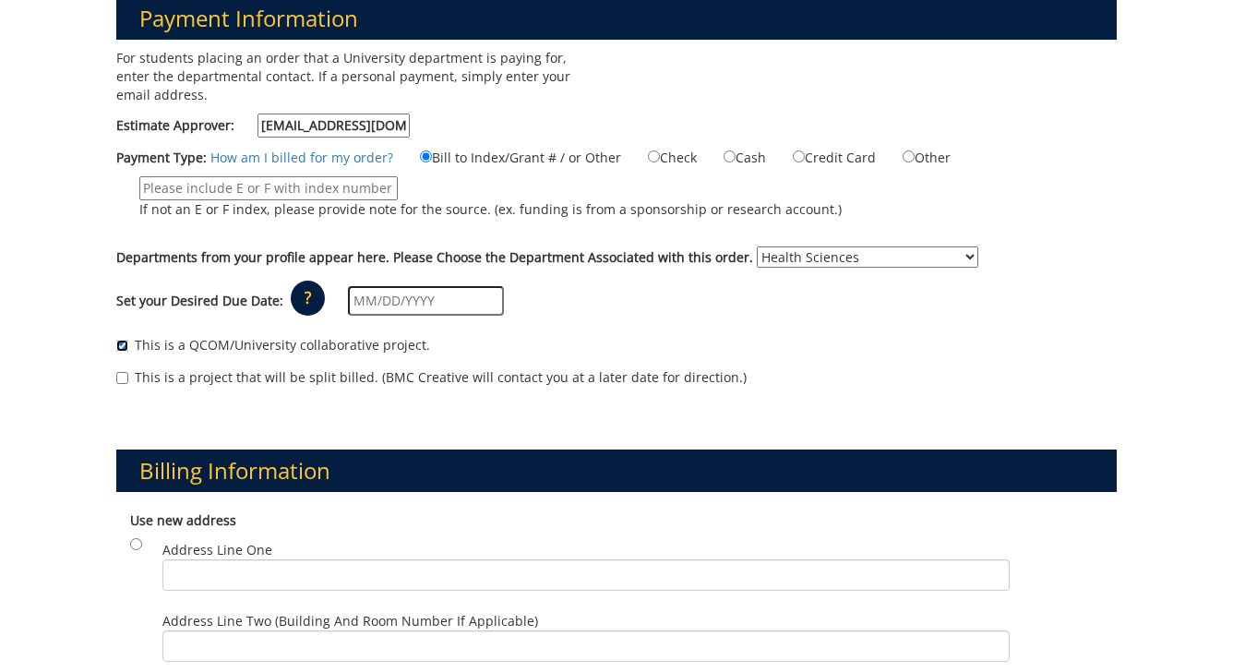
scroll to position [260, 0]
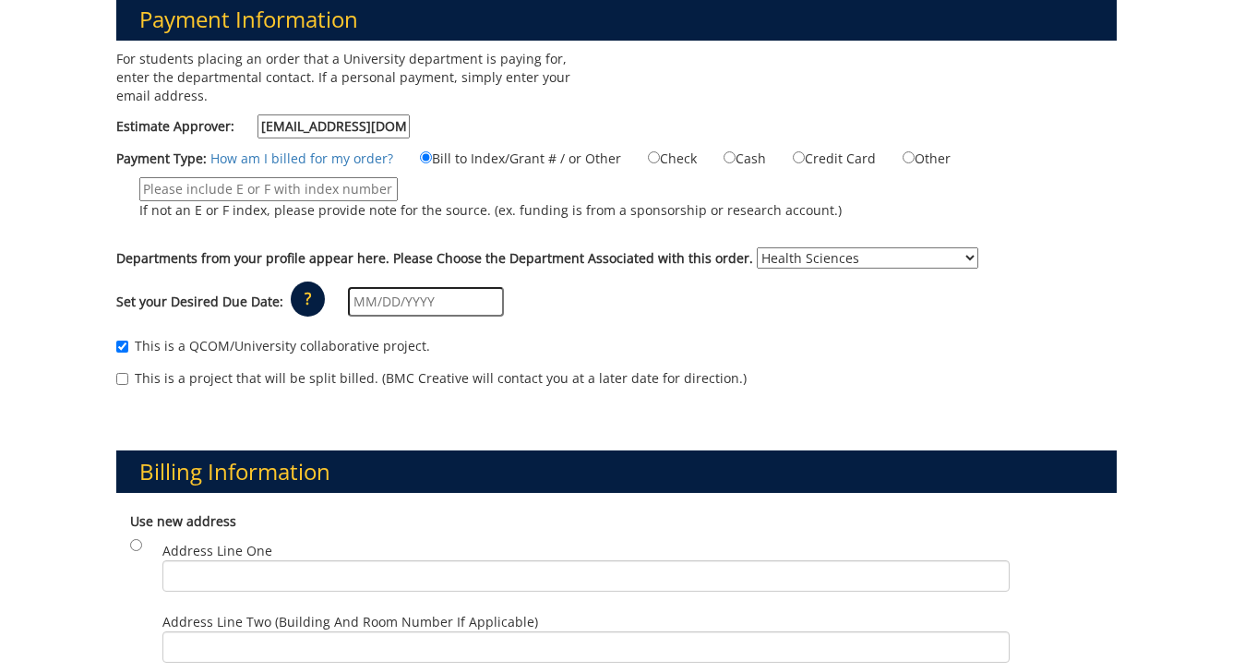
click at [336, 197] on input "If not an E or F index, please provide note for the source. (ex. funding is fro…" at bounding box center [268, 189] width 258 height 24
paste input "10-00000-300300-760-{INSERT ACCOUNT}-300-999-999-999-999-99"
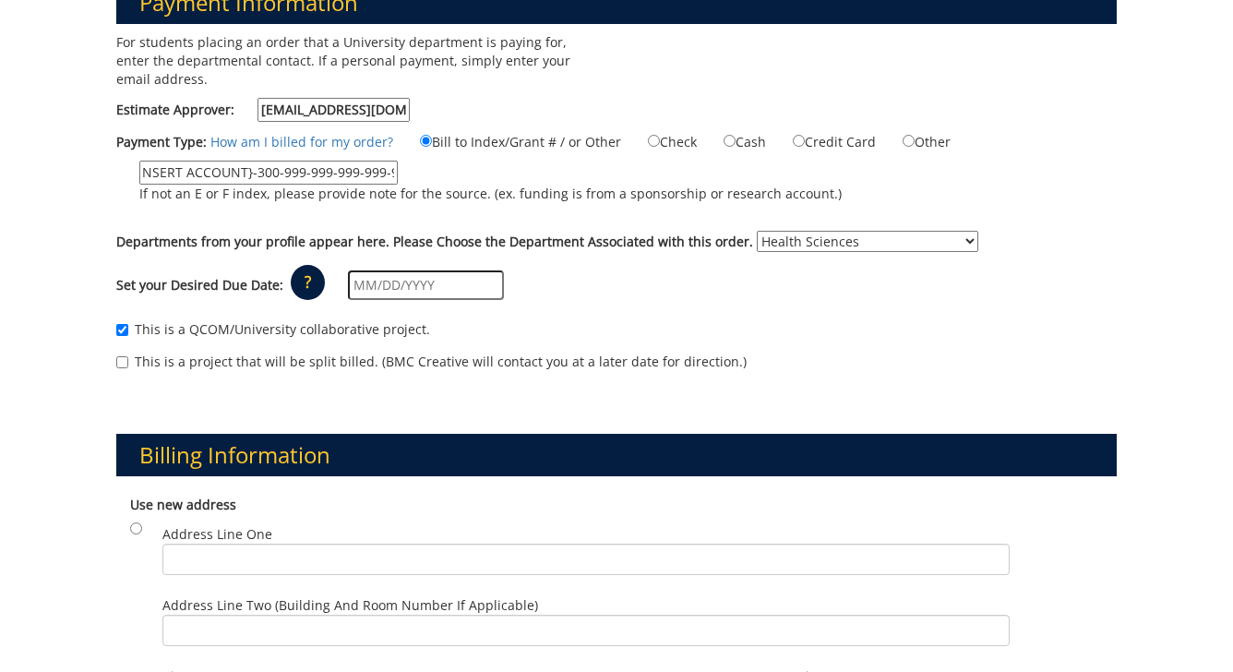
scroll to position [287, 0]
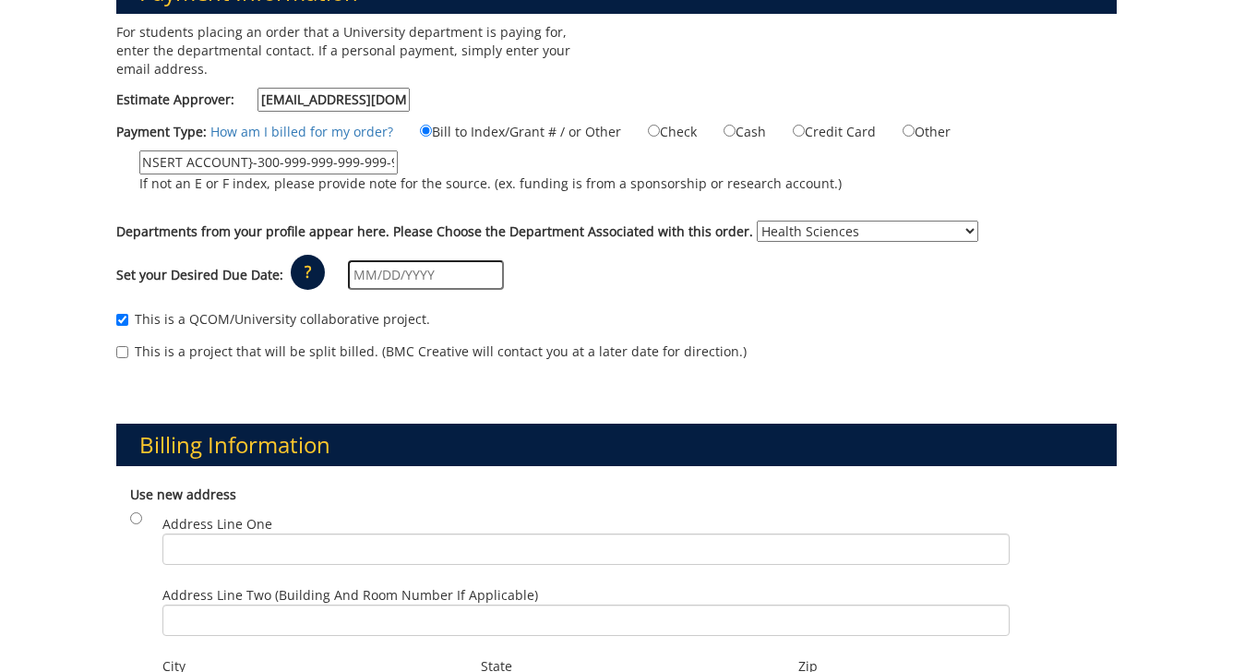
type input "10-00000-300300-760-{INSERT ACCOUNT}-300-999-999-999-999-99"
click at [324, 269] on p "?" at bounding box center [308, 272] width 34 height 35
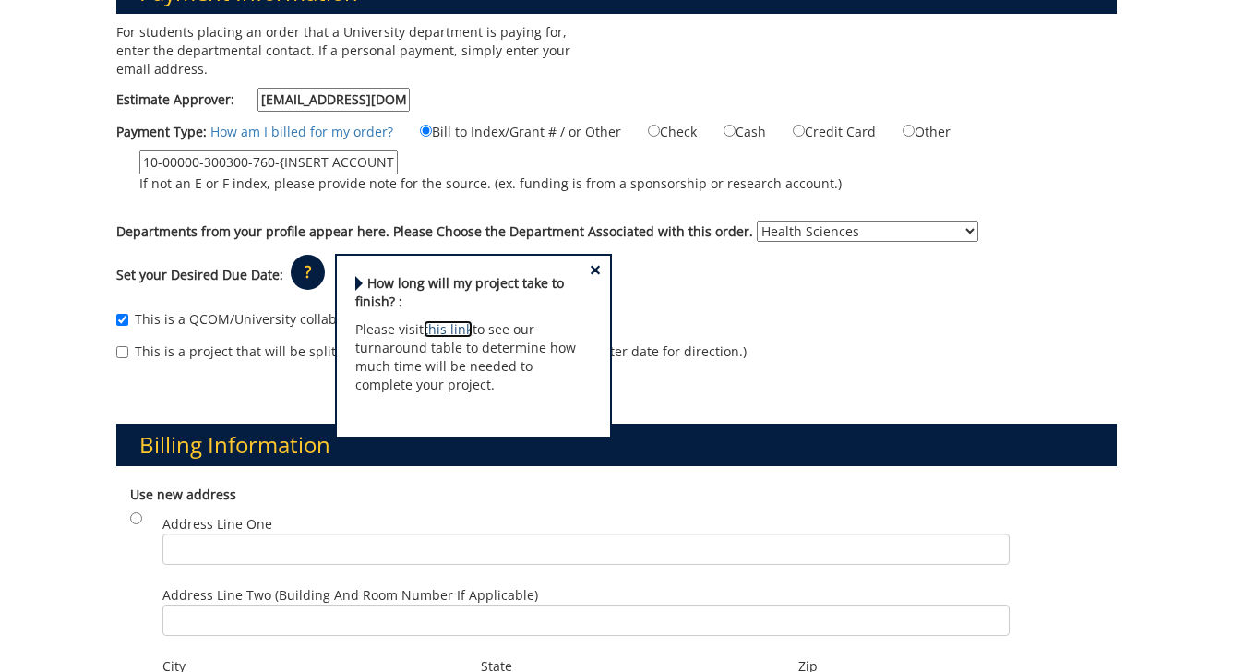
click at [456, 324] on link "this link" at bounding box center [448, 329] width 49 height 18
click at [742, 281] on div "Set your Desired Due Date: ? × How long will my project take to finish? : Pleas…" at bounding box center [615, 275] width 1027 height 51
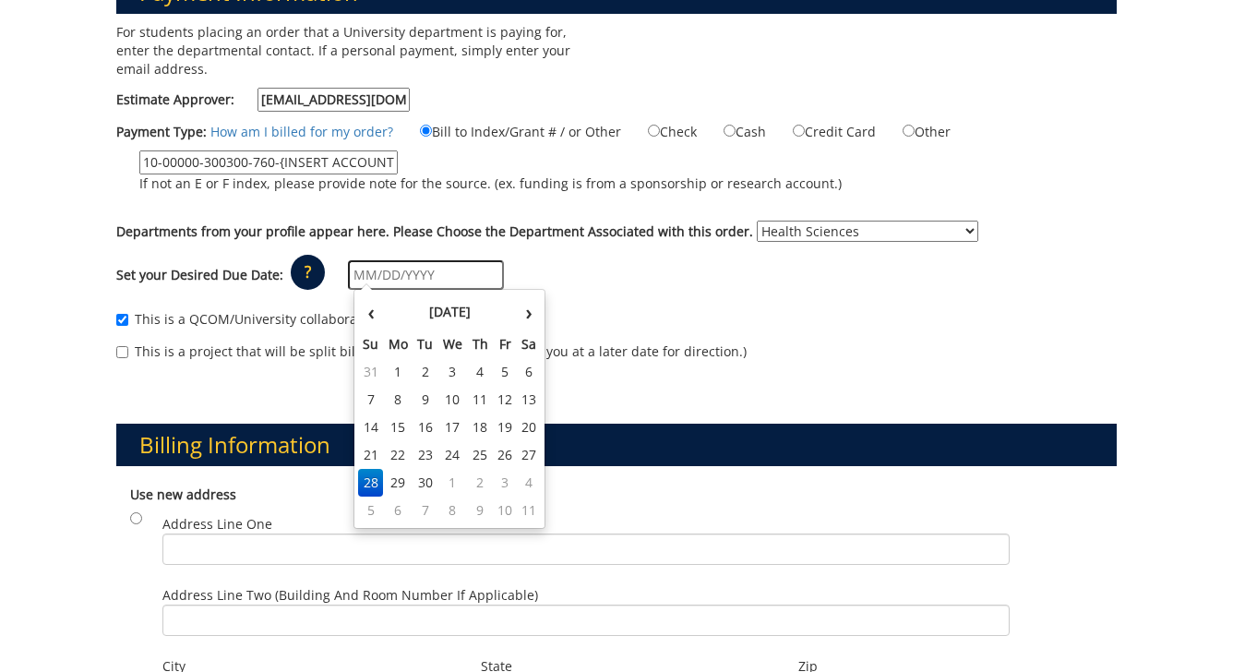
click at [371, 272] on input "text" at bounding box center [426, 275] width 156 height 30
click at [532, 311] on th "›" at bounding box center [529, 311] width 24 height 37
click at [476, 371] on td "2" at bounding box center [480, 372] width 26 height 28
type input "10/02/2025"
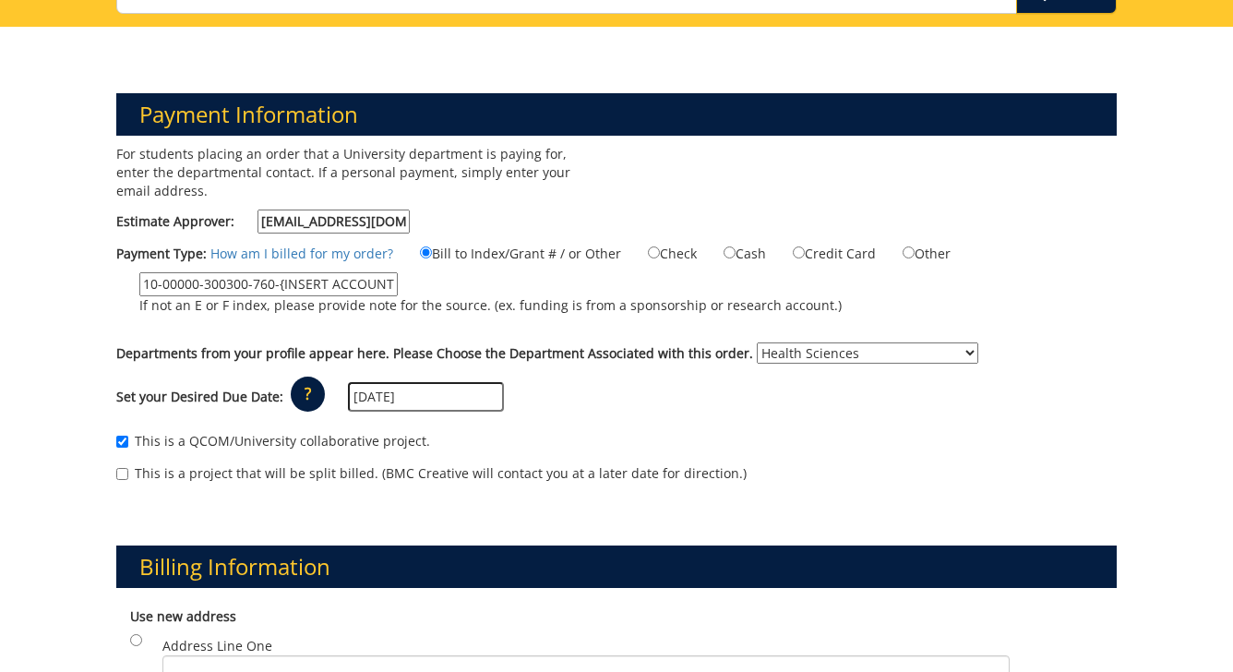
scroll to position [159, 0]
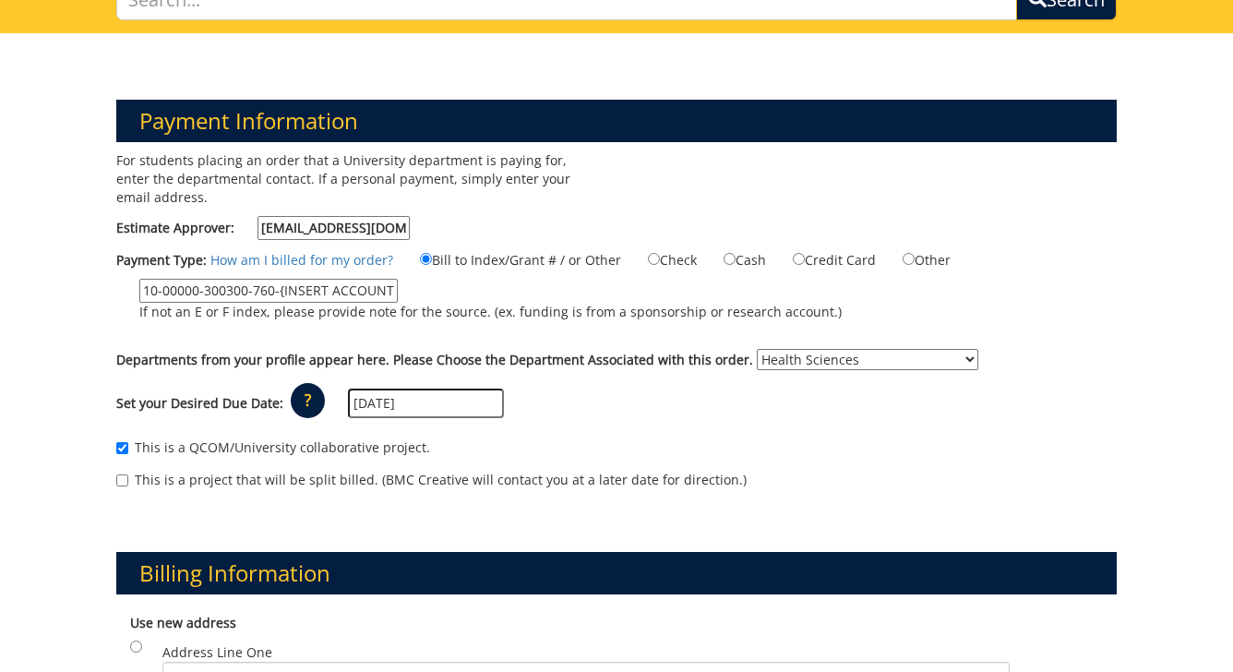
click at [373, 231] on input "TRULLLH@mail.etsu.edu" at bounding box center [333, 228] width 152 height 24
type input "TRULLLH@etsu.edu"
click at [572, 231] on div "For students placing an order that a University department is paying for, enter…" at bounding box center [359, 200] width 514 height 98
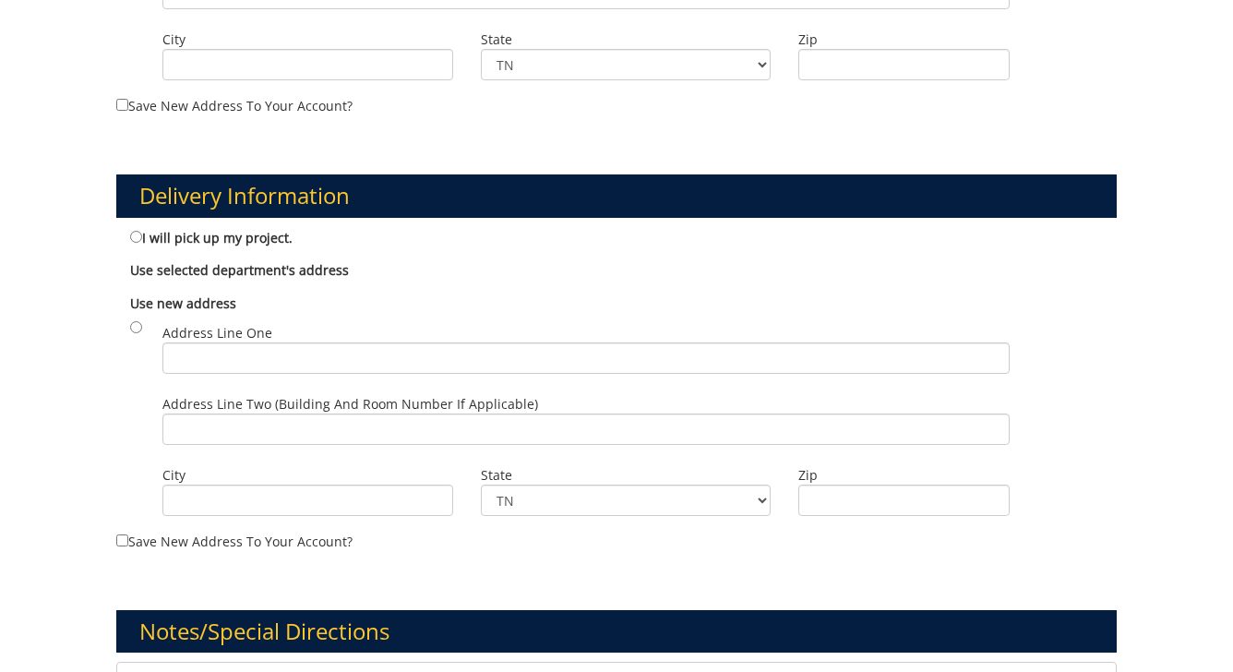
scroll to position [951, 0]
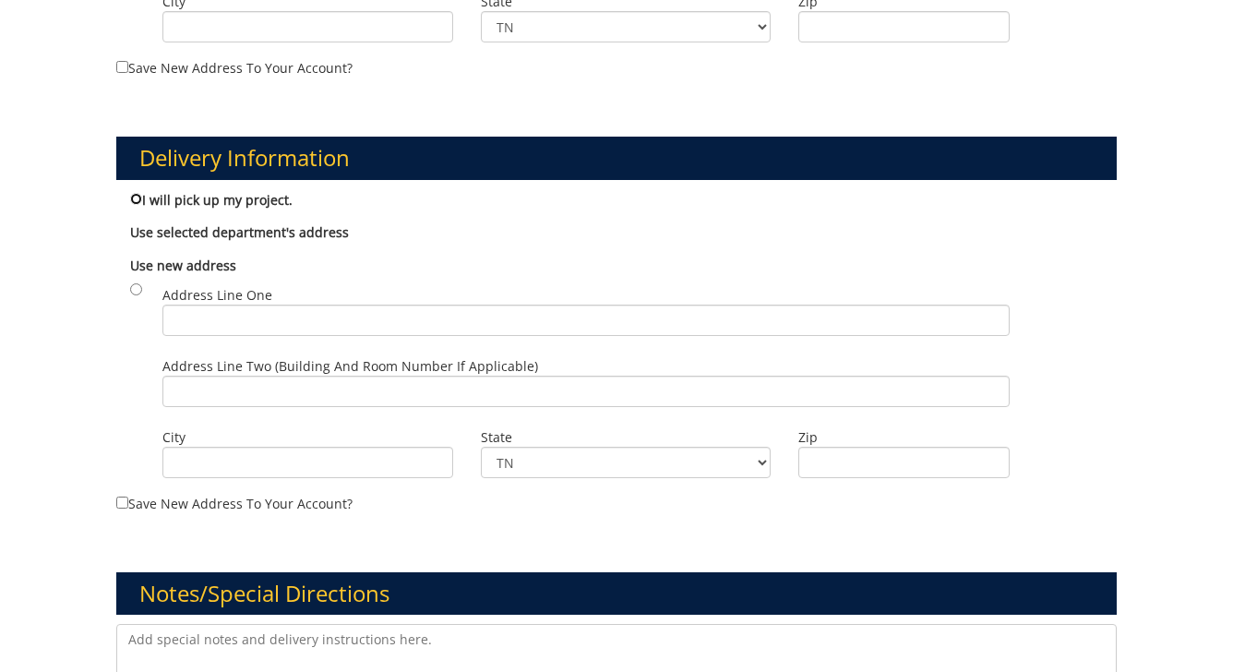
click at [136, 194] on input "I will pick up my project." at bounding box center [136, 199] width 12 height 12
radio input "true"
click at [136, 194] on input "I will pick up my project." at bounding box center [136, 199] width 12 height 12
click at [138, 283] on input "radio" at bounding box center [136, 289] width 12 height 12
radio input "true"
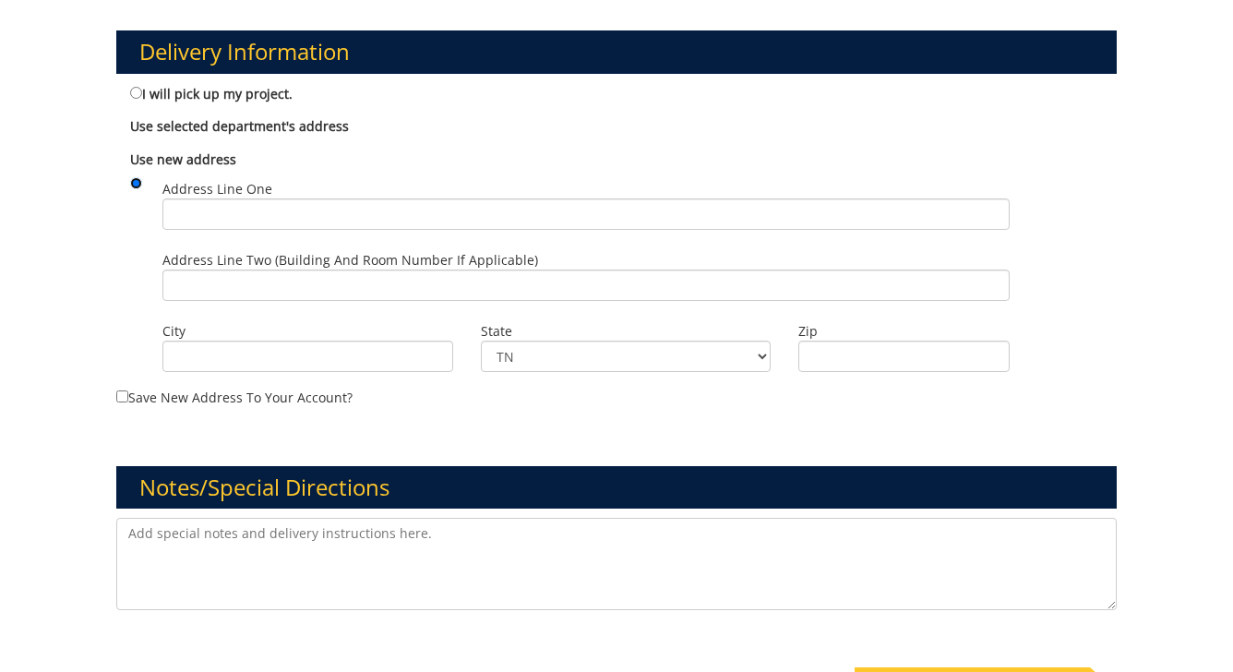
scroll to position [1058, 0]
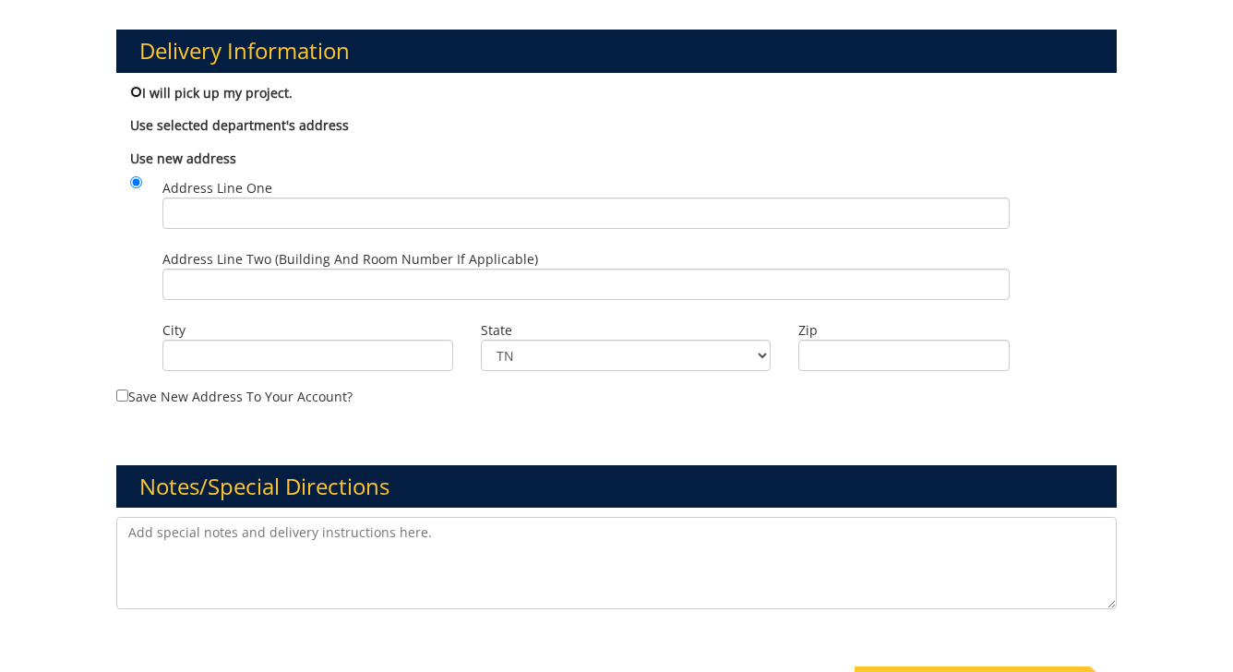
click at [140, 90] on input "I will pick up my project." at bounding box center [136, 92] width 12 height 12
radio input "true"
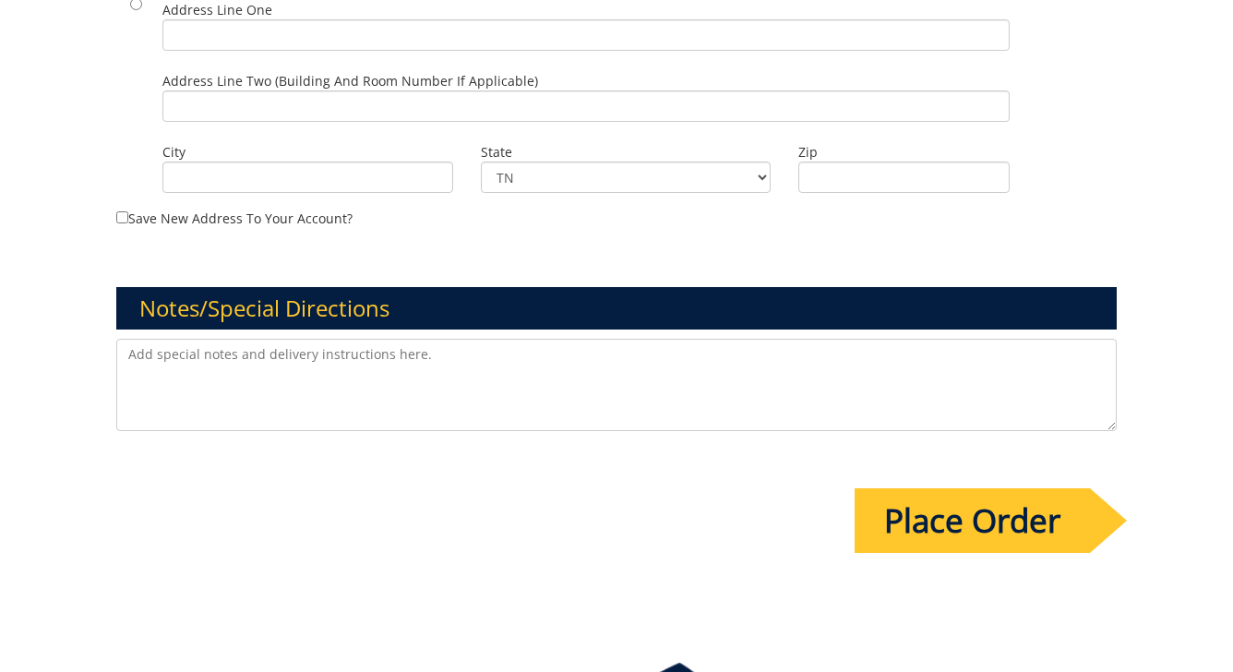
scroll to position [1236, 0]
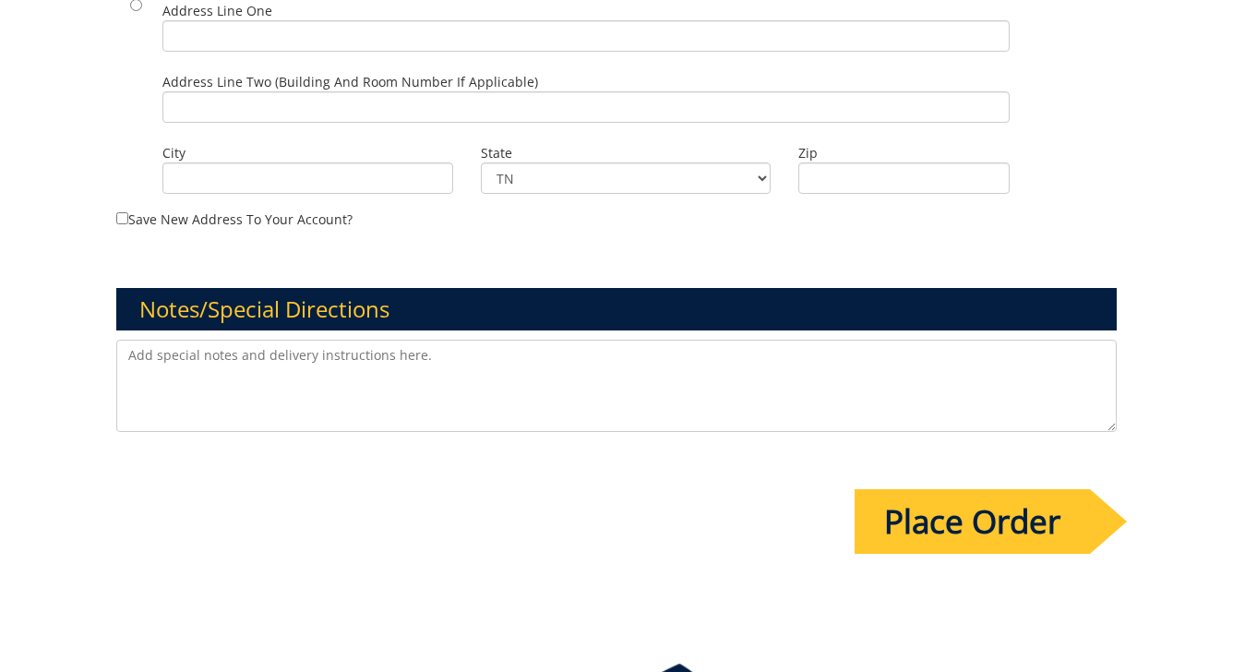
click at [951, 533] on input "Place Order" at bounding box center [971, 521] width 235 height 65
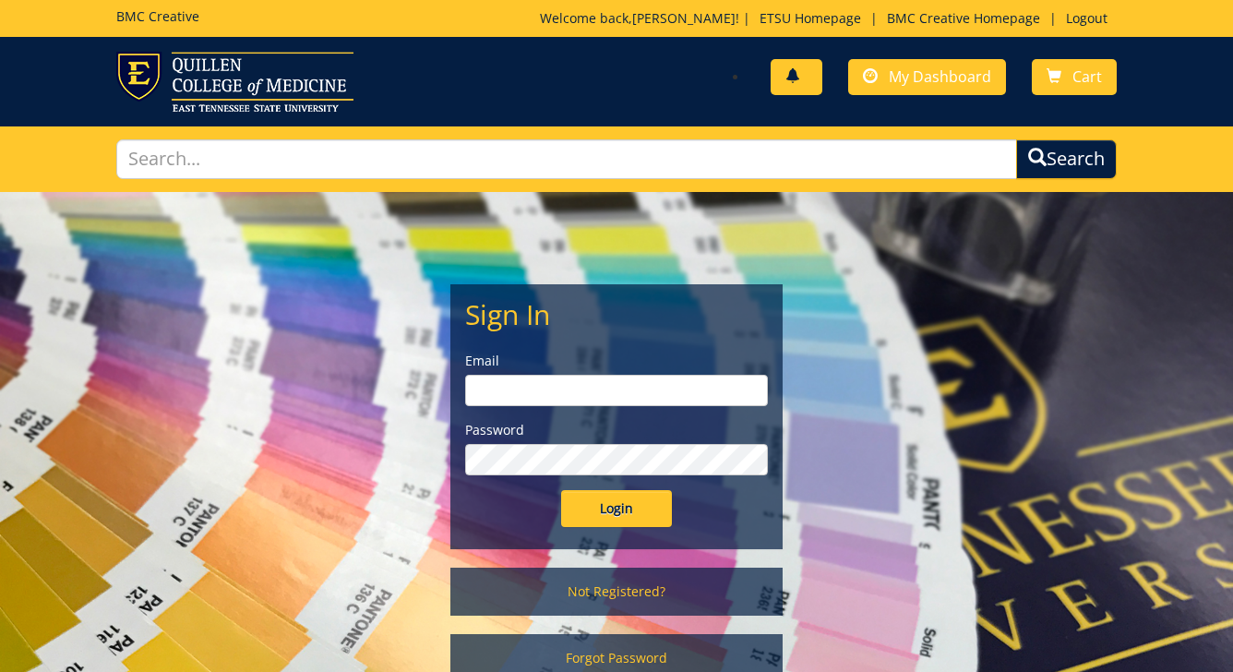
click at [788, 77] on span at bounding box center [792, 76] width 15 height 15
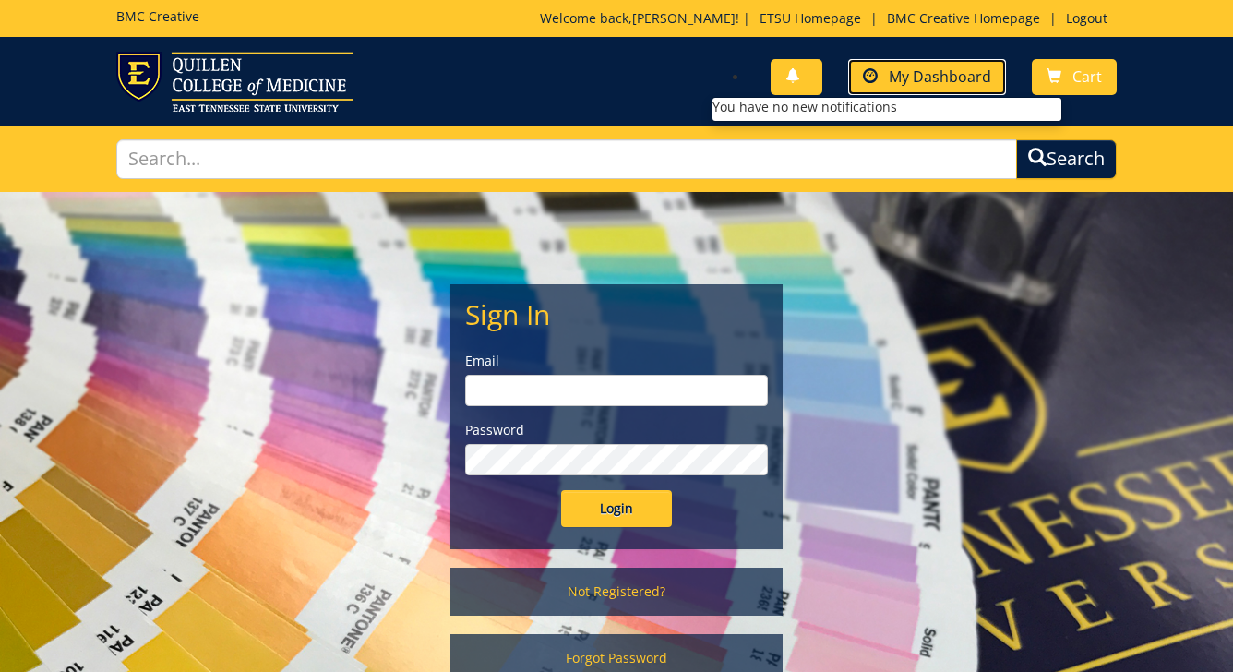
click at [917, 73] on span "My Dashboard" at bounding box center [940, 76] width 102 height 20
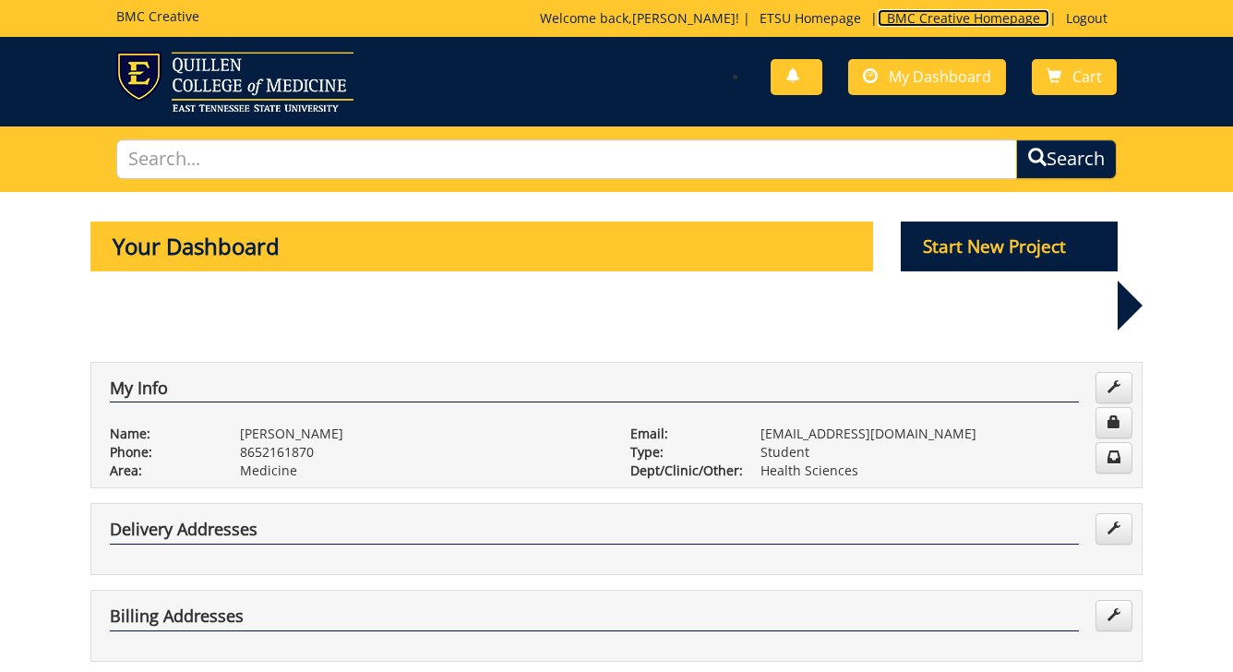
click at [906, 10] on link "BMC Creative Homepage" at bounding box center [964, 18] width 172 height 18
